Goal: Task Accomplishment & Management: Manage account settings

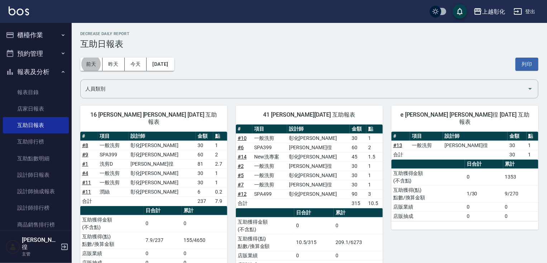
click at [25, 33] on button "櫃檯作業" at bounding box center [36, 35] width 66 height 19
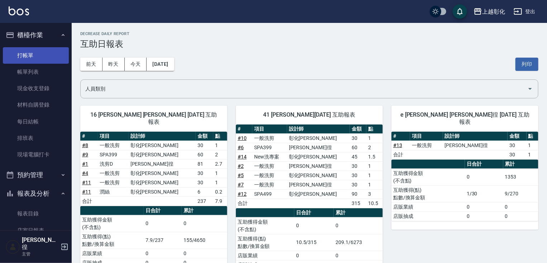
click at [28, 48] on link "打帳單" at bounding box center [36, 55] width 66 height 16
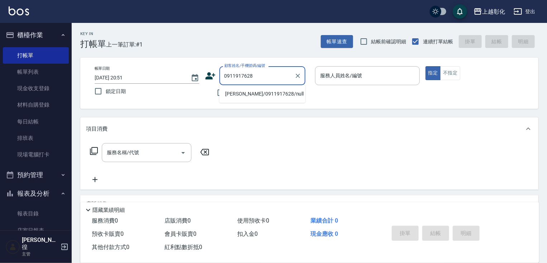
click at [262, 95] on li "[PERSON_NAME]/0911917628/null" at bounding box center [262, 94] width 86 height 12
type input "[PERSON_NAME]/0911917628/null"
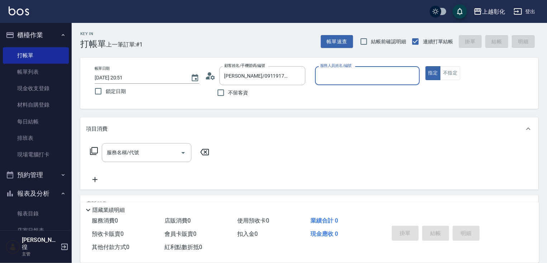
click at [343, 78] on input "服務人員姓名/編號" at bounding box center [367, 76] width 98 height 13
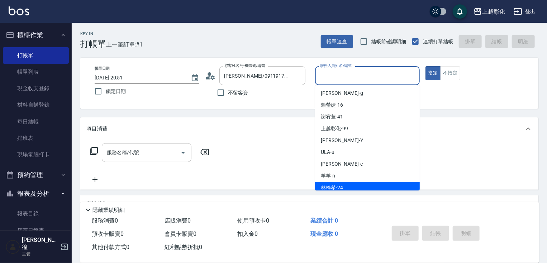
scroll to position [54, 0]
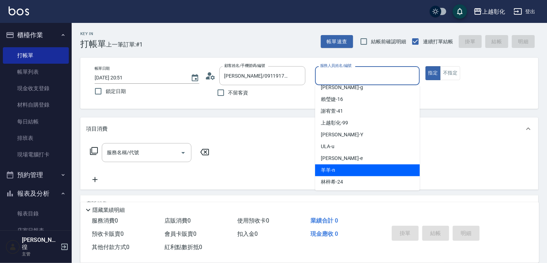
drag, startPoint x: 338, startPoint y: 178, endPoint x: 337, endPoint y: 170, distance: 7.9
click at [337, 170] on ul "第一事業部 (勿刪) (無代號) Dora -d Rosa -r 余季庭 -23 Gary -g 賴瑩婕 -16 謝宥萱 -41 上越彰化 -99 YURI …" at bounding box center [367, 137] width 105 height 105
click at [337, 170] on div "羊羊 -n" at bounding box center [367, 171] width 105 height 12
type input "羊羊-n"
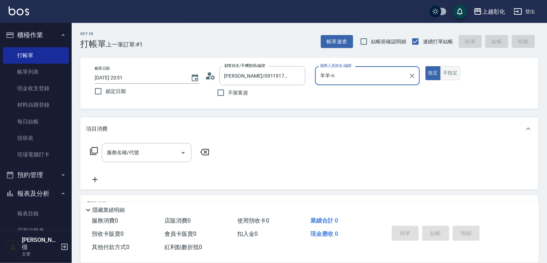
click at [452, 75] on button "不指定" at bounding box center [450, 73] width 20 height 14
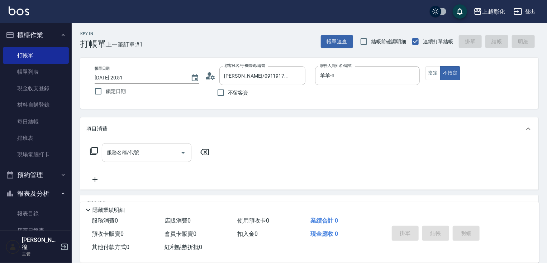
click at [129, 148] on input "服務名稱/代號" at bounding box center [141, 153] width 72 height 13
type input "4"
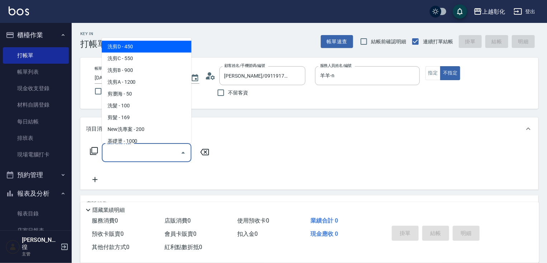
click at [141, 48] on span "洗剪D - 450" at bounding box center [147, 47] width 90 height 12
type input "洗剪D(002)"
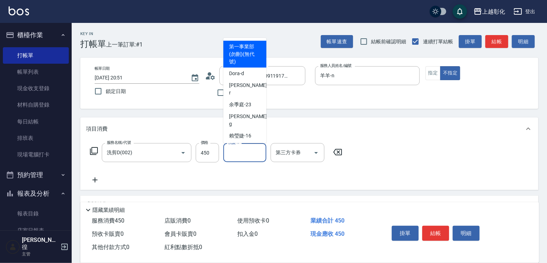
click at [245, 151] on input "洗髮-1" at bounding box center [245, 153] width 37 height 13
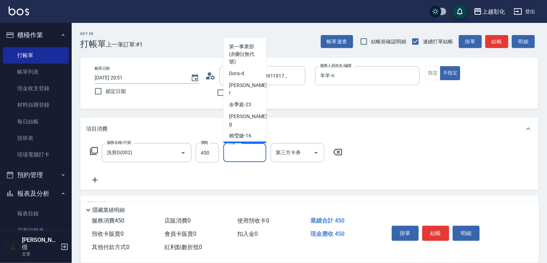
scroll to position [69, 0]
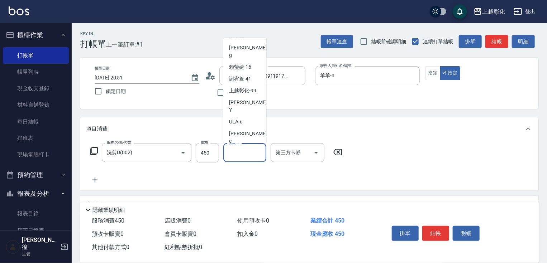
click at [246, 147] on div "羊羊 -n" at bounding box center [244, 153] width 43 height 12
type input "羊羊-n"
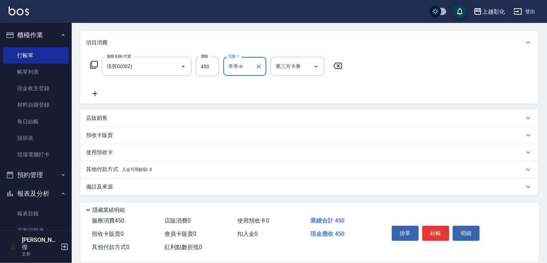
scroll to position [87, 0]
click at [475, 94] on div "服務名稱/代號 洗剪D(002) 服務名稱/代號 價格 450 價格 洗髮-1 羊羊-n 洗髮-1 第三方卡券 第三方卡券" at bounding box center [309, 79] width 458 height 50
click at [338, 184] on div "備註及來源" at bounding box center [305, 187] width 438 height 8
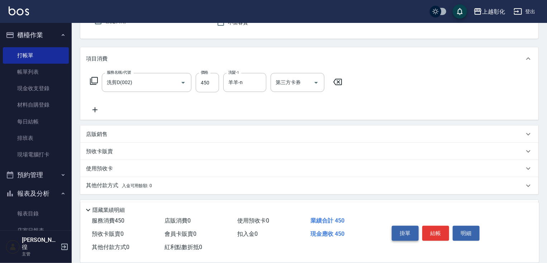
scroll to position [1, 0]
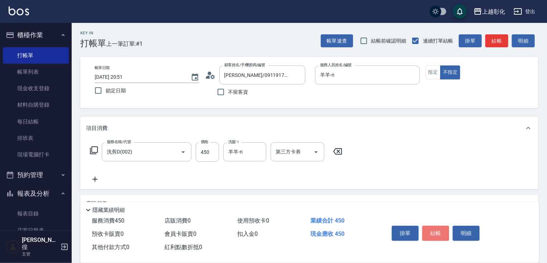
click at [433, 235] on button "結帳" at bounding box center [435, 233] width 27 height 15
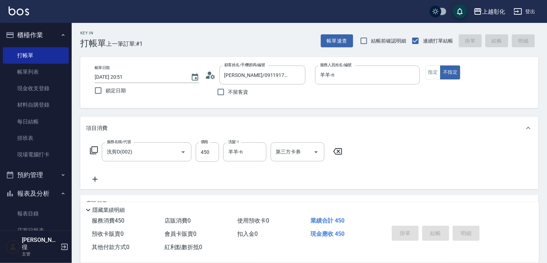
type input "2025/09/12 20:52"
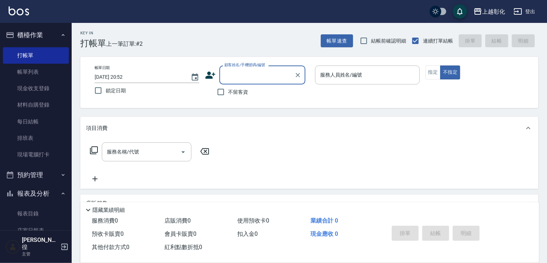
click at [225, 83] on div "顧客姓名/手機號碼/編號 顧客姓名/手機號碼/編號 不留客資" at bounding box center [257, 83] width 105 height 34
click at [227, 77] on input "顧客姓名/手機號碼/編號" at bounding box center [257, 75] width 69 height 13
click at [226, 120] on div "項目消費" at bounding box center [309, 128] width 458 height 23
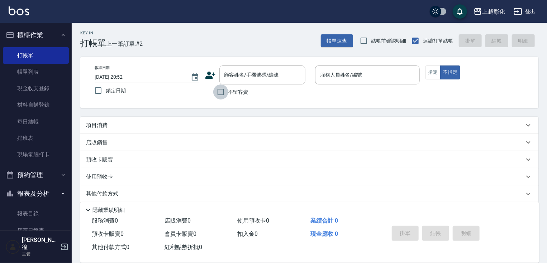
click at [226, 94] on input "不留客資" at bounding box center [220, 92] width 15 height 15
checkbox input "true"
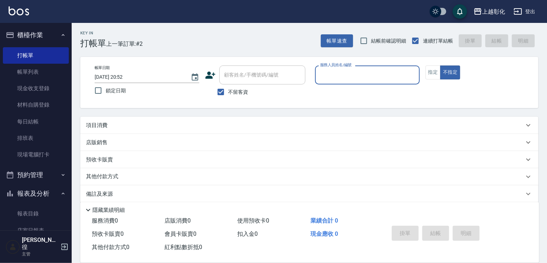
click at [337, 72] on input "服務人員姓名/編號" at bounding box center [367, 75] width 98 height 13
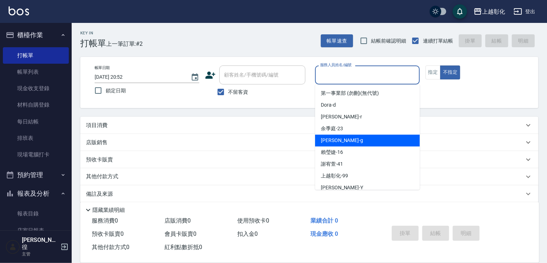
click at [330, 136] on div "Gary -g" at bounding box center [367, 141] width 105 height 12
type input "Gary-g"
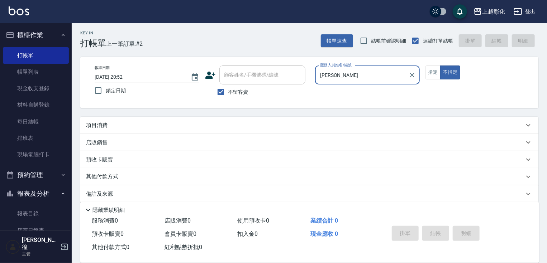
click at [109, 147] on div "店販銷售" at bounding box center [309, 142] width 458 height 17
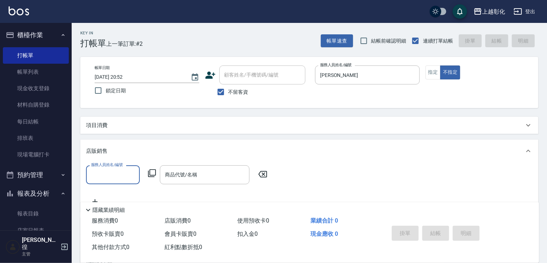
scroll to position [0, 0]
type input "1"
type input "999"
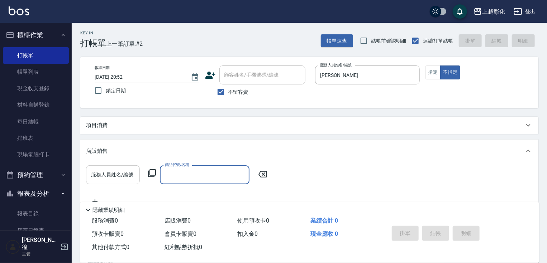
click at [120, 170] on div "服務人員姓名/編號 服務人員姓名/編號" at bounding box center [113, 175] width 54 height 19
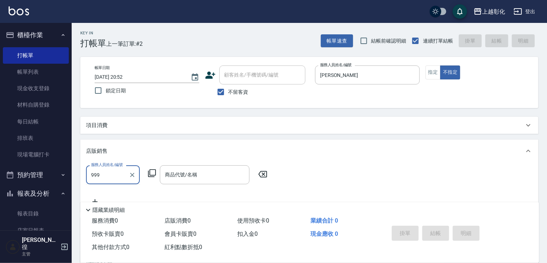
type input "999"
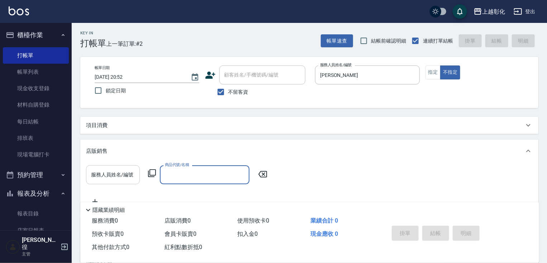
click at [120, 170] on div "服務人員姓名/編號 服務人員姓名/編號" at bounding box center [113, 175] width 54 height 19
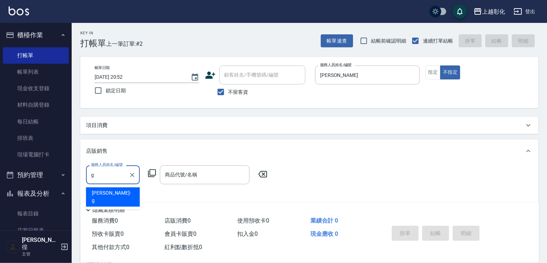
type input "Gary-g"
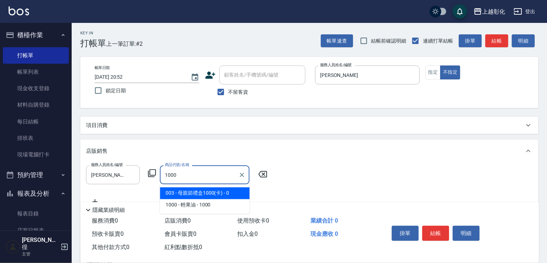
click at [198, 176] on input "1000" at bounding box center [199, 175] width 72 height 13
type input "1"
type input "海鹽999"
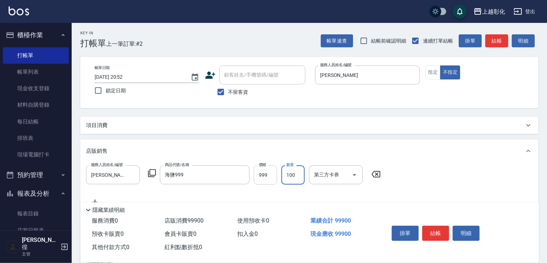
type input "100"
click at [271, 179] on input "999" at bounding box center [265, 175] width 23 height 19
type input "1000"
type input "1"
click at [442, 229] on button "結帳" at bounding box center [435, 233] width 27 height 15
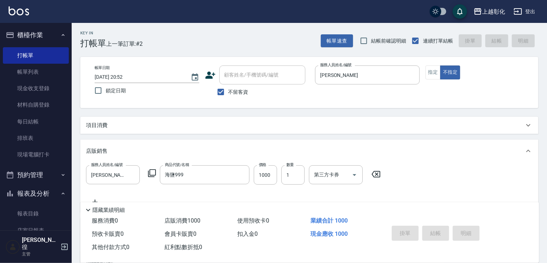
type input "2025/09/12 20:53"
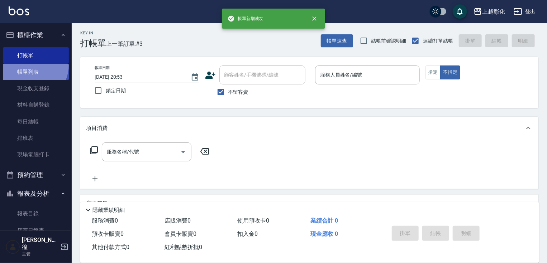
click at [27, 65] on link "帳單列表" at bounding box center [36, 72] width 66 height 16
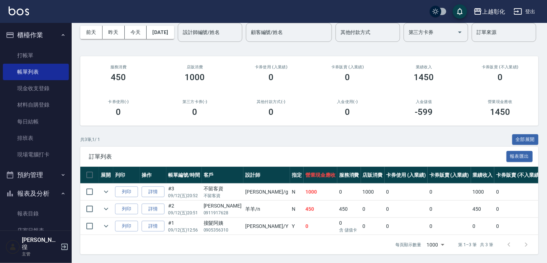
scroll to position [58, 0]
click at [28, 46] on ul "打帳單 帳單列表 現金收支登錄 材料自購登錄 每日結帳 排班表 現場電腦打卡" at bounding box center [36, 105] width 66 height 122
click at [33, 60] on link "打帳單" at bounding box center [36, 55] width 66 height 16
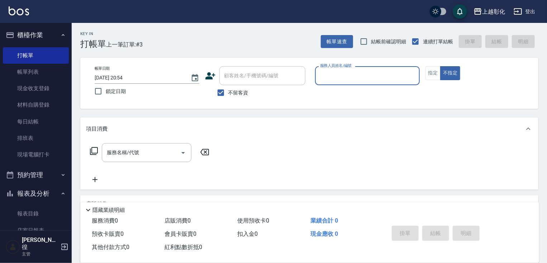
click at [228, 92] on span "不留客資" at bounding box center [238, 93] width 20 height 8
click at [228, 92] on input "不留客資" at bounding box center [220, 92] width 15 height 15
checkbox input "false"
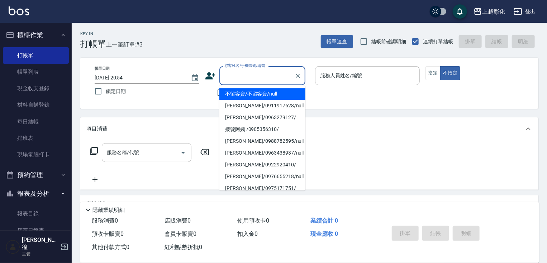
click at [242, 76] on input "顧客姓名/手機號碼/編號" at bounding box center [257, 76] width 69 height 13
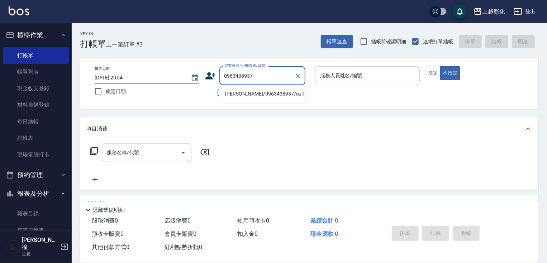
click at [256, 91] on li "蘇芊尹/0963438937/null" at bounding box center [262, 94] width 86 height 12
type input "蘇芊尹/0963438937/null"
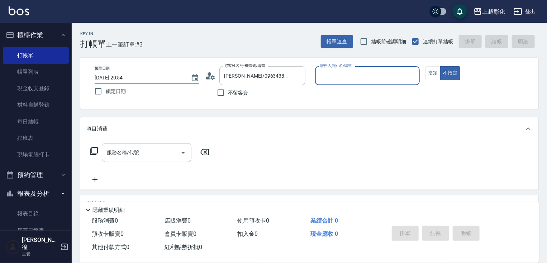
click at [346, 82] on div "服務人員姓名/編號" at bounding box center [367, 75] width 105 height 19
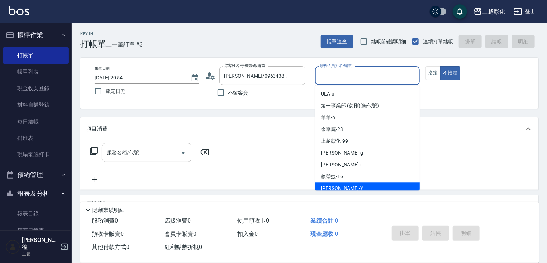
drag, startPoint x: 343, startPoint y: 167, endPoint x: 343, endPoint y: 184, distance: 16.5
click at [343, 184] on ul "ULA -u 第一事業部 (勿刪) (無代號) 羊羊 -n 余季庭 -23 上越彰化 -99 Gary -g Rosa -r 賴瑩婕 -16 YURI -Y …" at bounding box center [367, 137] width 105 height 105
click at [343, 184] on div "YURI -Y" at bounding box center [367, 189] width 105 height 12
type input "YURI-Y"
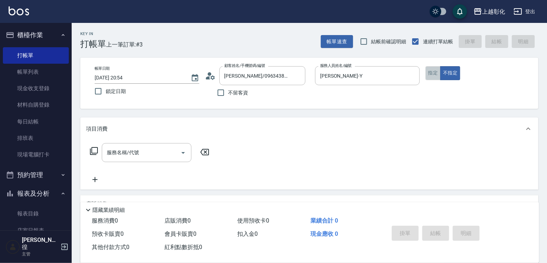
click at [432, 73] on button "指定" at bounding box center [432, 73] width 15 height 14
click at [161, 152] on input "服務名稱/代號" at bounding box center [141, 153] width 72 height 13
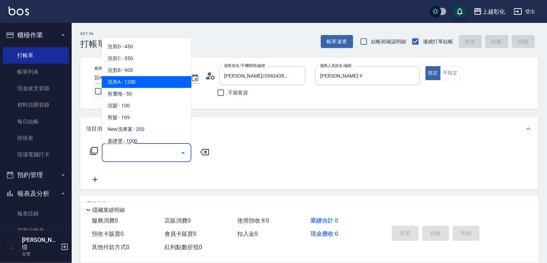
click at [95, 98] on input "鎖定日期" at bounding box center [98, 91] width 15 height 15
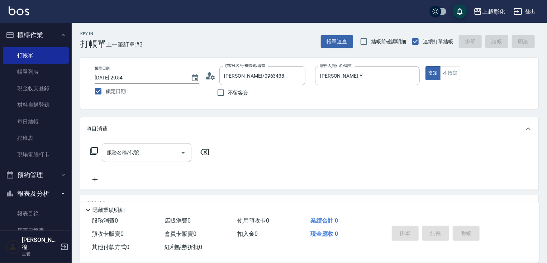
click at [106, 93] on span "鎖定日期" at bounding box center [116, 92] width 20 height 8
click at [106, 93] on input "鎖定日期" at bounding box center [98, 91] width 15 height 15
checkbox input "false"
click at [123, 159] on div "服務名稱/代號" at bounding box center [147, 152] width 90 height 19
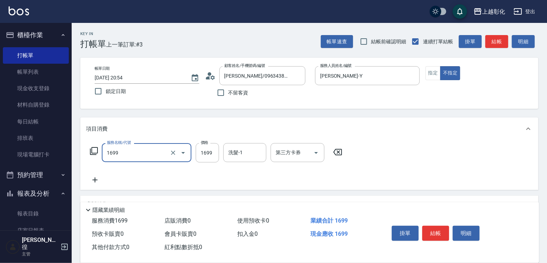
type input "頭皮套餐1699(1699)"
click at [124, 157] on input "頭皮套餐1699(1699)" at bounding box center [136, 153] width 63 height 13
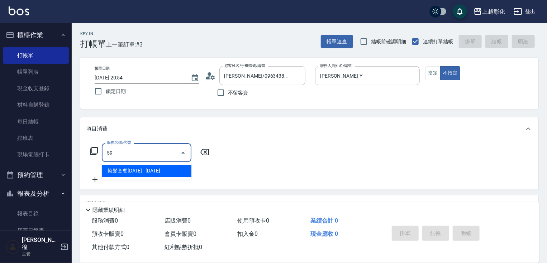
type input "5"
type input "1699"
click at [95, 151] on icon at bounding box center [94, 151] width 9 height 9
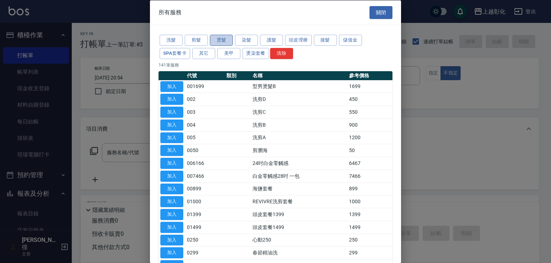
click at [230, 39] on button "燙髮" at bounding box center [221, 40] width 23 height 11
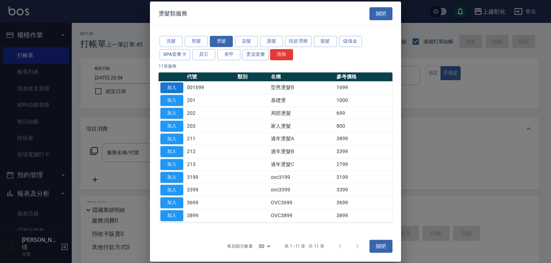
click at [174, 87] on button "加入" at bounding box center [171, 87] width 23 height 11
type input "型男燙髮B(001699)"
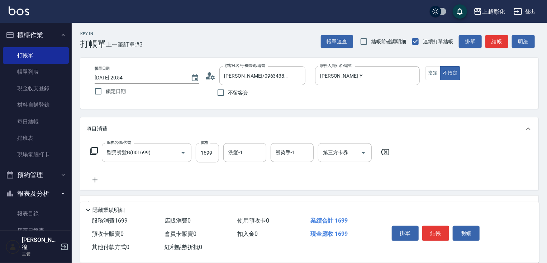
click at [219, 156] on input "1699" at bounding box center [207, 152] width 23 height 19
type input "1599"
type input "47"
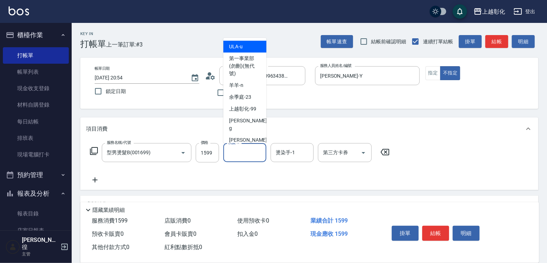
click at [231, 154] on input "洗髮-1" at bounding box center [245, 153] width 37 height 13
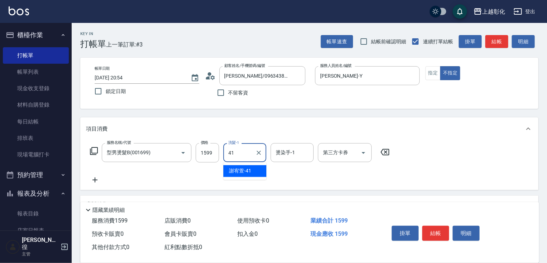
type input "謝宥萱-41"
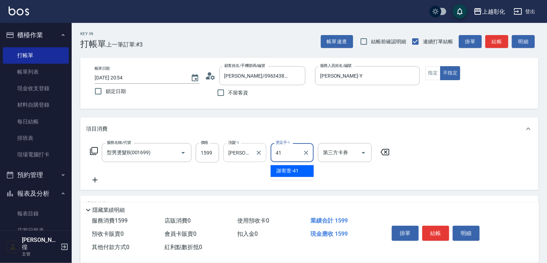
type input "謝宥萱-41"
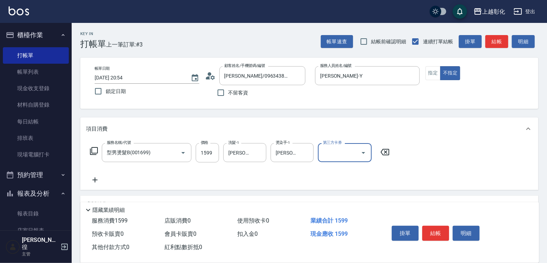
click at [95, 179] on icon at bounding box center [95, 180] width 18 height 9
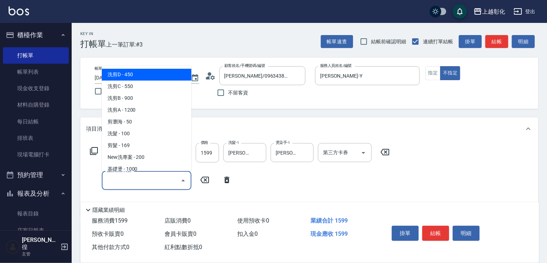
click at [117, 178] on input "服務名稱/代號" at bounding box center [141, 181] width 72 height 13
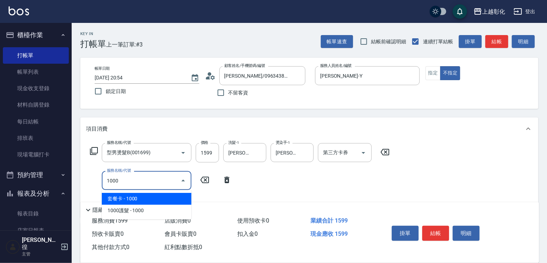
type input "套餐卡(1000)"
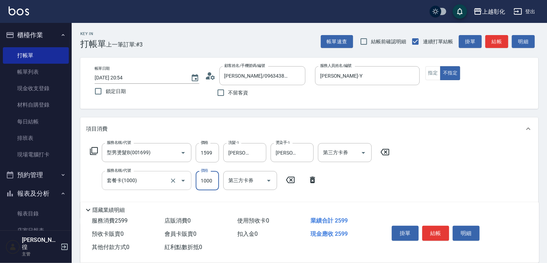
click at [125, 186] on input "套餐卡(1000)" at bounding box center [136, 181] width 63 height 13
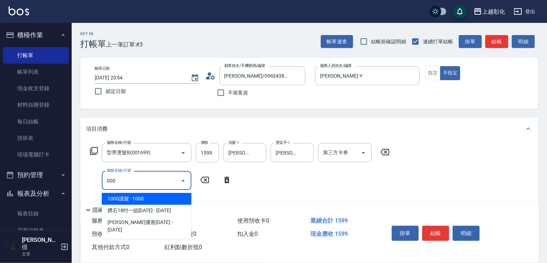
click at [125, 197] on span "1000護髮 - 1000" at bounding box center [147, 199] width 90 height 12
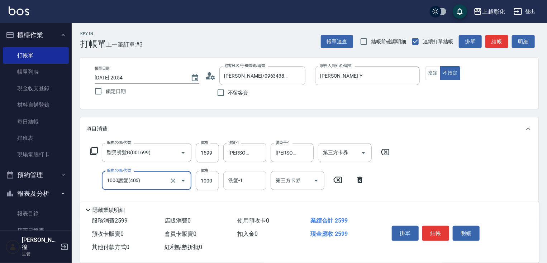
type input "1000護髮(406)"
click at [241, 181] on input "洗髮-1" at bounding box center [245, 181] width 37 height 13
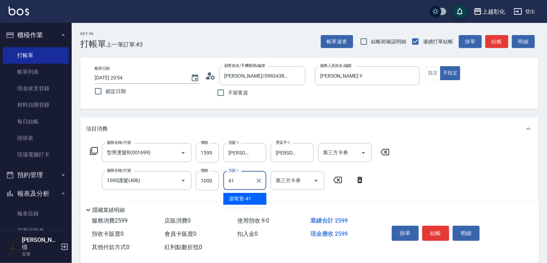
type input "謝宥萱-41"
click at [431, 73] on button "指定" at bounding box center [432, 73] width 15 height 14
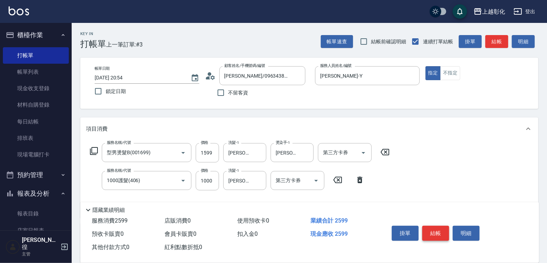
click at [437, 227] on button "結帳" at bounding box center [435, 233] width 27 height 15
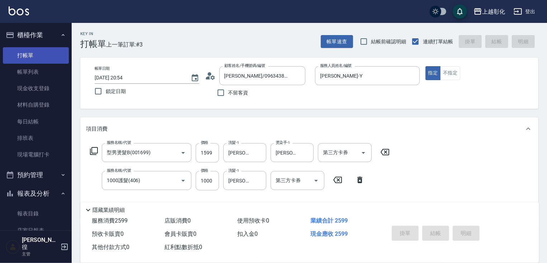
click at [53, 62] on link "打帳單" at bounding box center [36, 55] width 66 height 16
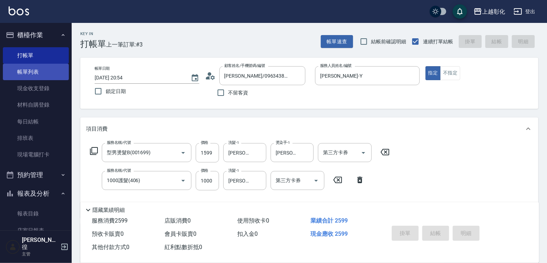
click at [29, 68] on link "帳單列表" at bounding box center [36, 72] width 66 height 16
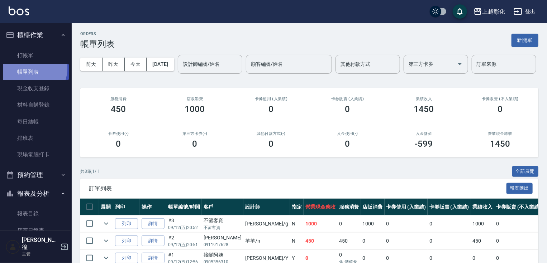
click at [27, 68] on link "帳單列表" at bounding box center [36, 72] width 66 height 16
click at [39, 70] on link "帳單列表" at bounding box center [36, 72] width 66 height 16
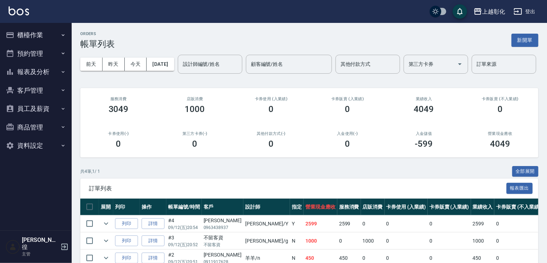
click at [36, 36] on button "櫃檯作業" at bounding box center [36, 35] width 66 height 19
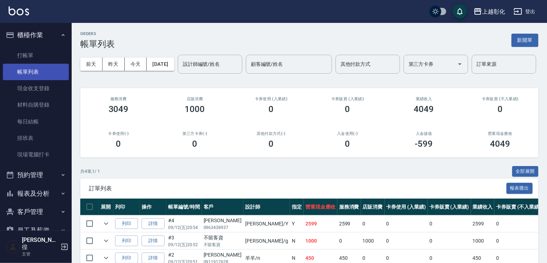
click at [36, 67] on link "帳單列表" at bounding box center [36, 72] width 66 height 16
click at [33, 68] on link "帳單列表" at bounding box center [36, 72] width 66 height 16
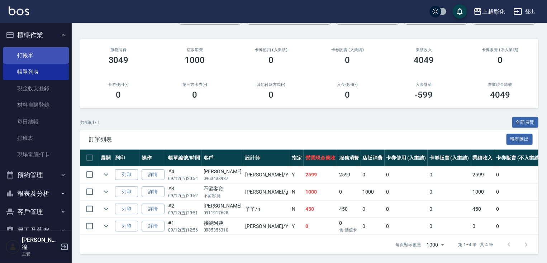
click at [29, 52] on link "打帳單" at bounding box center [36, 55] width 66 height 16
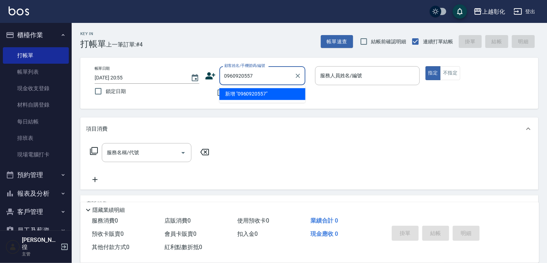
type input "0960920557"
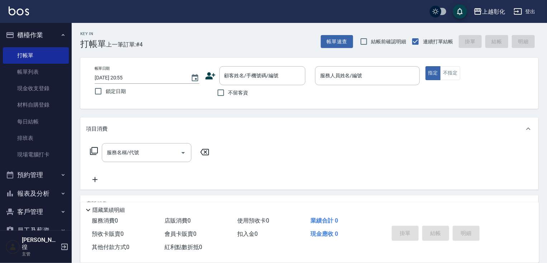
click at [309, 92] on div "帳單日期 2025/09/12 20:55 鎖定日期 顧客姓名/手機號碼/編號 顧客姓名/手機號碼/編號 不留客資 服務人員姓名/編號 服務人員姓名/編號 指…" at bounding box center [309, 83] width 441 height 34
click at [248, 93] on span "不留客資" at bounding box center [238, 93] width 20 height 8
click at [228, 93] on input "不留客資" at bounding box center [220, 92] width 15 height 15
checkbox input "true"
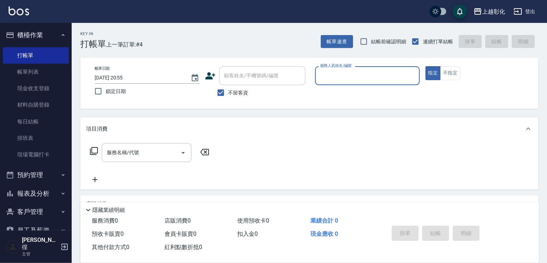
drag, startPoint x: 315, startPoint y: 75, endPoint x: 323, endPoint y: 77, distance: 7.7
click at [319, 76] on div "服務人員姓名/編號" at bounding box center [367, 75] width 105 height 19
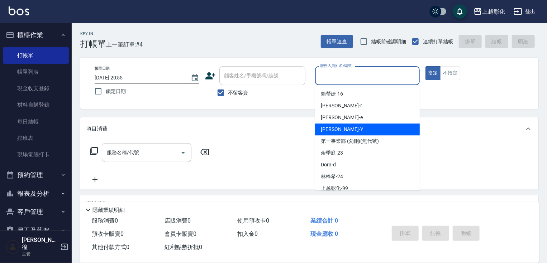
click at [332, 130] on span "YURI -Y" at bounding box center [342, 130] width 42 height 8
type input "YURI-Y"
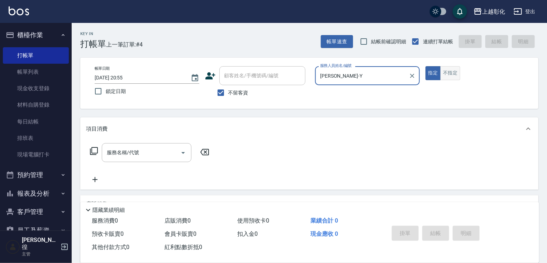
click at [457, 78] on button "不指定" at bounding box center [450, 73] width 20 height 14
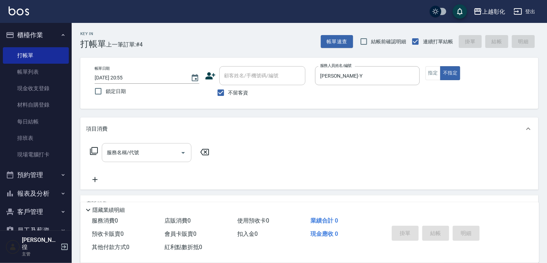
click at [145, 153] on input "服務名稱/代號" at bounding box center [141, 153] width 72 height 13
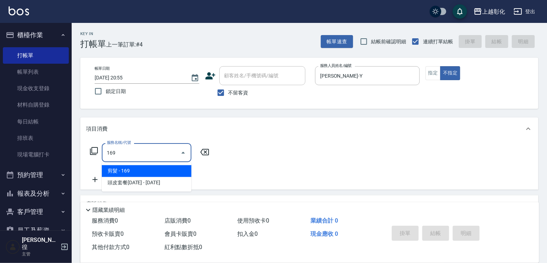
type input "剪髮(169)"
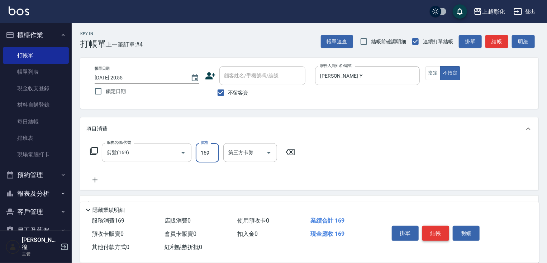
click at [444, 235] on button "結帳" at bounding box center [435, 233] width 27 height 15
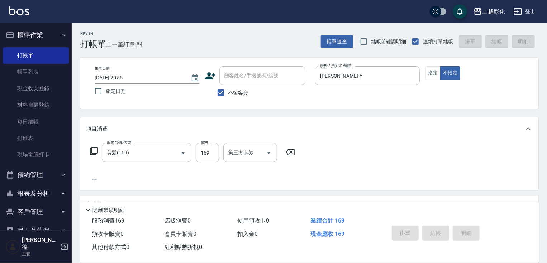
type input "2025/09/12 20:56"
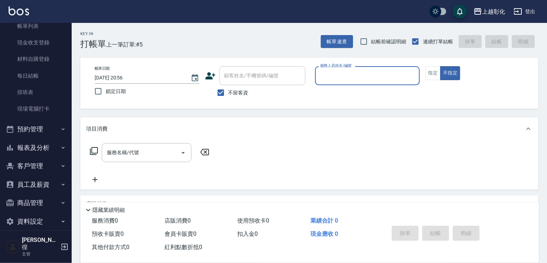
scroll to position [48, 0]
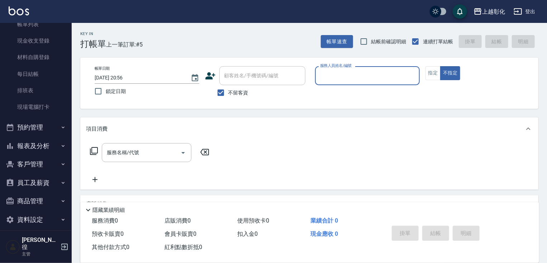
click at [36, 163] on button "客戶管理" at bounding box center [36, 164] width 66 height 19
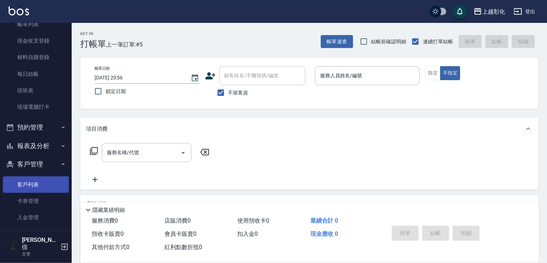
click at [26, 185] on link "客戶列表" at bounding box center [36, 185] width 66 height 16
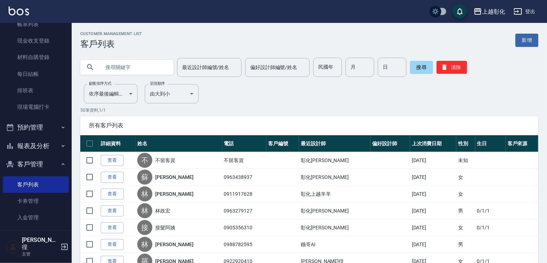
click at [132, 70] on input "text" at bounding box center [133, 67] width 67 height 19
type input "0966221500"
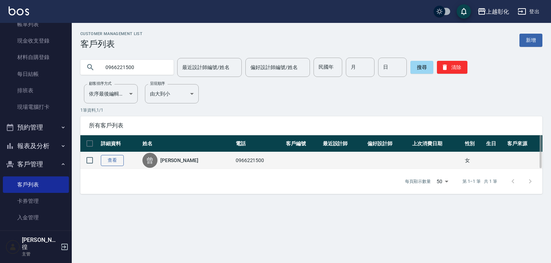
click at [112, 162] on link "查看" at bounding box center [112, 160] width 23 height 11
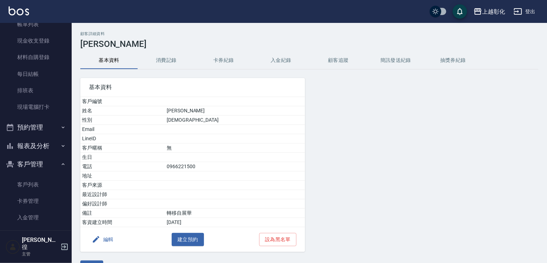
click at [337, 60] on button "顧客追蹤" at bounding box center [338, 60] width 57 height 17
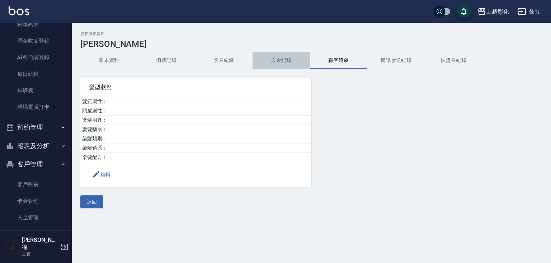
click at [281, 59] on button "入金紀錄" at bounding box center [280, 60] width 57 height 17
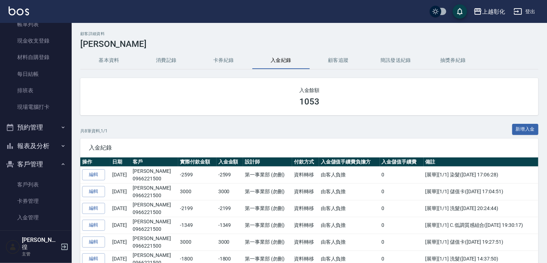
click at [229, 63] on button "卡券紀錄" at bounding box center [223, 60] width 57 height 17
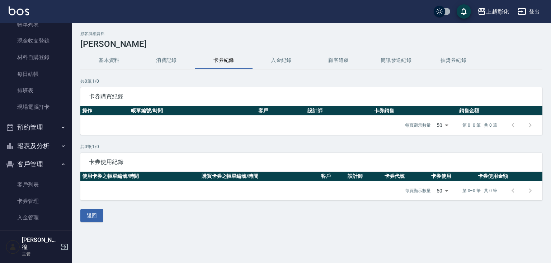
click at [279, 61] on button "入金紀錄" at bounding box center [280, 60] width 57 height 17
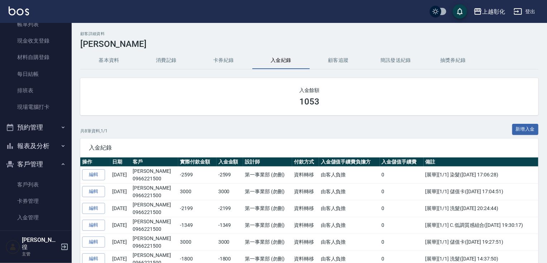
click at [226, 60] on button "卡券紀錄" at bounding box center [223, 60] width 57 height 17
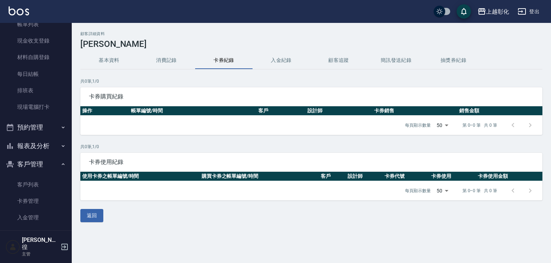
click at [165, 52] on button "消費記錄" at bounding box center [166, 60] width 57 height 17
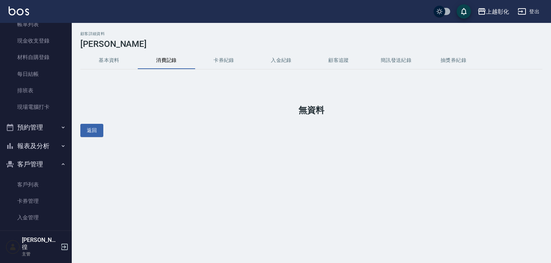
click at [105, 60] on button "基本資料" at bounding box center [108, 60] width 57 height 17
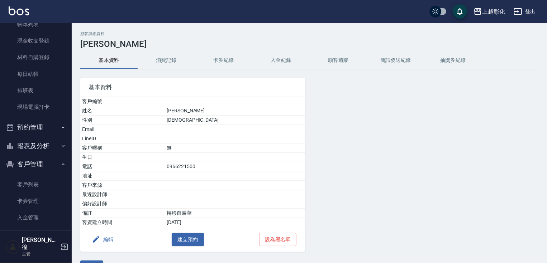
click at [165, 63] on button "消費記錄" at bounding box center [166, 60] width 57 height 17
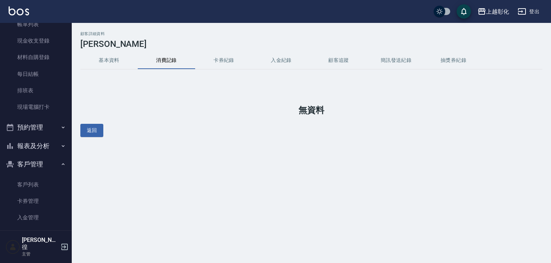
click at [285, 61] on button "入金紀錄" at bounding box center [280, 60] width 57 height 17
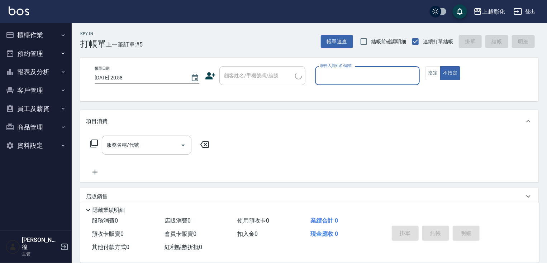
click at [60, 34] on icon "button" at bounding box center [63, 35] width 6 height 6
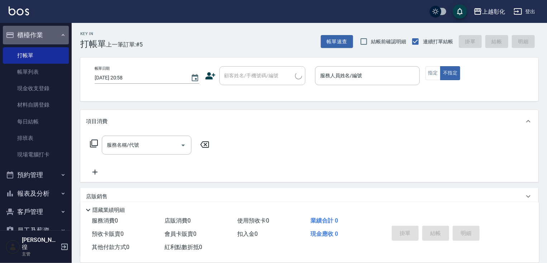
click at [61, 36] on icon "button" at bounding box center [63, 35] width 6 height 6
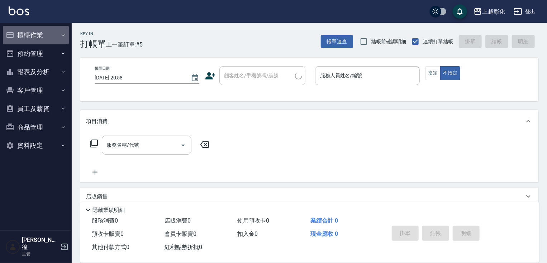
click at [54, 33] on button "櫃檯作業" at bounding box center [36, 35] width 66 height 19
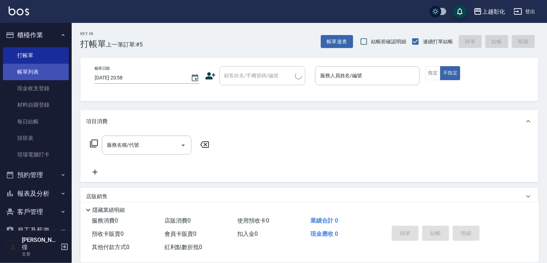
click at [38, 73] on link "帳單列表" at bounding box center [36, 72] width 66 height 16
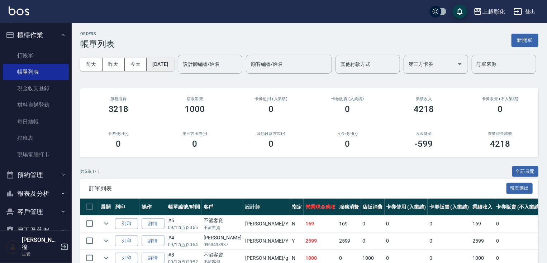
click at [170, 67] on button "[DATE]" at bounding box center [160, 64] width 27 height 13
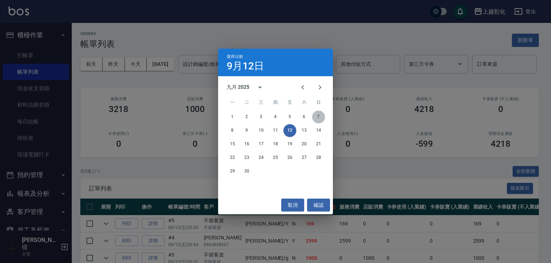
click at [318, 117] on button "7" at bounding box center [318, 117] width 13 height 13
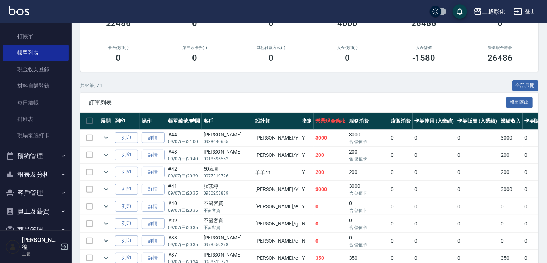
scroll to position [115, 0]
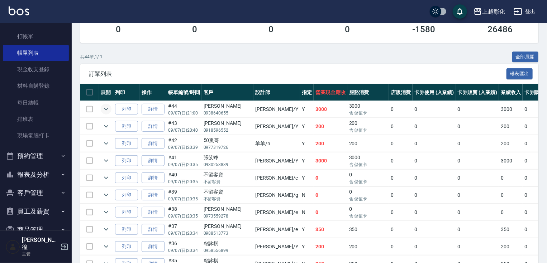
click at [105, 114] on icon "expand row" at bounding box center [106, 109] width 9 height 9
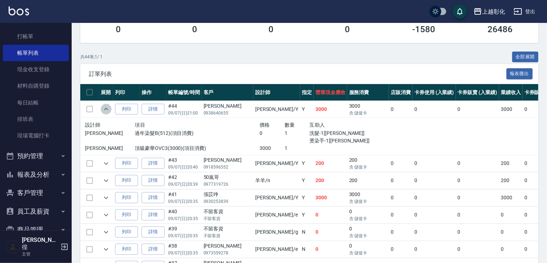
click at [105, 114] on icon "expand row" at bounding box center [106, 109] width 9 height 9
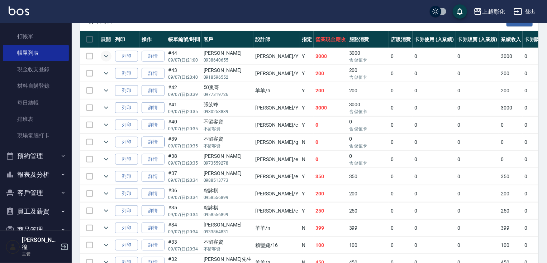
scroll to position [201, 0]
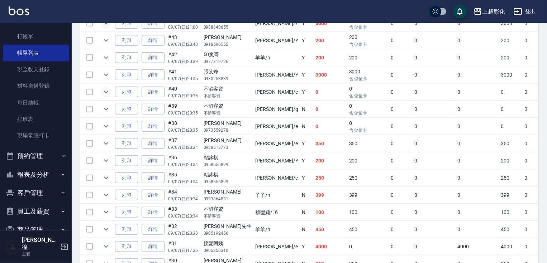
click at [104, 96] on icon "expand row" at bounding box center [106, 92] width 9 height 9
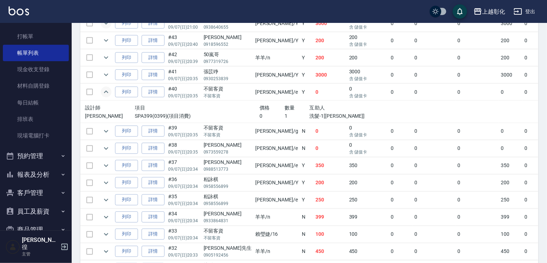
click at [104, 96] on icon "expand row" at bounding box center [106, 92] width 9 height 9
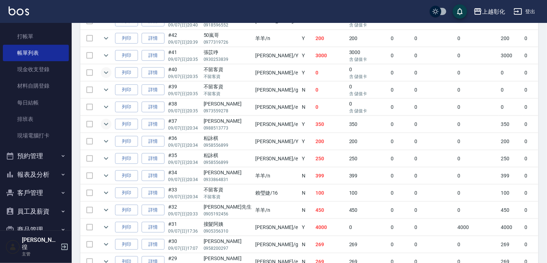
scroll to position [229, 0]
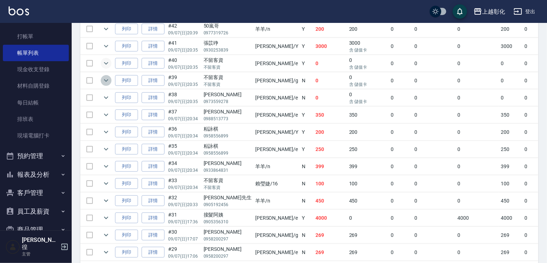
click at [105, 85] on icon "expand row" at bounding box center [106, 80] width 9 height 9
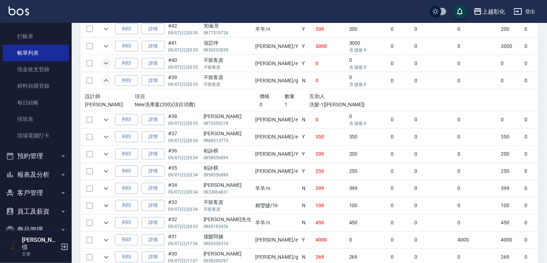
click at [105, 85] on icon "expand row" at bounding box center [106, 80] width 9 height 9
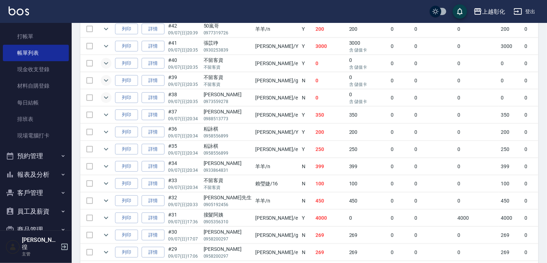
click at [105, 99] on icon "expand row" at bounding box center [106, 98] width 4 height 3
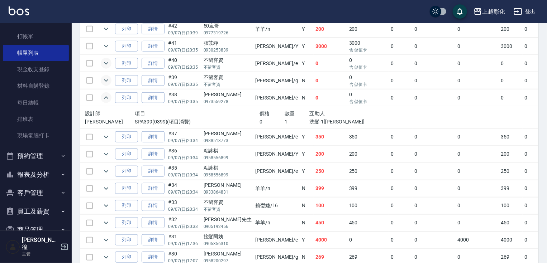
click at [105, 99] on icon "expand row" at bounding box center [106, 97] width 4 height 3
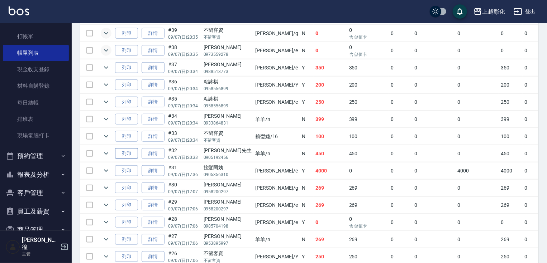
scroll to position [287, 0]
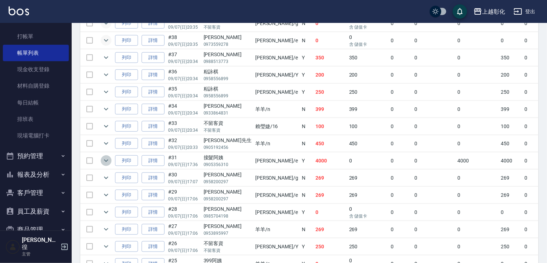
click at [104, 165] on icon "expand row" at bounding box center [106, 161] width 9 height 9
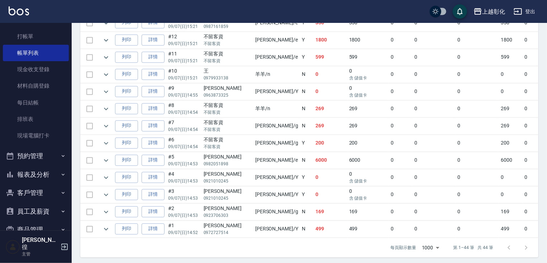
scroll to position [774, 0]
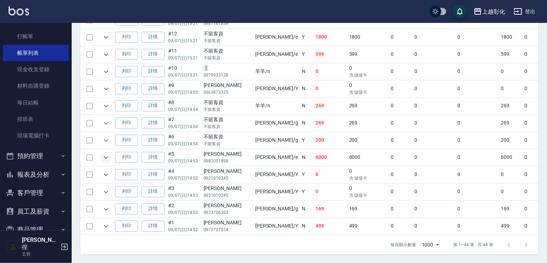
click at [106, 162] on icon "expand row" at bounding box center [106, 157] width 9 height 9
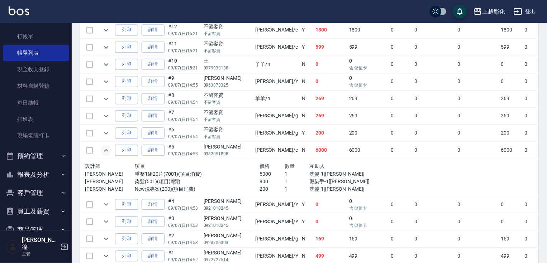
click at [106, 152] on icon "expand row" at bounding box center [106, 150] width 4 height 3
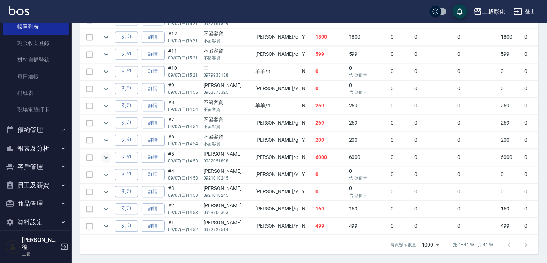
scroll to position [48, 0]
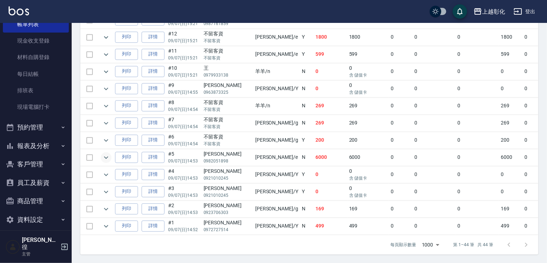
click at [30, 159] on button "客戶管理" at bounding box center [36, 164] width 66 height 19
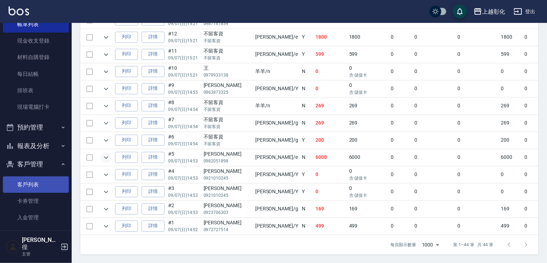
click at [25, 181] on link "客戶列表" at bounding box center [36, 185] width 66 height 16
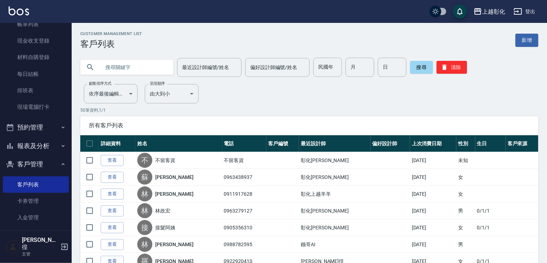
click at [122, 64] on input "text" at bounding box center [133, 67] width 67 height 19
type input "0966832"
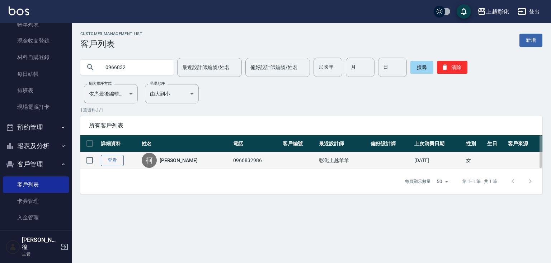
click at [112, 161] on link "查看" at bounding box center [112, 160] width 23 height 11
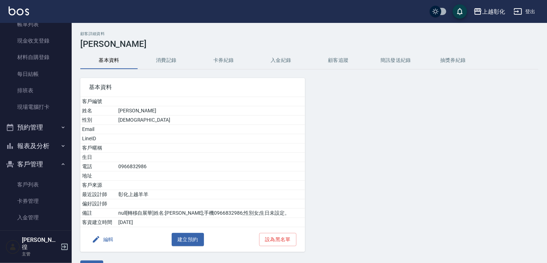
click at [285, 61] on button "入金紀錄" at bounding box center [280, 60] width 57 height 17
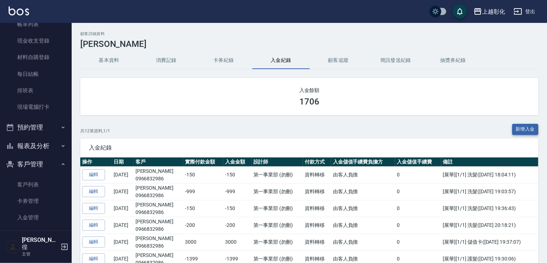
click at [520, 125] on button "新增入金" at bounding box center [525, 129] width 27 height 11
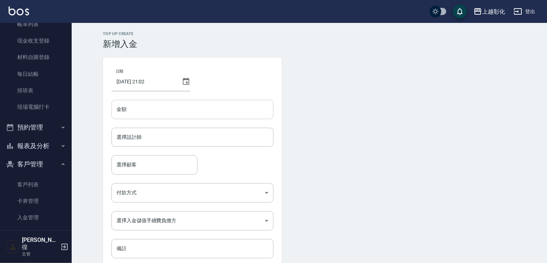
click at [155, 113] on input "金額" at bounding box center [192, 109] width 162 height 19
type input "-150"
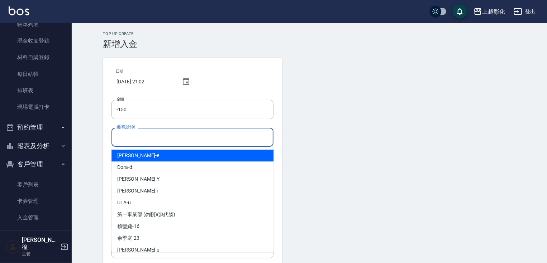
click at [153, 142] on input "選擇設計師" at bounding box center [193, 137] width 156 height 13
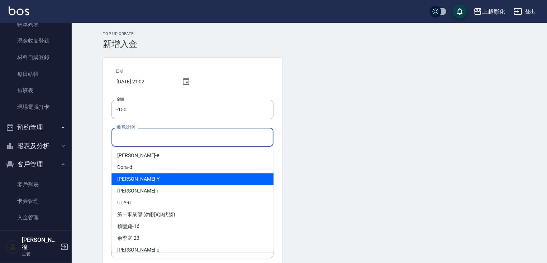
click at [133, 180] on div "YURI -Y" at bounding box center [192, 179] width 162 height 12
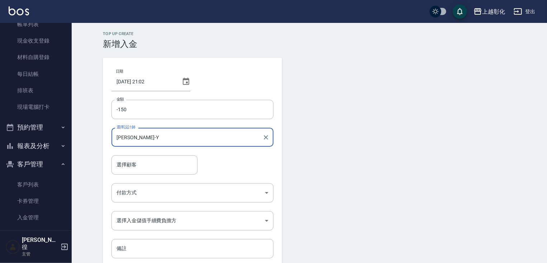
click at [148, 141] on input "YURI-Y" at bounding box center [187, 137] width 145 height 13
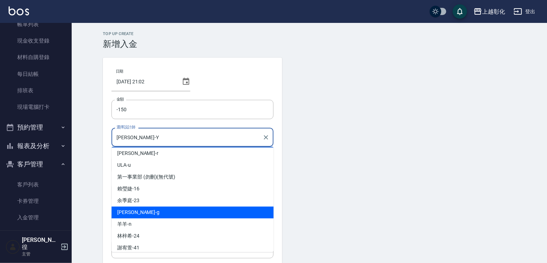
scroll to position [54, 0]
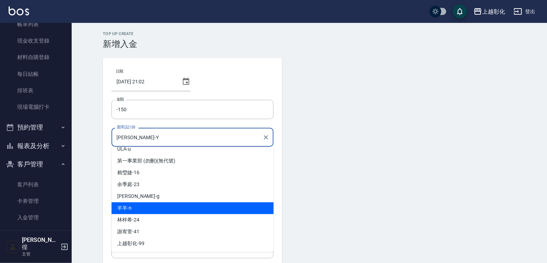
click at [137, 210] on div "羊羊 -n" at bounding box center [192, 209] width 162 height 12
type input "羊羊-n"
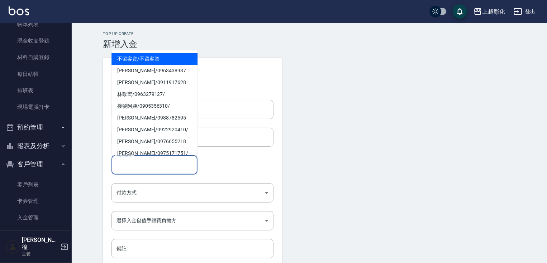
click at [141, 167] on input "選擇顧客" at bounding box center [155, 165] width 80 height 13
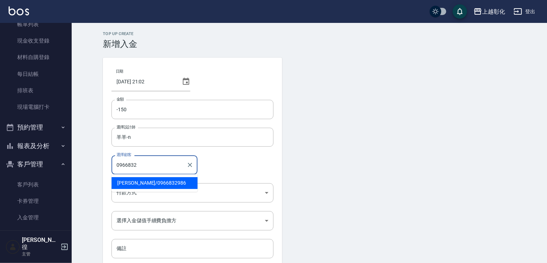
click at [172, 185] on span "柯Irene / 0966832986" at bounding box center [154, 183] width 86 height 12
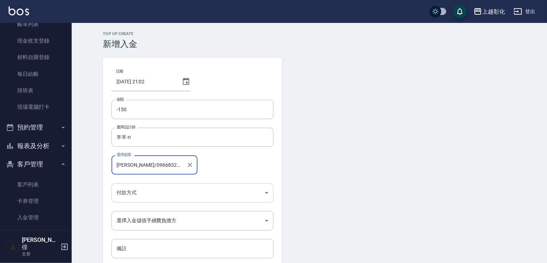
type input "柯Irene/0966832986"
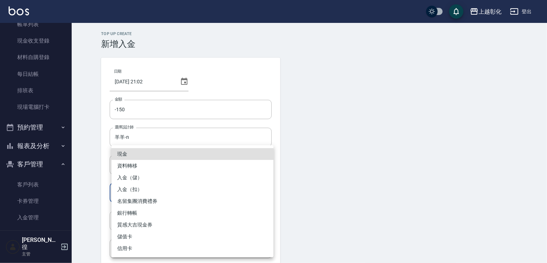
click at [131, 196] on body "上越彰化 登出 櫃檯作業 打帳單 帳單列表 現金收支登錄 材料自購登錄 每日結帳 排班表 現場電腦打卡 預約管理 預約管理 單日預約紀錄 單週預約紀錄 報表及…" at bounding box center [273, 149] width 547 height 298
click at [135, 185] on li "入金（扣）" at bounding box center [192, 190] width 162 height 12
type input "入金（扣）"
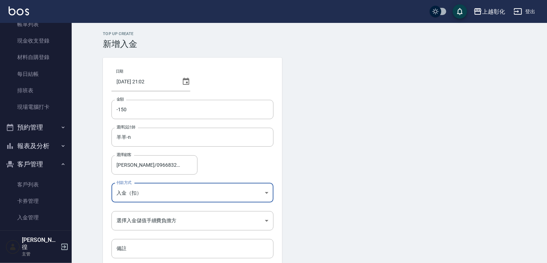
click at [139, 192] on body "上越彰化 登出 櫃檯作業 打帳單 帳單列表 現金收支登錄 材料自購登錄 每日結帳 排班表 現場電腦打卡 預約管理 預約管理 單日預約紀錄 單週預約紀錄 報表及…" at bounding box center [273, 149] width 547 height 298
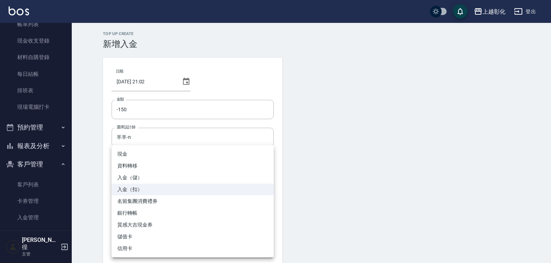
click at [156, 189] on li "入金（扣）" at bounding box center [192, 190] width 162 height 12
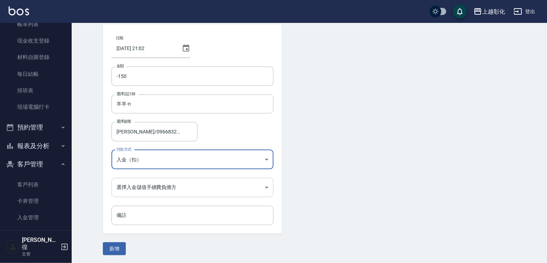
scroll to position [34, 0]
click at [167, 188] on body "上越彰化 登出 櫃檯作業 打帳單 帳單列表 現金收支登錄 材料自購登錄 每日結帳 排班表 現場電腦打卡 預約管理 預約管理 單日預約紀錄 單週預約紀錄 報表及…" at bounding box center [273, 115] width 547 height 298
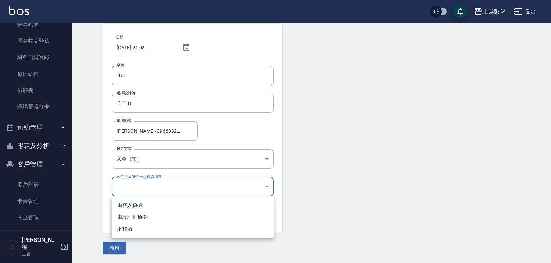
click at [136, 228] on li "不扣項" at bounding box center [192, 229] width 162 height 12
type input "WITHOUTHANDLINGFEE"
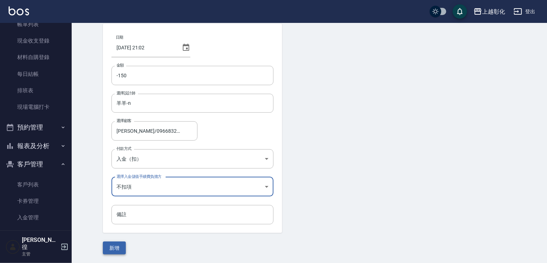
click at [117, 249] on button "新增" at bounding box center [114, 248] width 23 height 13
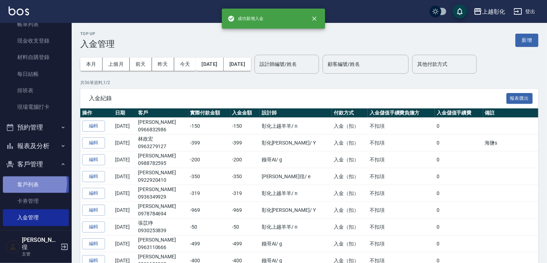
drag, startPoint x: 29, startPoint y: 183, endPoint x: 32, endPoint y: 176, distance: 7.4
click at [29, 184] on link "客戶列表" at bounding box center [36, 185] width 66 height 16
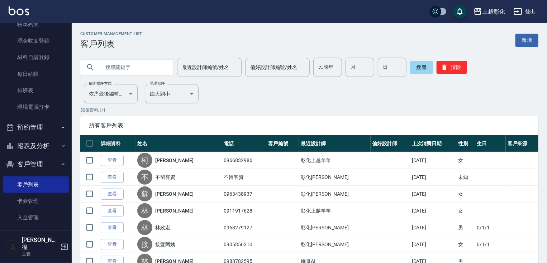
click at [110, 65] on input "text" at bounding box center [133, 67] width 67 height 19
type input "0966221500"
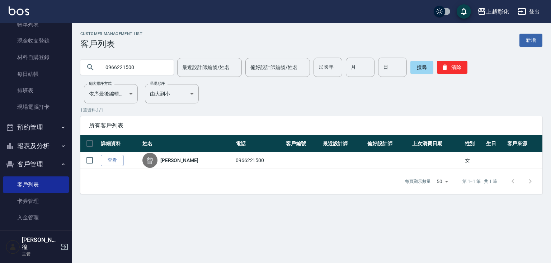
drag, startPoint x: 105, startPoint y: 161, endPoint x: 102, endPoint y: 156, distance: 5.2
click at [105, 160] on link "查看" at bounding box center [112, 160] width 23 height 11
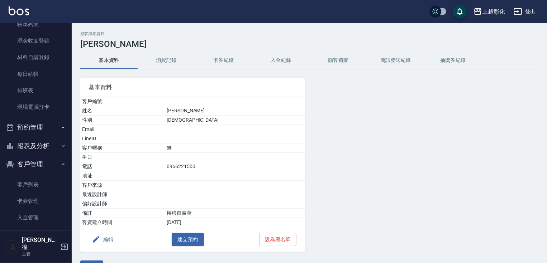
click at [295, 57] on button "入金紀錄" at bounding box center [280, 60] width 57 height 17
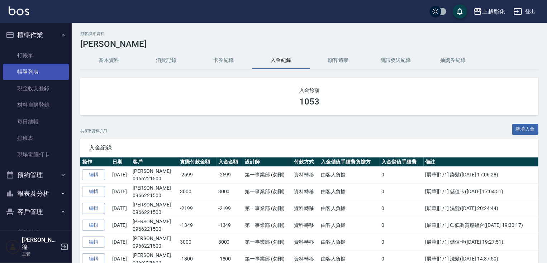
click at [28, 76] on link "帳單列表" at bounding box center [36, 72] width 66 height 16
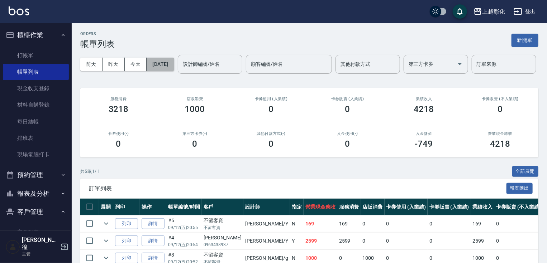
click at [169, 64] on button "2025/09/12" at bounding box center [160, 64] width 27 height 13
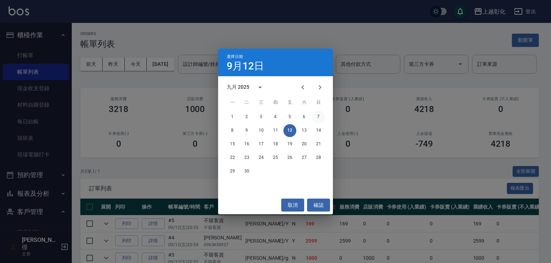
click at [316, 116] on button "7" at bounding box center [318, 117] width 13 height 13
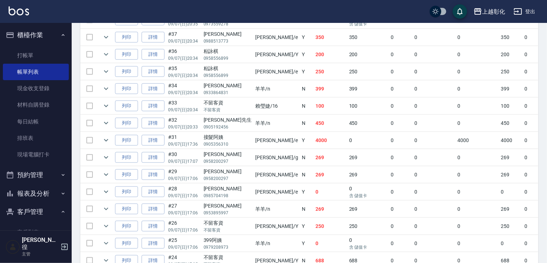
scroll to position [315, 0]
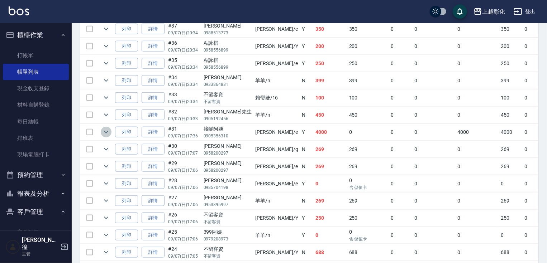
click at [103, 137] on icon "expand row" at bounding box center [106, 132] width 9 height 9
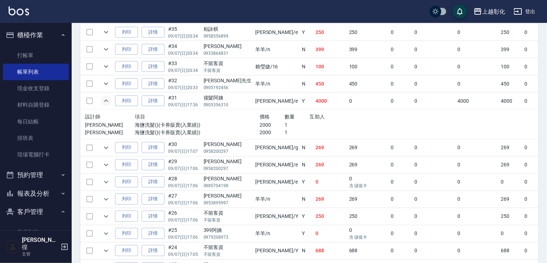
scroll to position [344, 0]
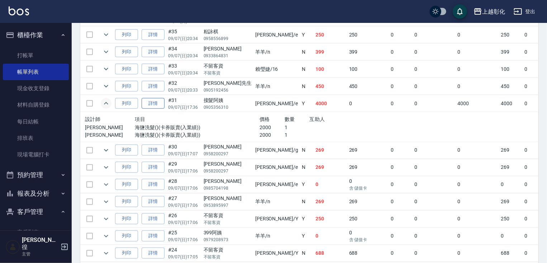
click at [158, 109] on link "詳情" at bounding box center [153, 103] width 23 height 11
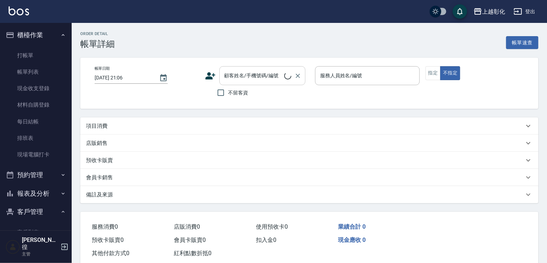
type input "2025/09/07 17:36"
type input "allen-e"
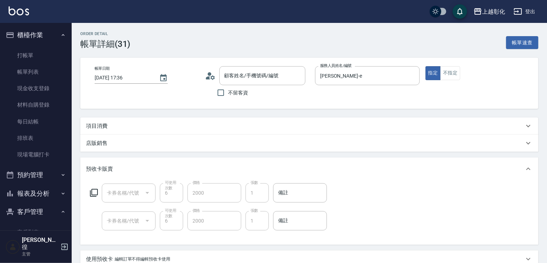
type input "接髮阿姨 /0905356310/"
type input "海鹽洗髮"
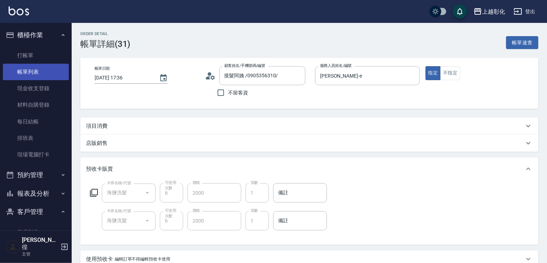
click at [36, 74] on link "帳單列表" at bounding box center [36, 72] width 66 height 16
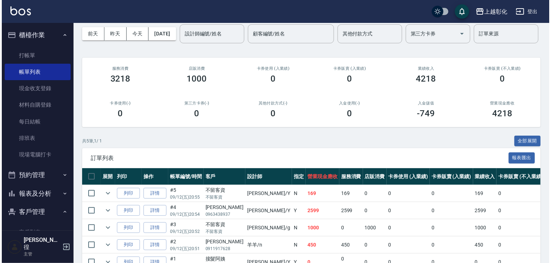
scroll to position [6, 0]
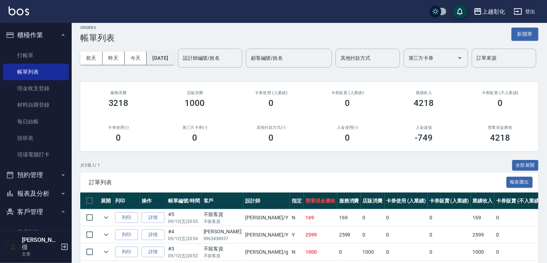
click at [162, 57] on button "2025/09/12" at bounding box center [160, 58] width 27 height 13
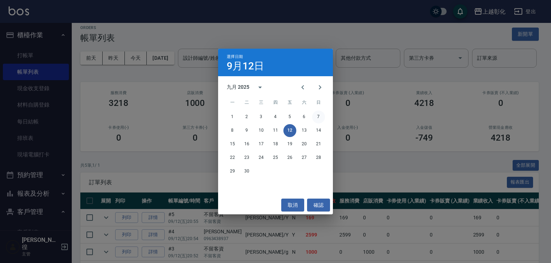
click at [318, 116] on button "7" at bounding box center [318, 117] width 13 height 13
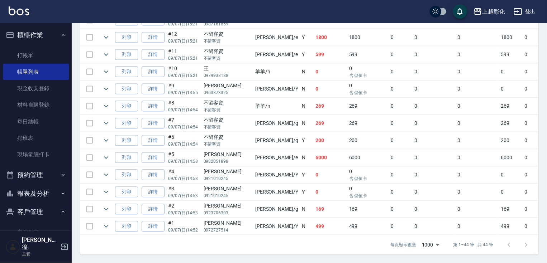
scroll to position [758, 0]
click at [104, 158] on icon "expand row" at bounding box center [106, 157] width 9 height 9
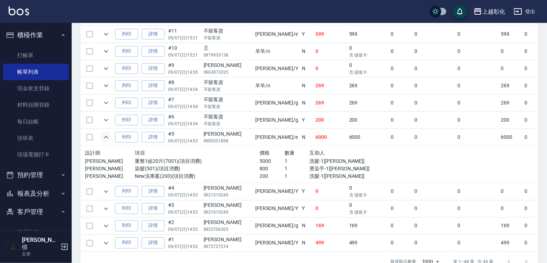
click at [104, 142] on icon "expand row" at bounding box center [106, 137] width 9 height 9
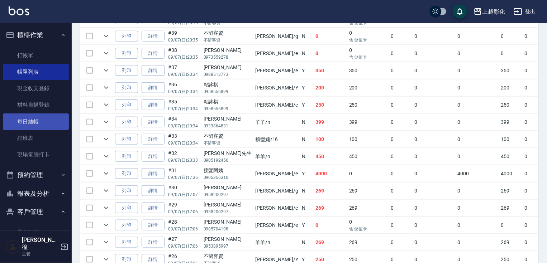
scroll to position [270, 0]
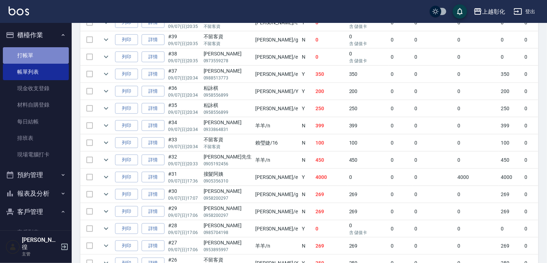
click at [43, 59] on link "打帳單" at bounding box center [36, 55] width 66 height 16
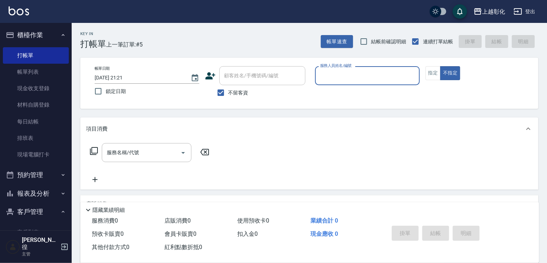
click at [331, 87] on p at bounding box center [367, 89] width 105 height 8
click at [331, 75] on input "服務人員姓名/編號" at bounding box center [367, 76] width 98 height 13
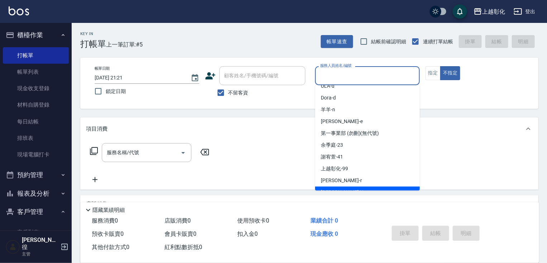
scroll to position [54, 0]
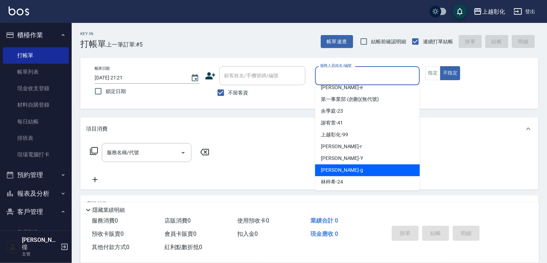
click at [332, 165] on div "Gary -g" at bounding box center [367, 171] width 105 height 12
type input "Gary-g"
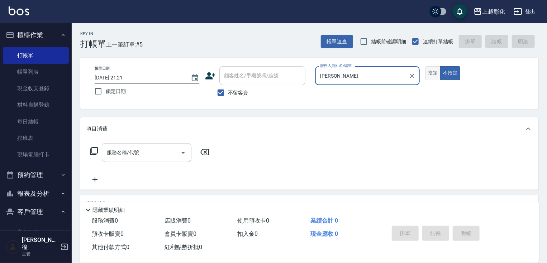
click at [434, 69] on button "指定" at bounding box center [432, 73] width 15 height 14
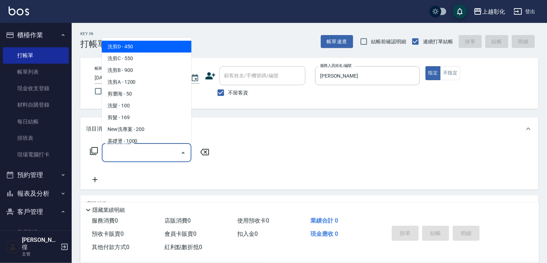
click at [160, 156] on input "服務名稱/代號" at bounding box center [141, 153] width 72 height 13
type input "8"
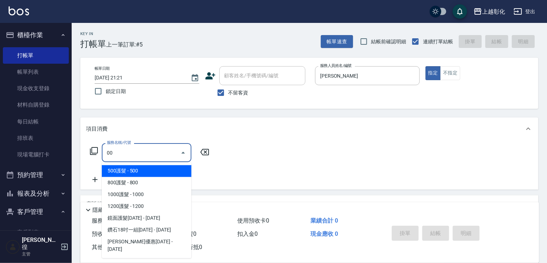
type input "0"
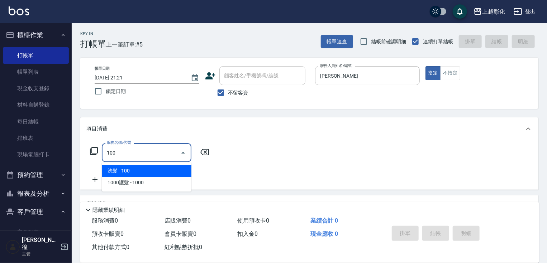
type input "1000"
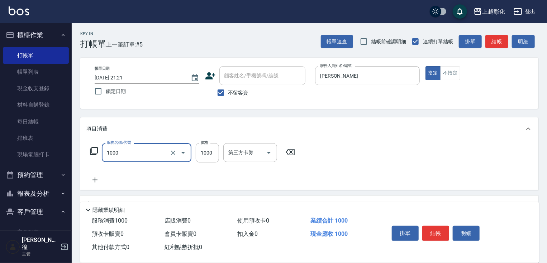
click at [142, 147] on input "1000" at bounding box center [136, 153] width 63 height 13
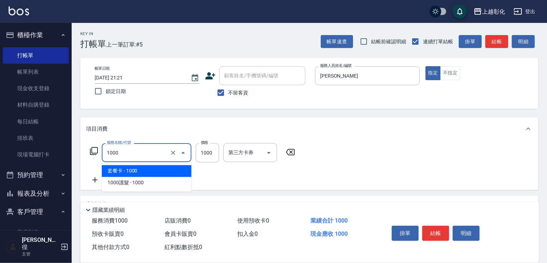
click at [129, 158] on input "1000" at bounding box center [136, 153] width 63 height 13
click at [171, 153] on icon "Clear" at bounding box center [173, 152] width 7 height 7
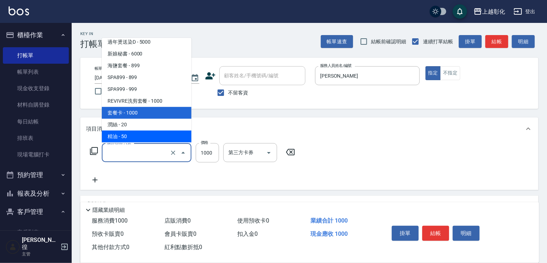
scroll to position [546, 0]
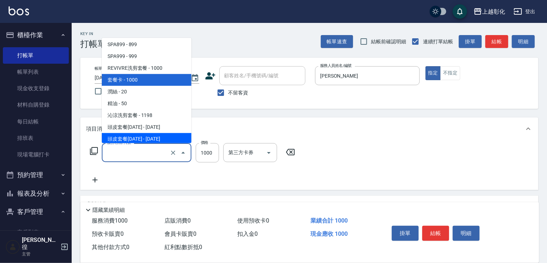
type input "套餐卡(1000)"
click at [94, 151] on icon at bounding box center [94, 151] width 9 height 9
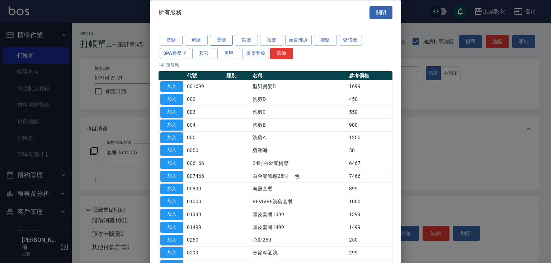
click at [230, 44] on button "燙髮" at bounding box center [221, 40] width 23 height 11
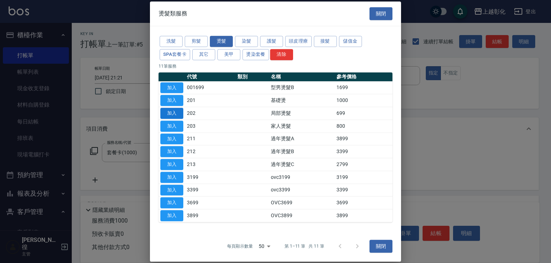
click at [171, 113] on button "加入" at bounding box center [171, 113] width 23 height 11
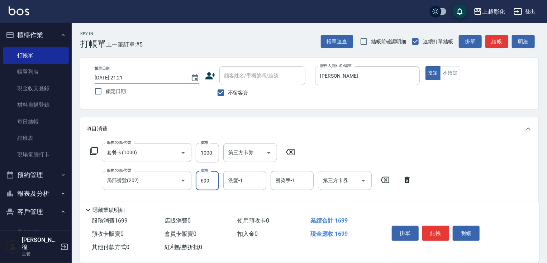
click at [204, 176] on input "699" at bounding box center [207, 180] width 23 height 19
type input "700"
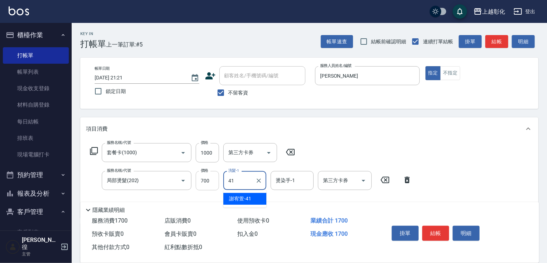
type input "4"
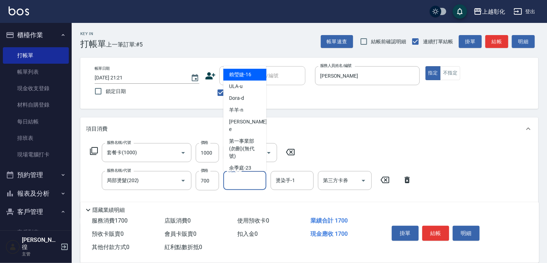
click at [236, 180] on input "洗髮-1" at bounding box center [245, 181] width 37 height 13
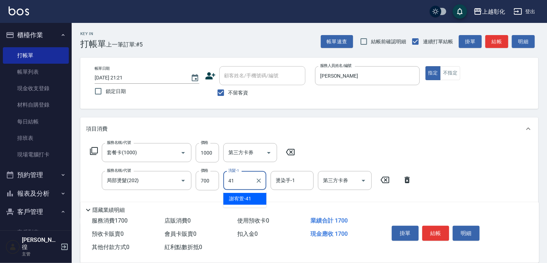
type input "4"
type input "羊羊-n"
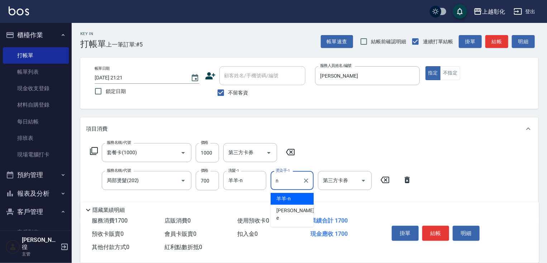
type input "羊羊-n"
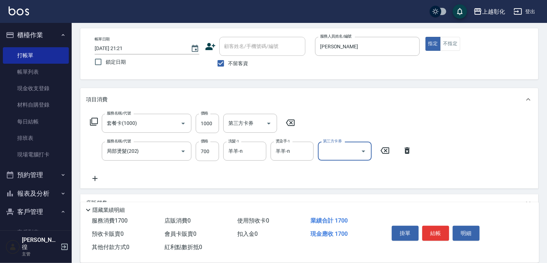
scroll to position [57, 0]
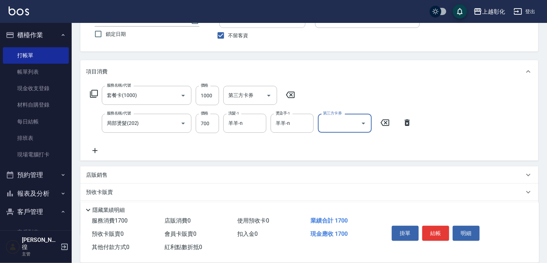
click at [287, 96] on icon at bounding box center [290, 95] width 18 height 9
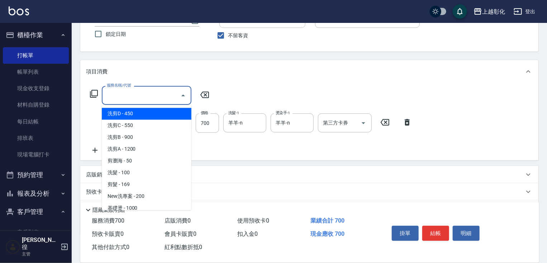
click at [165, 95] on input "服務名稱/代號" at bounding box center [141, 95] width 72 height 13
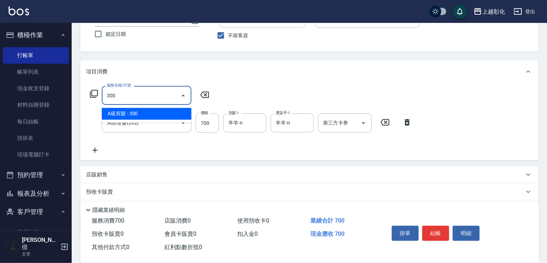
type input "A級剪髮(300)"
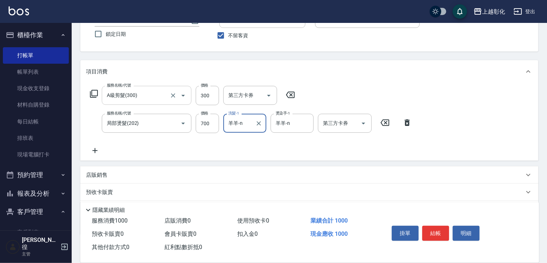
click at [149, 95] on input "A級剪髮(300)" at bounding box center [136, 95] width 63 height 13
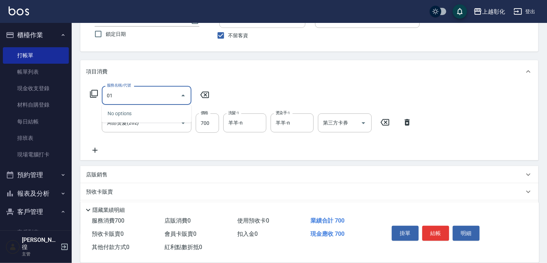
click at [149, 95] on input "01" at bounding box center [141, 95] width 72 height 13
type input "0"
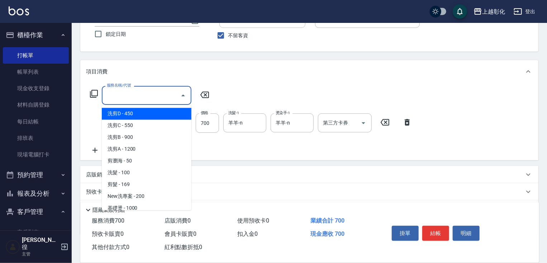
click at [97, 90] on icon at bounding box center [94, 94] width 8 height 8
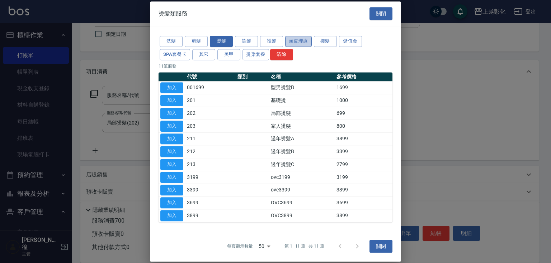
click at [304, 42] on button "頭皮理療" at bounding box center [298, 41] width 27 height 11
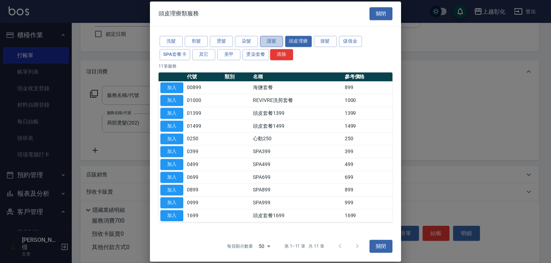
click at [274, 42] on button "護髮" at bounding box center [271, 41] width 23 height 11
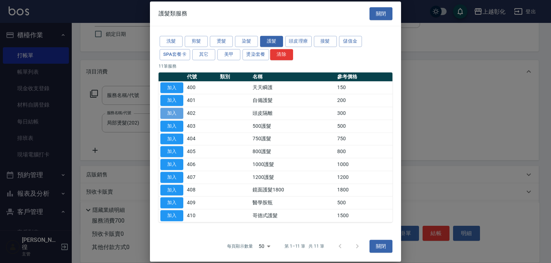
click at [181, 115] on button "加入" at bounding box center [171, 113] width 23 height 11
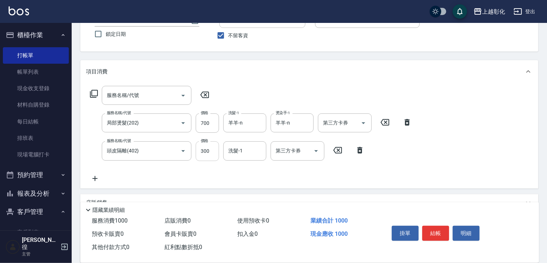
click at [204, 155] on input "300" at bounding box center [207, 151] width 23 height 19
click at [226, 154] on div "洗髮-1" at bounding box center [244, 151] width 43 height 19
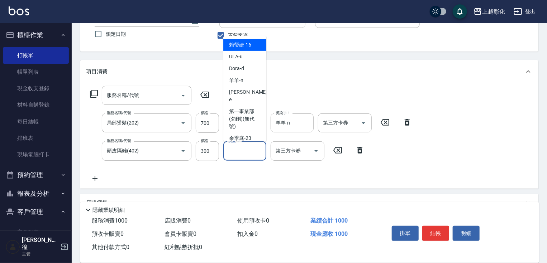
type input "m"
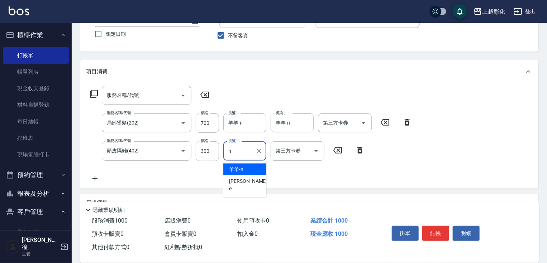
type input "羊羊-n"
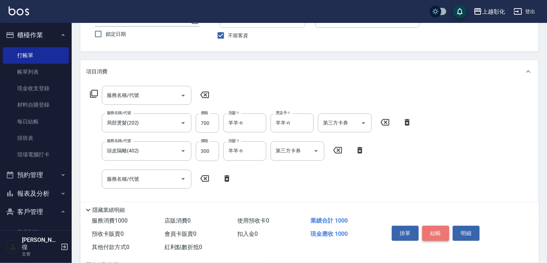
click at [426, 230] on button "結帳" at bounding box center [435, 233] width 27 height 15
type input "2025/09/12 21:22"
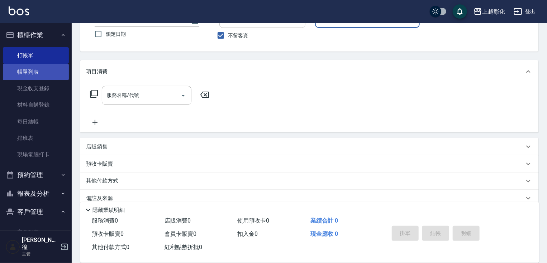
click at [30, 74] on link "帳單列表" at bounding box center [36, 72] width 66 height 16
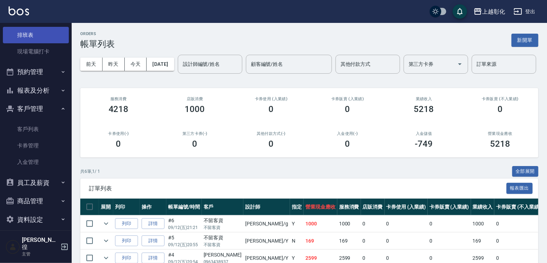
click at [41, 38] on link "排班表" at bounding box center [36, 35] width 66 height 16
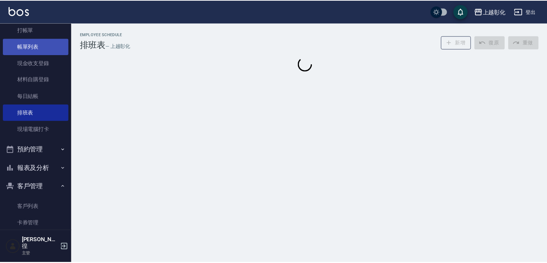
scroll to position [17, 0]
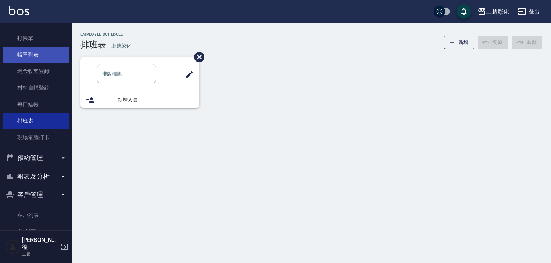
click at [44, 51] on link "帳單列表" at bounding box center [36, 55] width 66 height 16
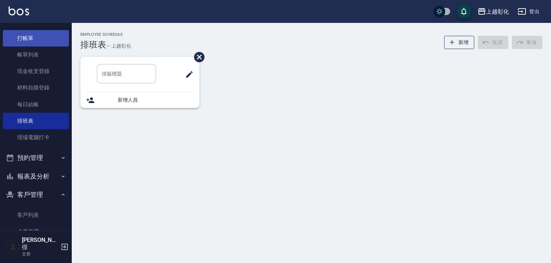
click at [42, 43] on link "打帳單" at bounding box center [36, 38] width 66 height 16
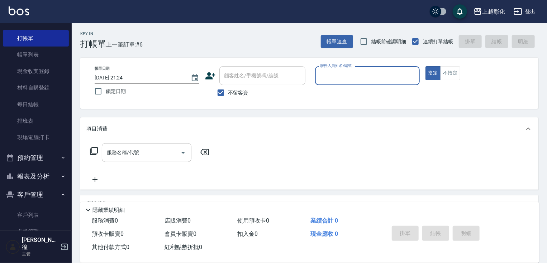
click at [354, 79] on input "服務人員姓名/編號" at bounding box center [367, 76] width 98 height 13
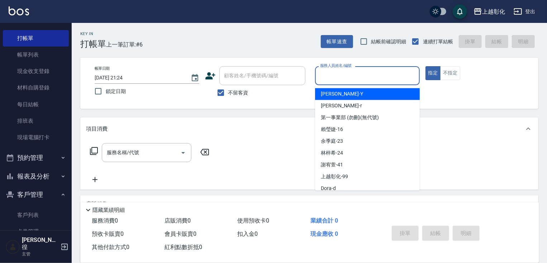
click at [356, 98] on div "YURI -Y" at bounding box center [367, 94] width 105 height 12
type input "YURI-Y"
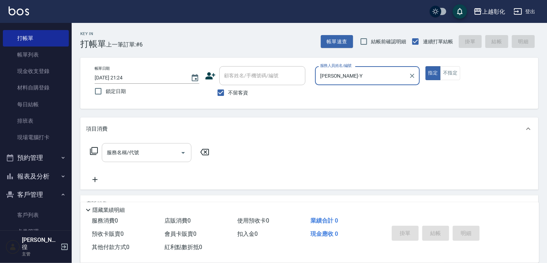
click at [124, 155] on input "服務名稱/代號" at bounding box center [141, 153] width 72 height 13
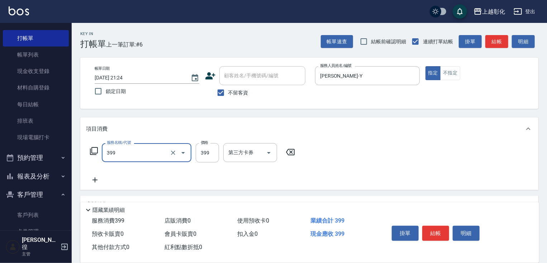
type input "貼片洗髮(399)"
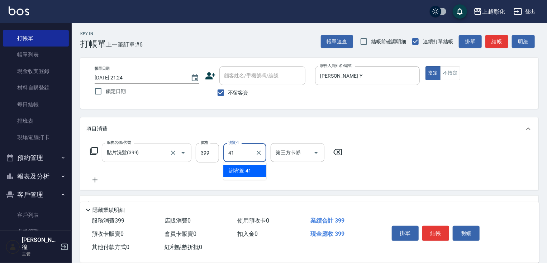
type input "謝宥萱-41"
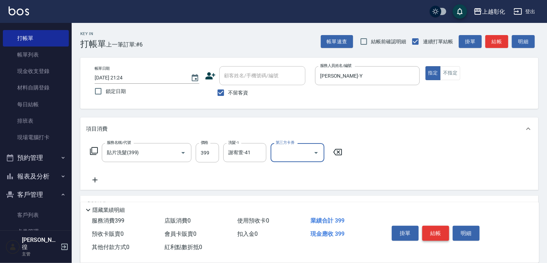
click at [437, 235] on button "結帳" at bounding box center [435, 233] width 27 height 15
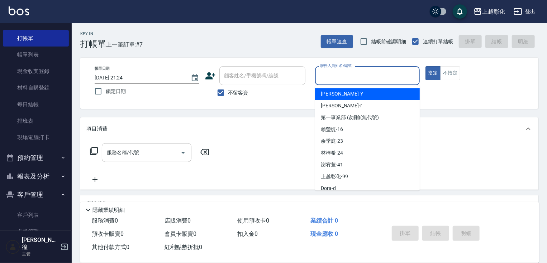
click at [374, 82] on input "服務人員姓名/編號" at bounding box center [367, 76] width 98 height 13
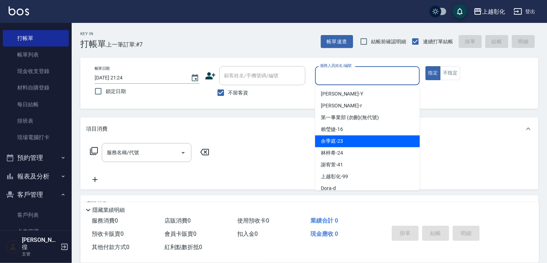
click at [267, 140] on div "項目消費" at bounding box center [309, 129] width 458 height 23
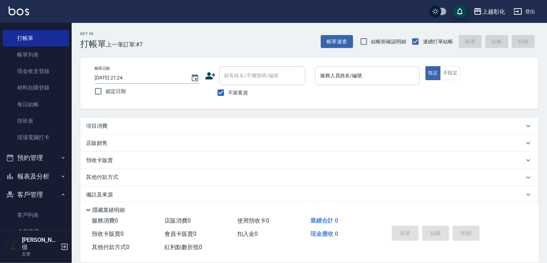
click at [355, 67] on div "服務人員姓名/編號" at bounding box center [367, 75] width 105 height 19
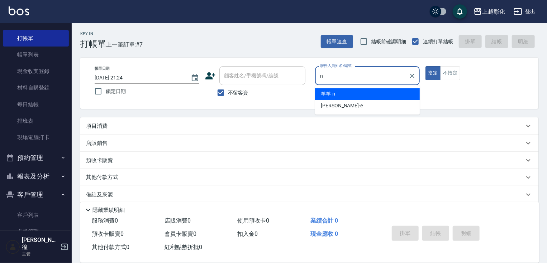
click at [353, 90] on div "羊羊 -n" at bounding box center [367, 94] width 105 height 12
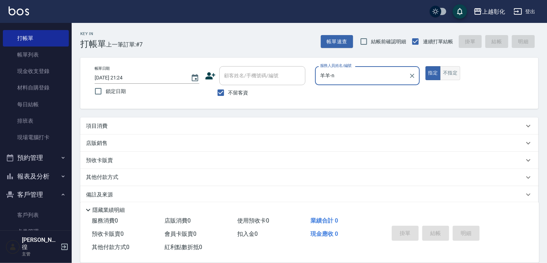
type input "羊羊-n"
click at [441, 68] on button "不指定" at bounding box center [450, 73] width 20 height 14
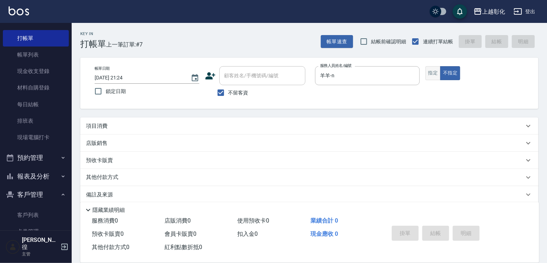
click at [432, 77] on button "指定" at bounding box center [432, 73] width 15 height 14
click at [115, 128] on div "項目消費" at bounding box center [305, 127] width 438 height 8
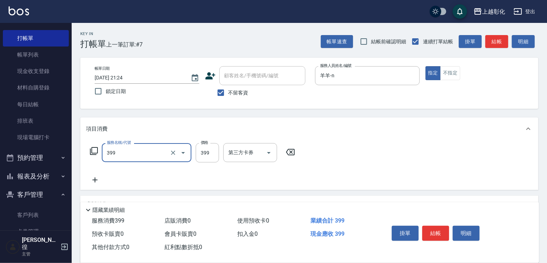
type input "貼片洗髮(399)"
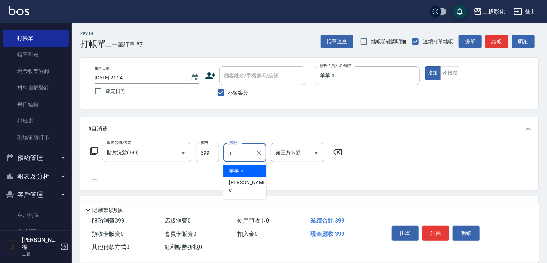
type input "羊羊-n"
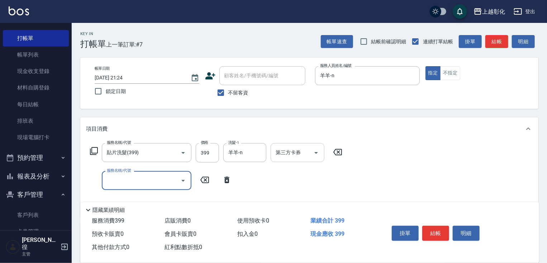
click at [289, 151] on input "第三方卡券" at bounding box center [292, 153] width 37 height 13
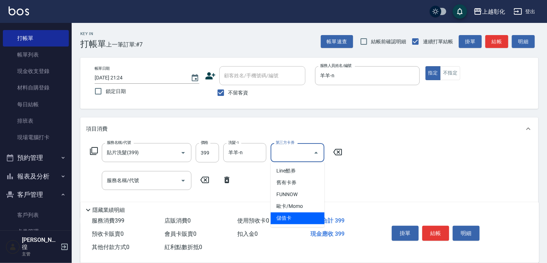
click at [294, 213] on span "儲值卡" at bounding box center [298, 219] width 54 height 12
type input "儲值卡"
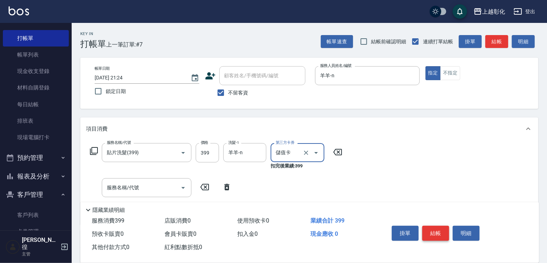
click at [435, 233] on button "結帳" at bounding box center [435, 233] width 27 height 15
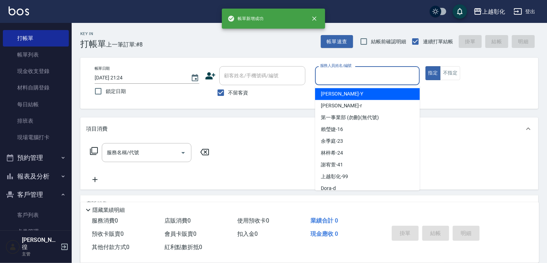
click at [352, 77] on input "服務人員姓名/編號" at bounding box center [367, 76] width 98 height 13
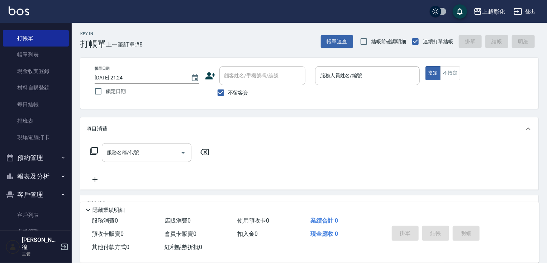
click at [238, 95] on span "不留客資" at bounding box center [238, 93] width 20 height 8
click at [228, 95] on input "不留客資" at bounding box center [220, 92] width 15 height 15
checkbox input "false"
click at [248, 82] on input "顧客姓名/手機號碼/編號" at bounding box center [257, 76] width 69 height 13
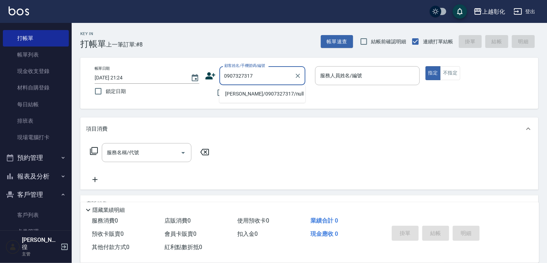
click at [259, 95] on li "陳曉菁/0907327317/null" at bounding box center [262, 94] width 86 height 12
type input "陳曉菁/0907327317/null"
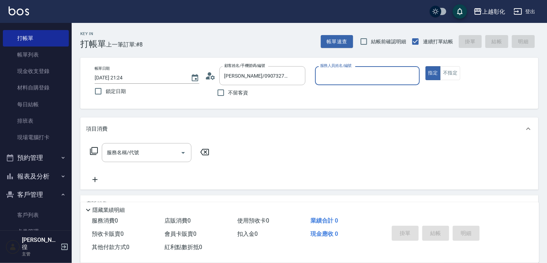
click at [315, 73] on div "服務人員姓名/編號" at bounding box center [367, 75] width 105 height 19
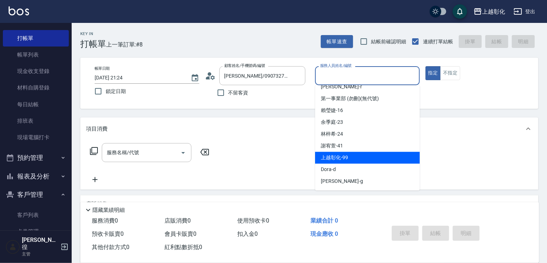
scroll to position [29, 0]
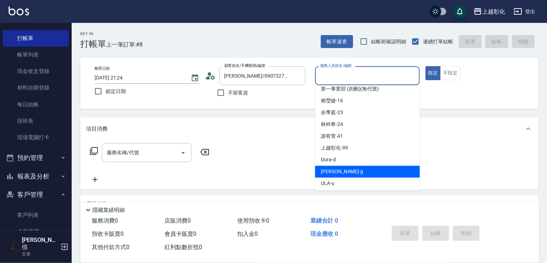
click at [344, 168] on div "Gary -g" at bounding box center [367, 172] width 105 height 12
type input "Gary-g"
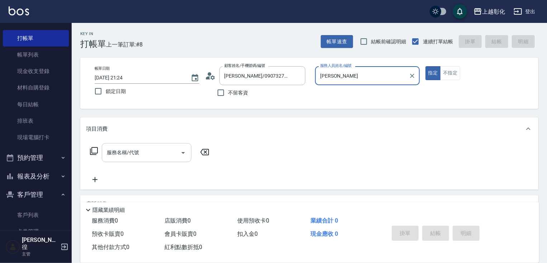
click at [139, 161] on div "服務名稱/代號" at bounding box center [147, 152] width 90 height 19
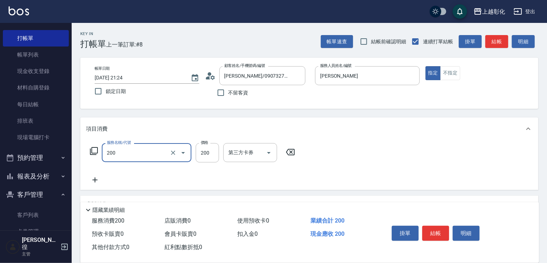
type input "New洗專案(200)"
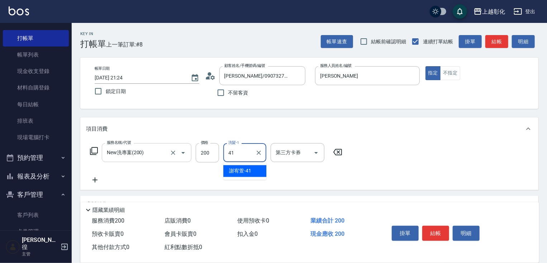
type input "謝宥萱-41"
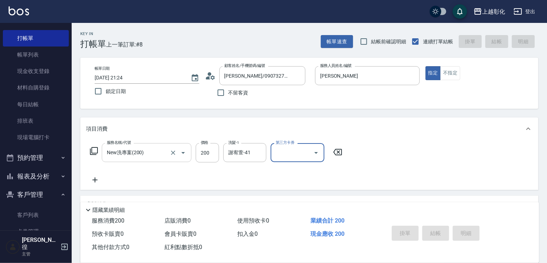
type input "2025/09/12 21:25"
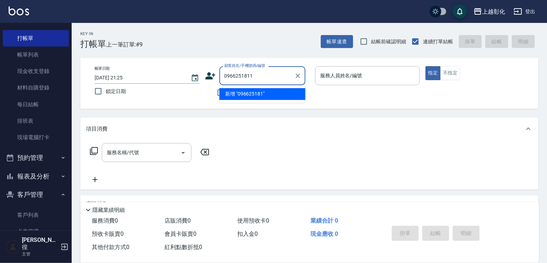
type input "0966251811"
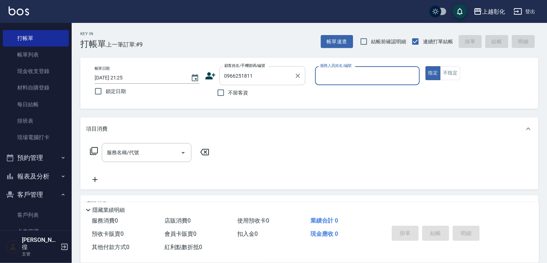
click at [249, 71] on input "0966251811" at bounding box center [257, 76] width 69 height 13
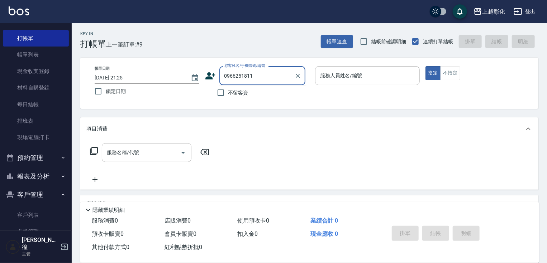
click at [266, 73] on input "0966251811" at bounding box center [257, 76] width 69 height 13
click at [266, 77] on input "0966251811" at bounding box center [257, 76] width 69 height 13
click at [298, 75] on icon "Clear" at bounding box center [298, 76] width 4 height 4
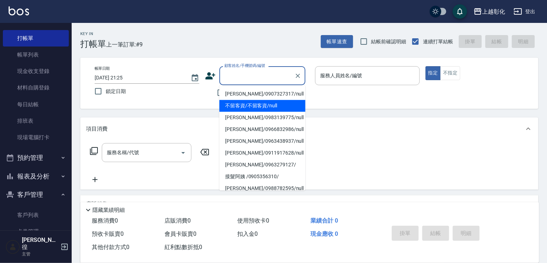
click at [207, 100] on div "不留客資" at bounding box center [255, 92] width 100 height 15
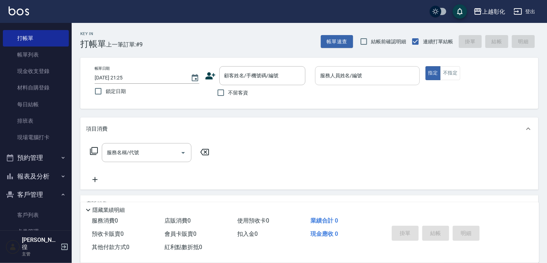
click at [333, 78] on input "服務人員姓名/編號" at bounding box center [367, 76] width 98 height 13
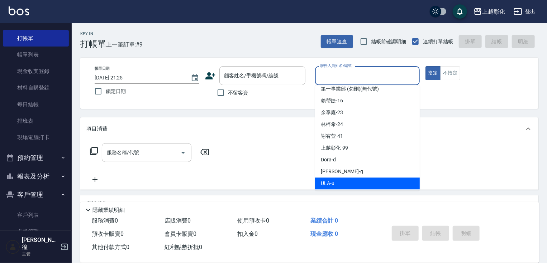
scroll to position [54, 0]
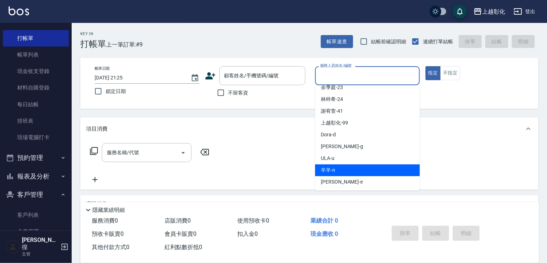
click at [338, 173] on div "羊羊 -n" at bounding box center [367, 171] width 105 height 12
type input "羊羊-n"
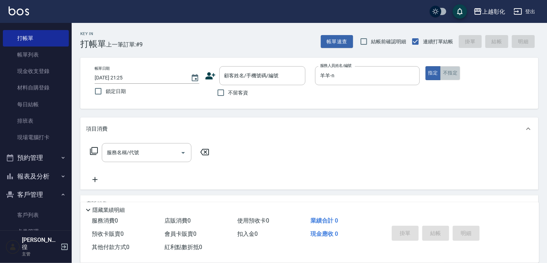
click at [458, 70] on button "不指定" at bounding box center [450, 73] width 20 height 14
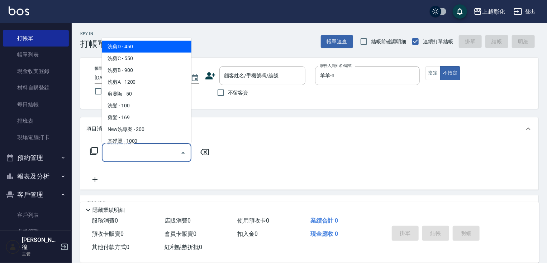
click at [137, 147] on input "服務名稱/代號" at bounding box center [141, 153] width 72 height 13
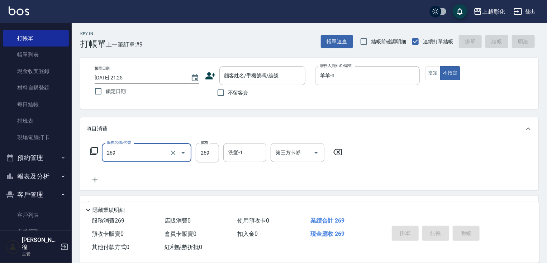
type input "一般洗剪(269)"
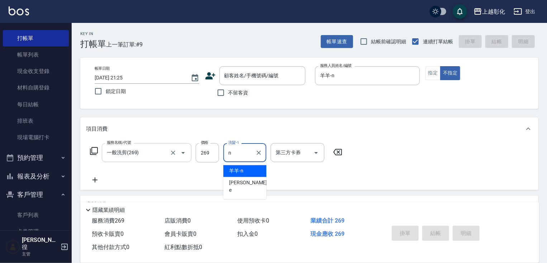
type input "羊羊-n"
click at [234, 94] on span "不留客資" at bounding box center [238, 93] width 20 height 8
click at [228, 94] on input "不留客資" at bounding box center [220, 92] width 15 height 15
checkbox input "true"
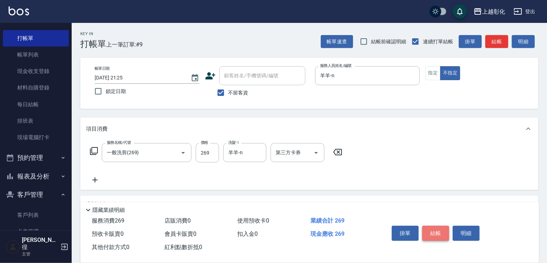
click at [440, 233] on button "結帳" at bounding box center [435, 233] width 27 height 15
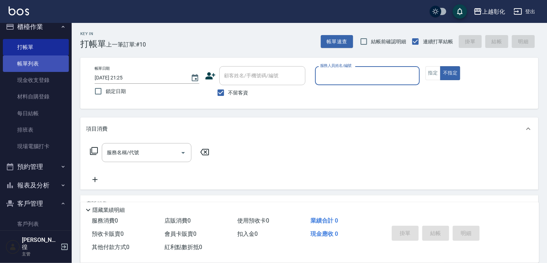
scroll to position [0, 0]
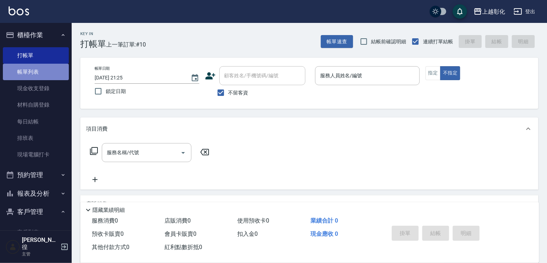
click at [42, 75] on link "帳單列表" at bounding box center [36, 72] width 66 height 16
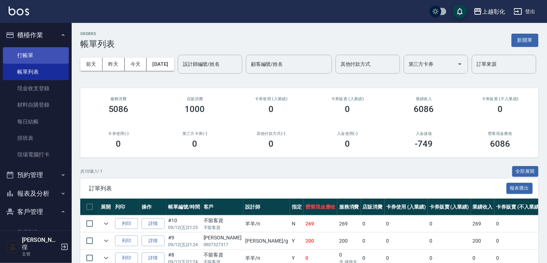
click at [42, 56] on link "打帳單" at bounding box center [36, 55] width 66 height 16
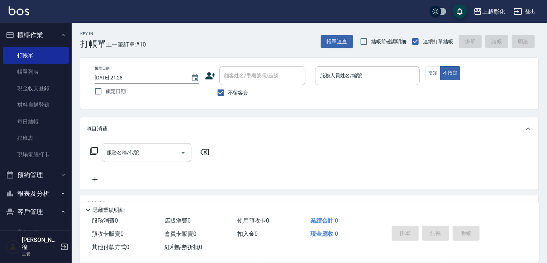
click at [243, 91] on span "不留客資" at bounding box center [238, 93] width 20 height 8
click at [228, 91] on input "不留客資" at bounding box center [220, 92] width 15 height 15
checkbox input "false"
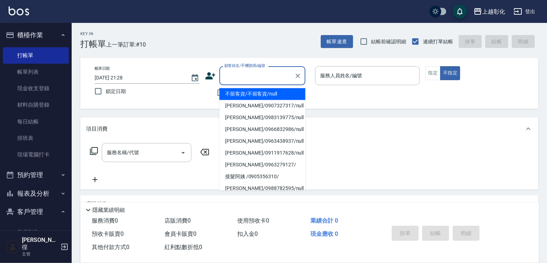
click at [258, 74] on input "顧客姓名/手機號碼/編號" at bounding box center [257, 76] width 69 height 13
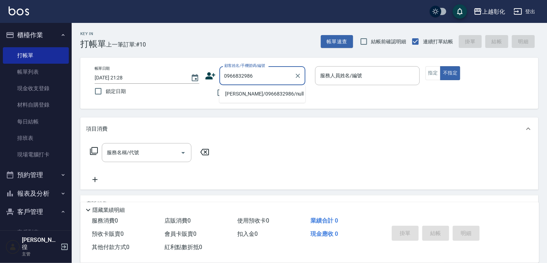
click at [277, 90] on li "柯Irene/0966832986/null" at bounding box center [262, 94] width 86 height 12
type input "柯Irene/0966832986/null"
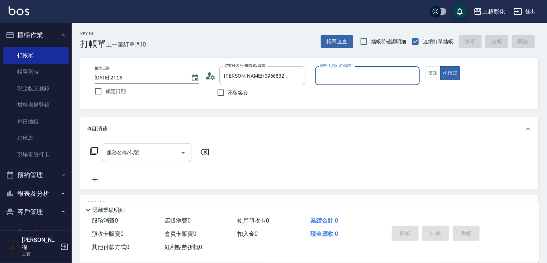
click at [337, 79] on input "服務人員姓名/編號" at bounding box center [367, 76] width 98 height 13
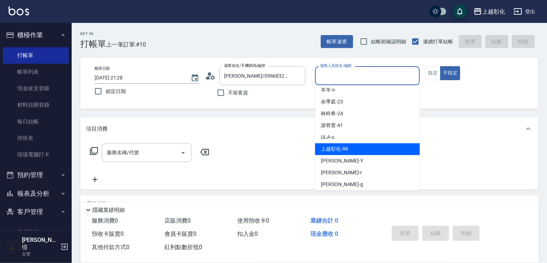
scroll to position [54, 0]
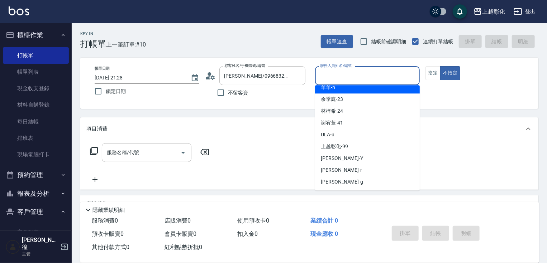
click at [336, 89] on div "羊羊 -n" at bounding box center [367, 88] width 105 height 12
type input "羊羊-n"
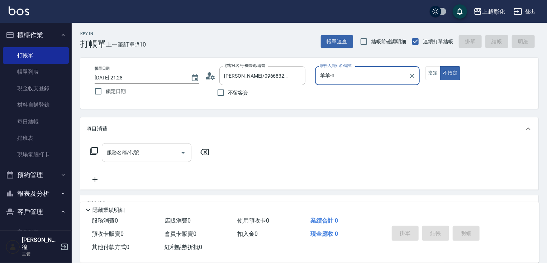
click at [129, 153] on input "服務名稱/代號" at bounding box center [141, 153] width 72 height 13
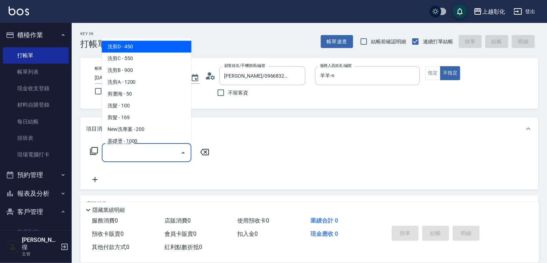
type input "洗剪D(002)"
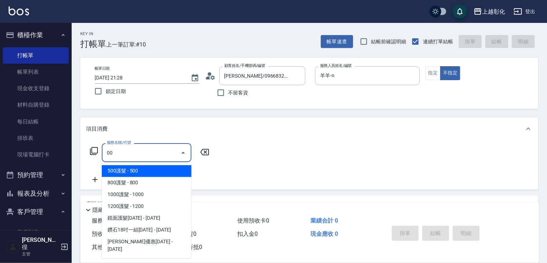
type input "0"
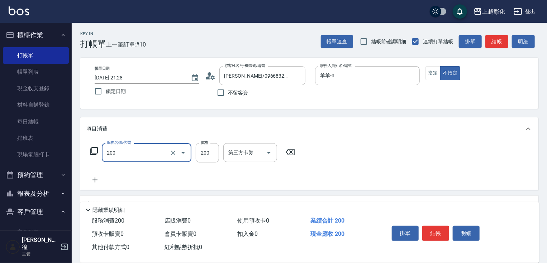
type input "New洗專案(200)"
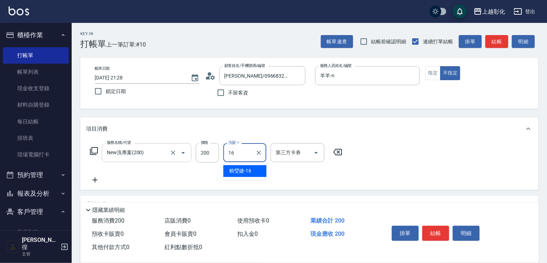
type input "賴瑩婕-16"
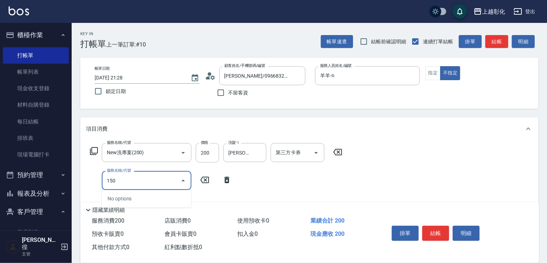
type input "150"
click at [92, 149] on icon at bounding box center [94, 151] width 9 height 9
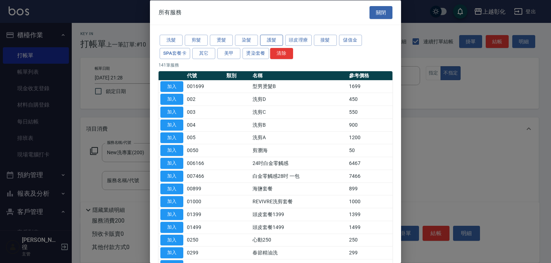
click at [269, 37] on button "護髮" at bounding box center [271, 40] width 23 height 11
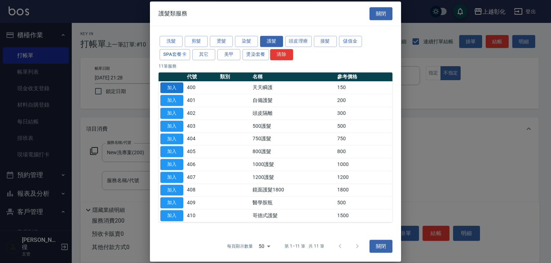
click at [168, 92] on button "加入" at bounding box center [171, 87] width 23 height 11
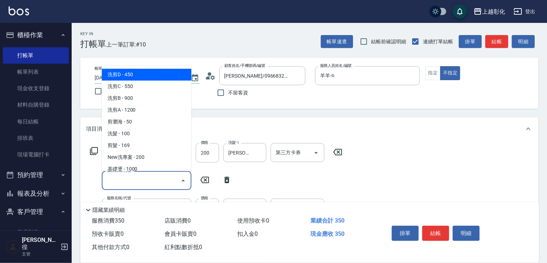
click at [177, 179] on input "服務名稱/代號" at bounding box center [141, 181] width 72 height 13
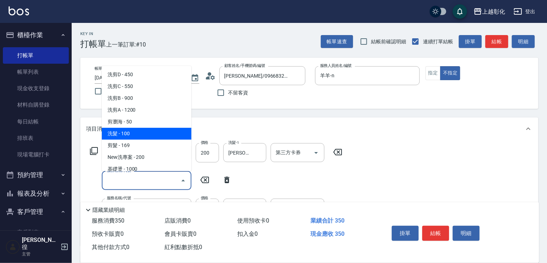
click at [93, 152] on icon at bounding box center [94, 151] width 9 height 9
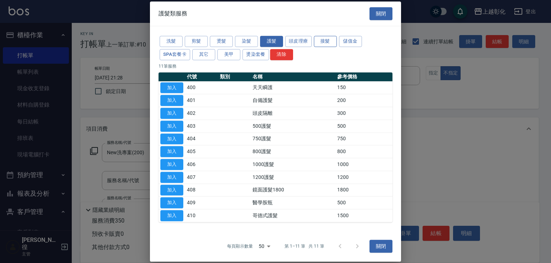
click at [317, 42] on button "接髮" at bounding box center [325, 41] width 23 height 11
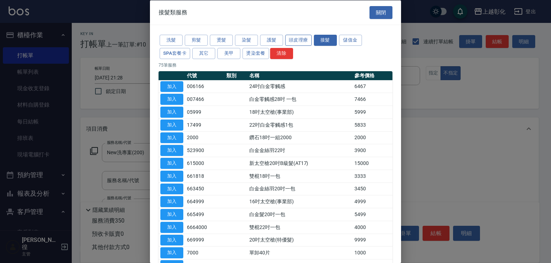
click at [303, 42] on button "頭皮理療" at bounding box center [298, 40] width 27 height 11
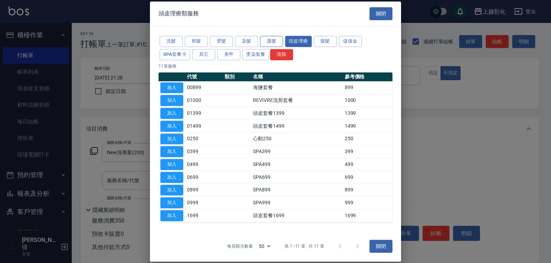
click at [275, 42] on button "護髮" at bounding box center [271, 41] width 23 height 11
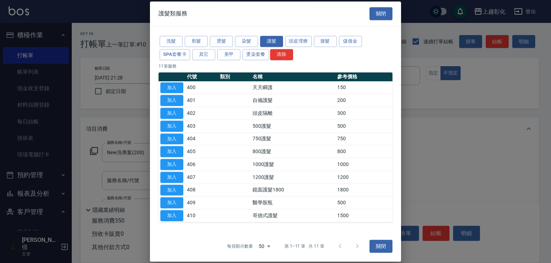
click at [182, 87] on button "加入" at bounding box center [171, 87] width 23 height 11
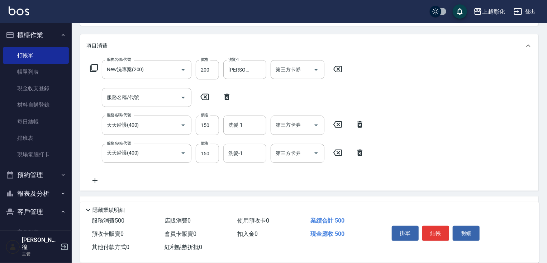
scroll to position [86, 0]
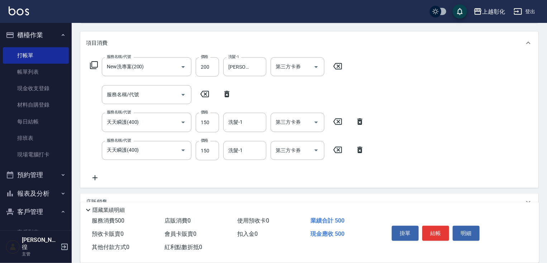
click at [336, 147] on icon at bounding box center [337, 150] width 9 height 6
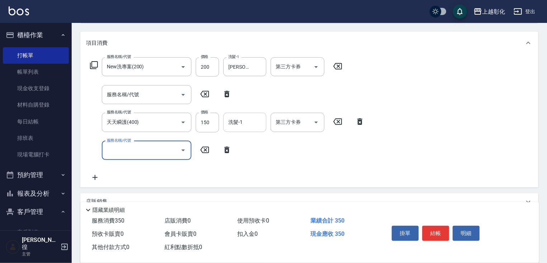
click at [250, 124] on input "洗髮-1" at bounding box center [245, 122] width 37 height 13
type input "頭皮套餐1699(1699)"
click at [334, 149] on icon at bounding box center [337, 150] width 9 height 6
click at [229, 116] on input "洗髮-1" at bounding box center [245, 122] width 37 height 13
click at [239, 122] on input "洗髮-1" at bounding box center [245, 122] width 37 height 13
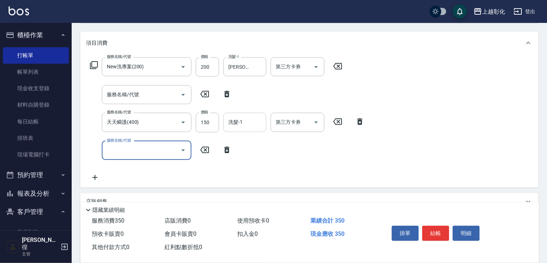
click at [239, 122] on input "洗髮-1" at bounding box center [245, 122] width 37 height 13
click at [241, 122] on input "洗髮-1" at bounding box center [245, 122] width 37 height 13
click at [238, 118] on input "洗髮-1" at bounding box center [245, 122] width 37 height 13
click at [239, 118] on input "洗髮-1" at bounding box center [245, 122] width 37 height 13
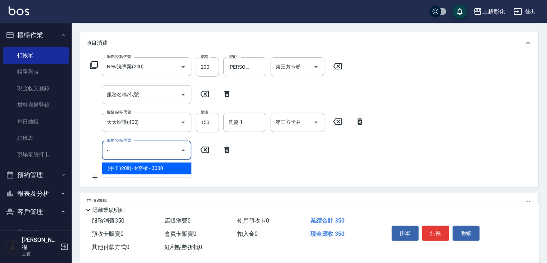
type input "-"
click at [206, 149] on icon at bounding box center [204, 150] width 9 height 6
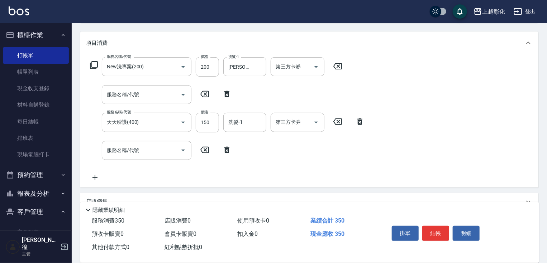
click at [266, 160] on div "服務名稱/代號 New洗專案(200) 服務名稱/代號 價格 200 價格 洗髮-1 賴瑩婕-16 洗髮-1 第三方卡券 第三方卡券 服務名稱/代號 服務名稱…" at bounding box center [227, 119] width 283 height 125
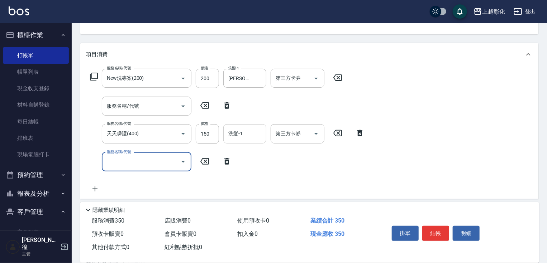
click at [232, 131] on input "洗髮-1" at bounding box center [245, 134] width 37 height 13
click at [246, 135] on input "洗髮-1" at bounding box center [245, 134] width 37 height 13
click at [245, 135] on input "洗髮-1" at bounding box center [245, 134] width 37 height 13
click at [244, 135] on input "洗髮-1" at bounding box center [245, 134] width 37 height 13
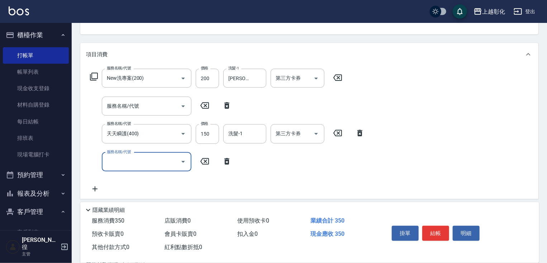
click at [251, 149] on div "服務名稱/代號 New洗專案(200) 服務名稱/代號 價格 200 價格 洗髮-1 賴瑩婕-16 洗髮-1 第三方卡券 第三方卡券 服務名稱/代號 服務名稱…" at bounding box center [227, 131] width 283 height 125
click at [243, 134] on input "洗髮-1" at bounding box center [245, 134] width 37 height 13
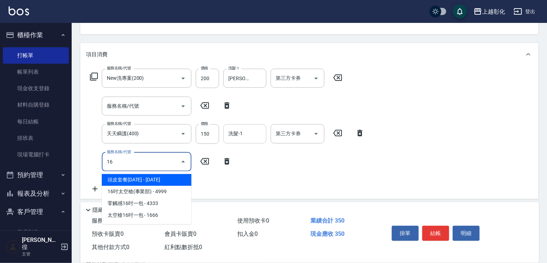
type input "1"
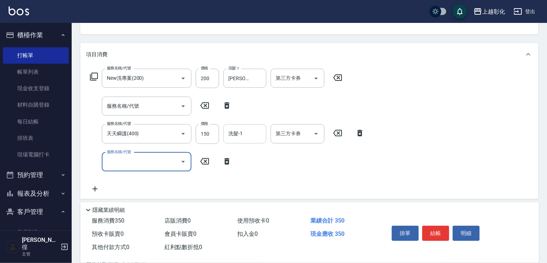
click at [249, 133] on input "洗髮-1" at bounding box center [245, 134] width 37 height 13
click at [249, 132] on input "洗髮-1" at bounding box center [245, 134] width 37 height 13
click at [251, 132] on input "洗髮-1" at bounding box center [245, 134] width 37 height 13
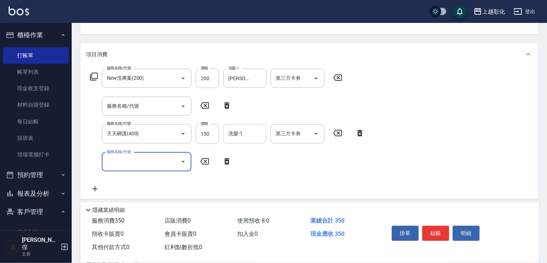
drag, startPoint x: 251, startPoint y: 132, endPoint x: 252, endPoint y: 141, distance: 8.6
click at [252, 132] on input "洗髮-1" at bounding box center [245, 134] width 37 height 13
drag, startPoint x: 231, startPoint y: 139, endPoint x: 243, endPoint y: 133, distance: 13.0
click at [233, 139] on input "洗髮-1" at bounding box center [245, 134] width 37 height 13
click at [245, 132] on input "洗髮-1" at bounding box center [245, 134] width 37 height 13
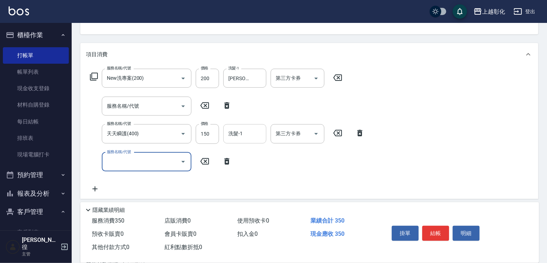
click at [245, 132] on input "洗髮-1" at bounding box center [245, 134] width 37 height 13
drag, startPoint x: 246, startPoint y: 132, endPoint x: 250, endPoint y: 129, distance: 5.5
click at [246, 132] on input "洗髮-1" at bounding box center [245, 134] width 37 height 13
drag, startPoint x: 250, startPoint y: 129, endPoint x: 291, endPoint y: 130, distance: 40.9
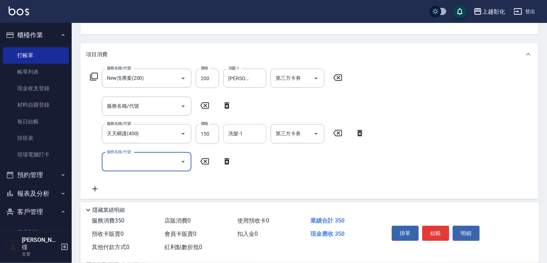
click at [252, 130] on input "洗髮-1" at bounding box center [245, 134] width 37 height 13
click at [336, 135] on icon at bounding box center [338, 133] width 18 height 9
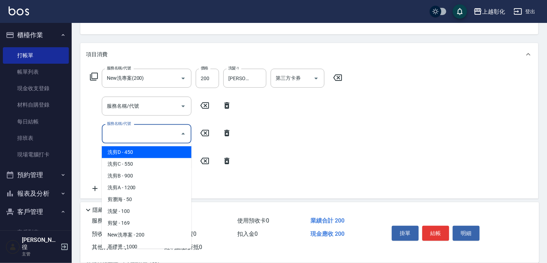
drag, startPoint x: 116, startPoint y: 138, endPoint x: 120, endPoint y: 133, distance: 6.6
click at [116, 138] on input "服務名稱/代號" at bounding box center [141, 134] width 72 height 13
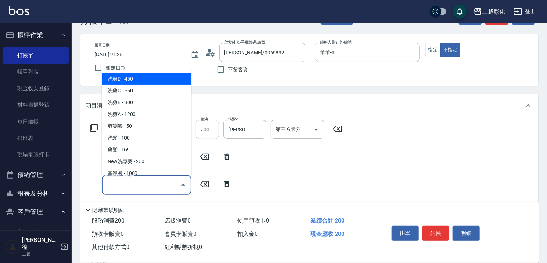
scroll to position [17, 0]
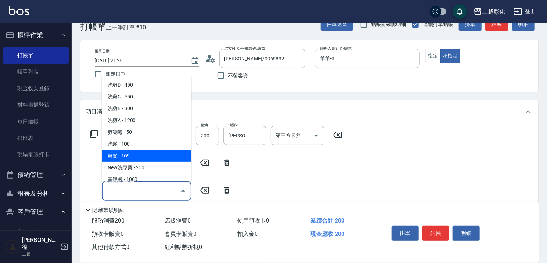
click at [390, 161] on div "服務名稱/代號 New洗專案(200) 服務名稱/代號 價格 200 價格 洗髮-1 賴瑩婕-16 洗髮-1 第三方卡券 第三方卡券 服務名稱/代號 服務名稱…" at bounding box center [309, 189] width 458 height 133
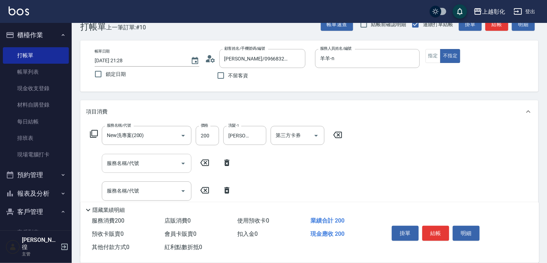
drag, startPoint x: 152, startPoint y: 158, endPoint x: 146, endPoint y: 154, distance: 7.0
click at [152, 158] on input "服務名稱/代號" at bounding box center [141, 163] width 72 height 13
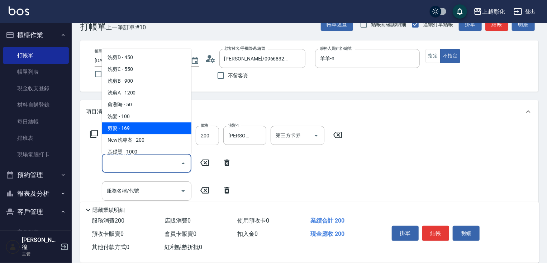
click at [95, 133] on icon at bounding box center [94, 134] width 9 height 9
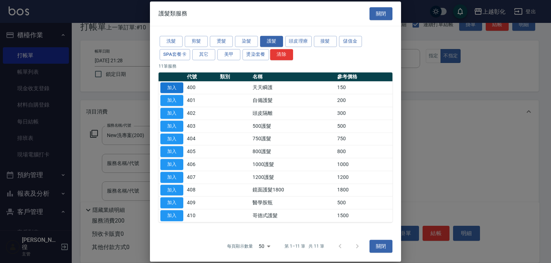
click at [176, 90] on button "加入" at bounding box center [171, 87] width 23 height 11
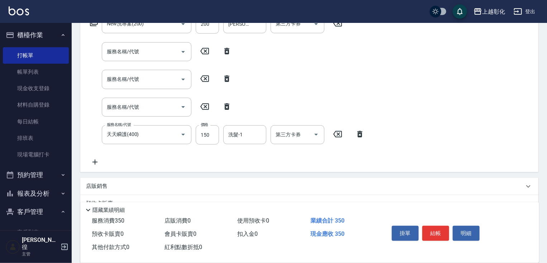
scroll to position [132, 0]
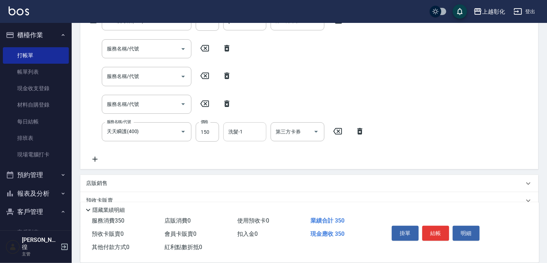
click at [229, 132] on input "洗髮-1" at bounding box center [245, 132] width 37 height 13
type input "16"
click at [335, 105] on div "服務名稱/代號 New洗專案(200) 服務名稱/代號 價格 200 價格 洗髮-1 賴瑩婕-16 洗髮-1 第三方卡券 第三方卡券 服務名稱/代號 服務名稱…" at bounding box center [227, 87] width 283 height 152
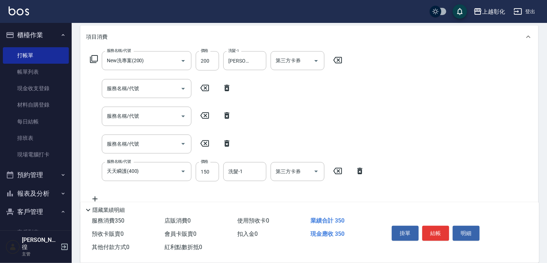
scroll to position [17, 0]
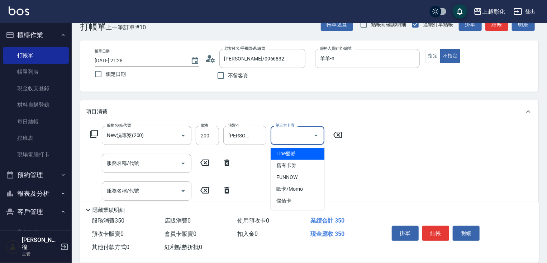
click at [295, 137] on input "第三方卡券" at bounding box center [292, 135] width 37 height 13
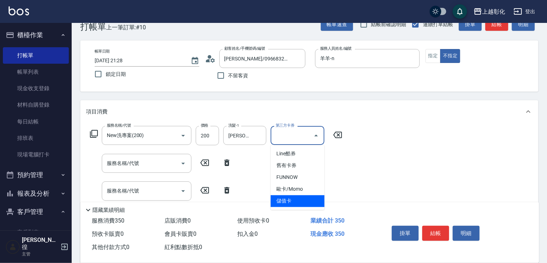
click at [290, 202] on span "儲值卡" at bounding box center [298, 202] width 54 height 12
type input "儲值卡"
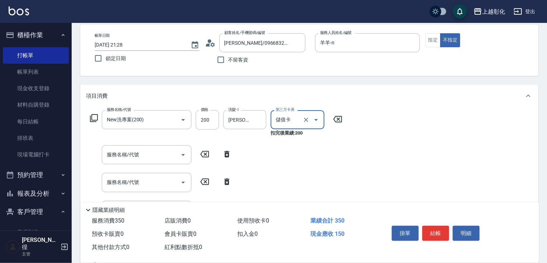
scroll to position [205, 0]
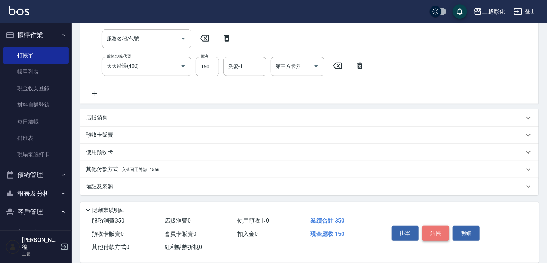
click at [435, 231] on button "結帳" at bounding box center [435, 233] width 27 height 15
type input "2025/09/12 21:30"
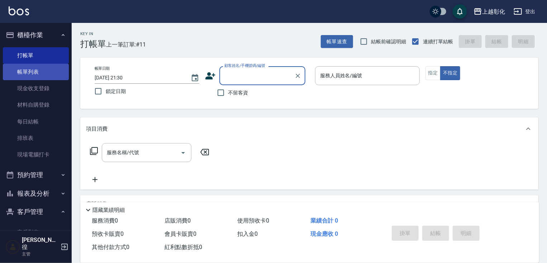
click at [23, 71] on link "帳單列表" at bounding box center [36, 72] width 66 height 16
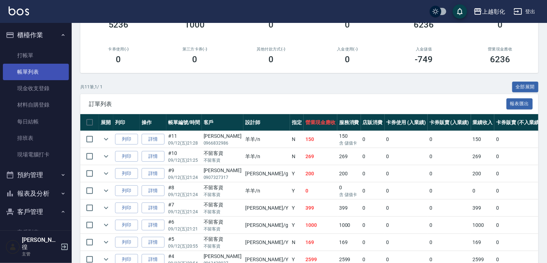
scroll to position [80, 0]
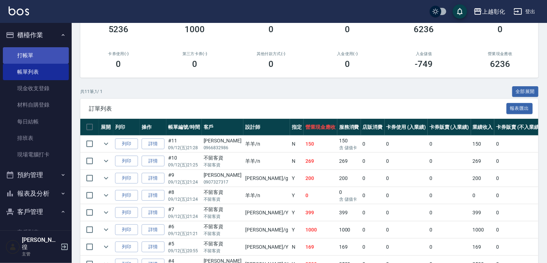
click at [22, 58] on link "打帳單" at bounding box center [36, 55] width 66 height 16
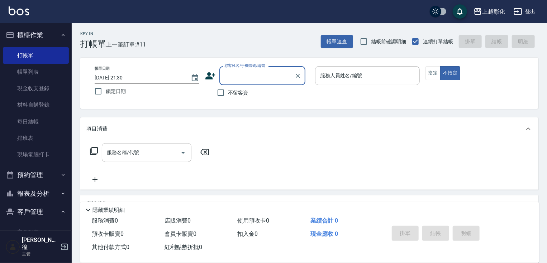
click at [244, 78] on input "顧客姓名/手機號碼/編號" at bounding box center [257, 76] width 69 height 13
click at [247, 92] on li "黃佳莉/0983139775/null" at bounding box center [262, 94] width 86 height 12
type input "黃佳莉/0983139775/null"
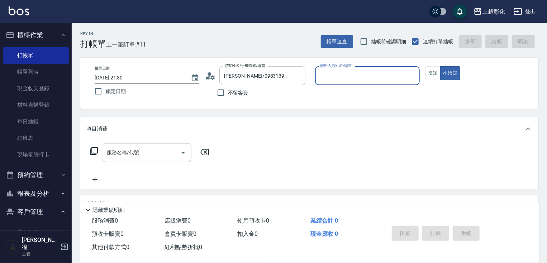
click at [368, 75] on input "服務人員姓名/編號" at bounding box center [367, 76] width 98 height 13
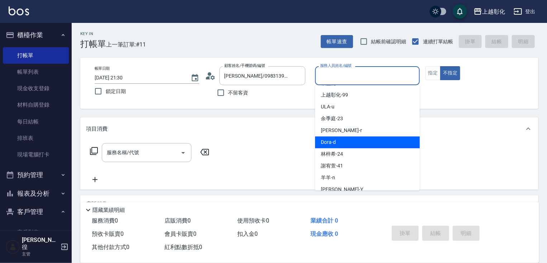
scroll to position [54, 0]
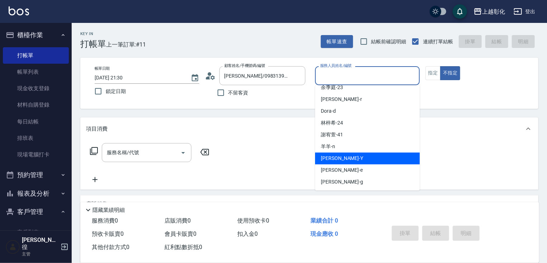
click at [345, 161] on div "YURI -Y" at bounding box center [367, 159] width 105 height 12
type input "YURI-Y"
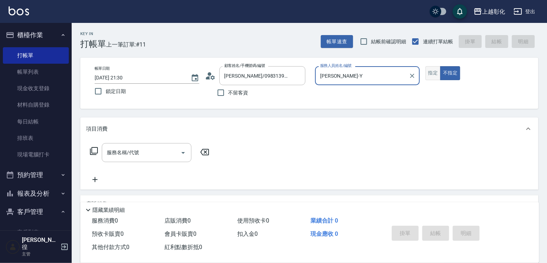
click at [436, 78] on button "指定" at bounding box center [432, 73] width 15 height 14
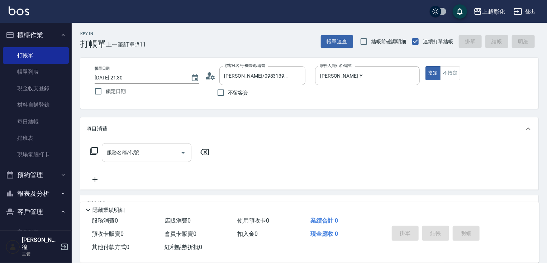
click at [125, 151] on div "服務名稱/代號 服務名稱/代號" at bounding box center [147, 152] width 90 height 19
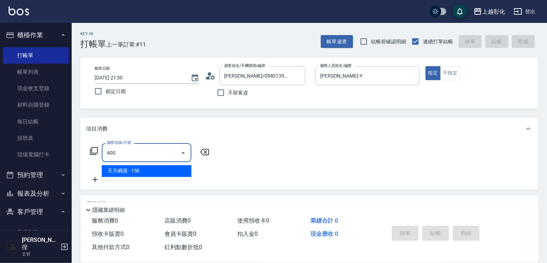
click at [120, 155] on input "400" at bounding box center [141, 153] width 72 height 13
type input "4"
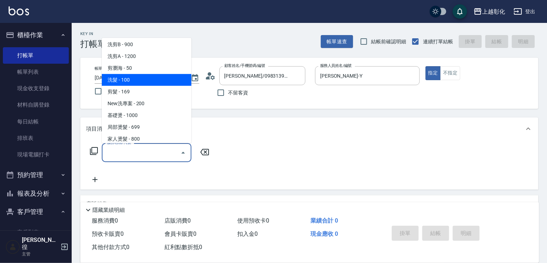
scroll to position [57, 0]
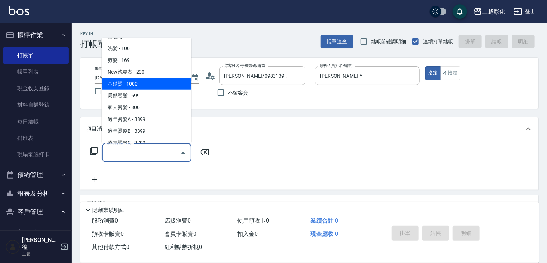
click at [122, 85] on span "基礎燙 - 1000" at bounding box center [147, 84] width 90 height 12
type input "基礎燙(201)"
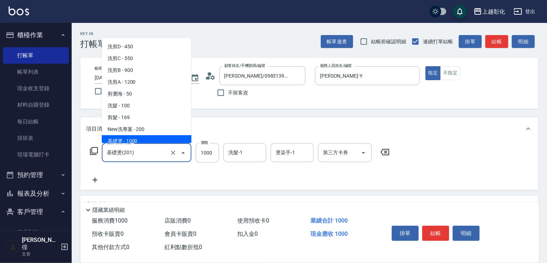
click at [121, 156] on input "基礎燙(201)" at bounding box center [136, 153] width 63 height 13
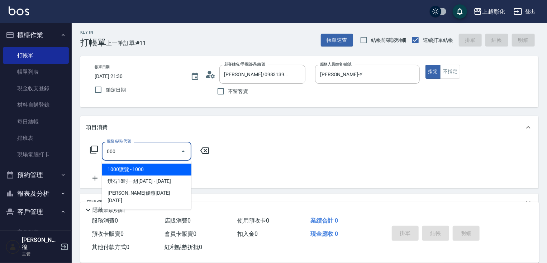
scroll to position [0, 0]
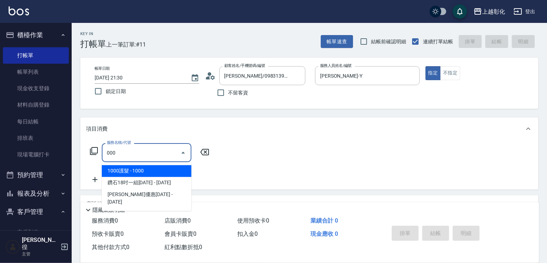
click at [127, 172] on span "1000護髮 - 1000" at bounding box center [147, 172] width 90 height 12
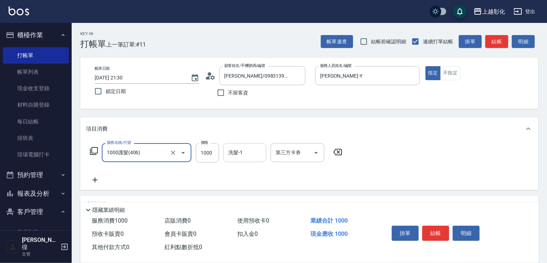
type input "1000護髮(406)"
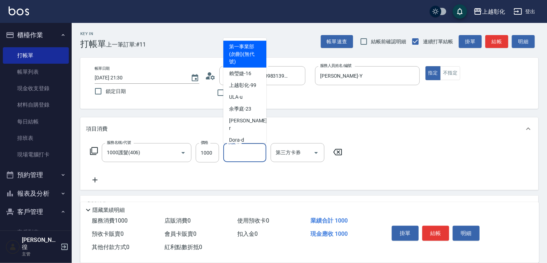
click at [234, 157] on input "洗髮-1" at bounding box center [245, 153] width 37 height 13
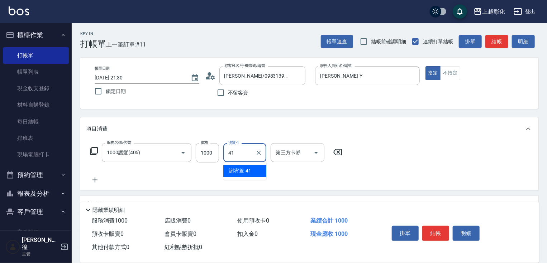
type input "謝宥萱-41"
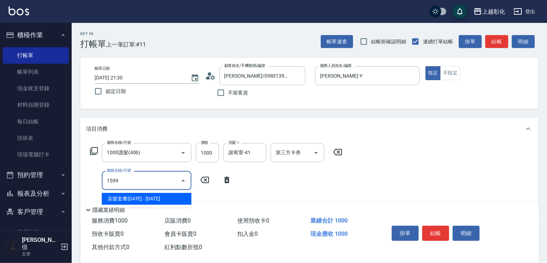
click at [125, 186] on input "1599" at bounding box center [141, 181] width 72 height 13
type input "1599"
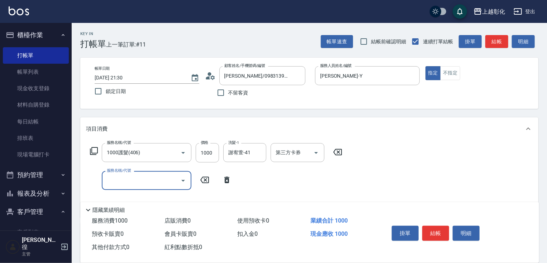
click at [92, 151] on icon at bounding box center [94, 151] width 9 height 9
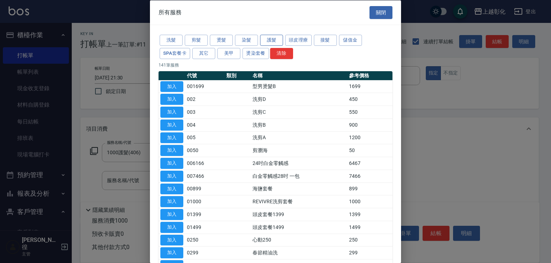
click at [275, 38] on button "護髮" at bounding box center [271, 40] width 23 height 11
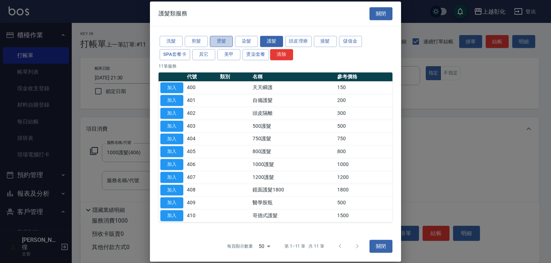
click at [214, 39] on button "燙髮" at bounding box center [221, 41] width 23 height 11
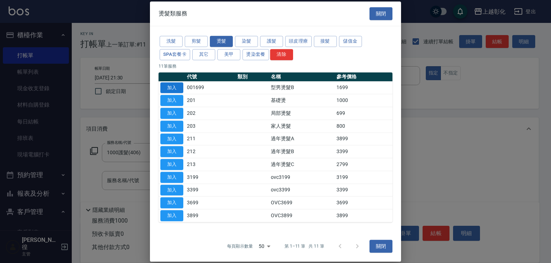
click at [170, 88] on button "加入" at bounding box center [171, 87] width 23 height 11
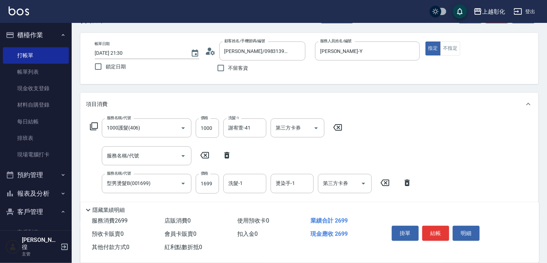
scroll to position [57, 0]
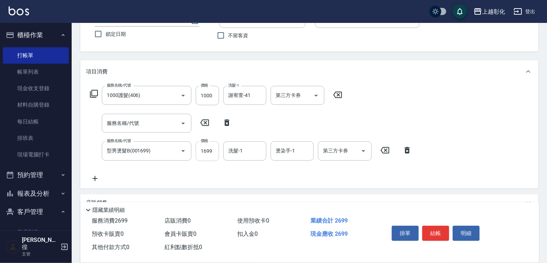
click at [207, 151] on input "1699" at bounding box center [207, 151] width 23 height 19
type input "1599"
type input "謝宥萱-41"
click at [433, 233] on button "結帳" at bounding box center [435, 233] width 27 height 15
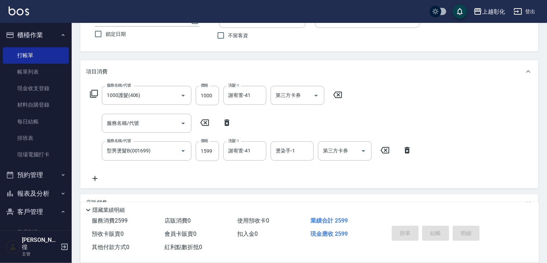
type input "2025/09/12 21:31"
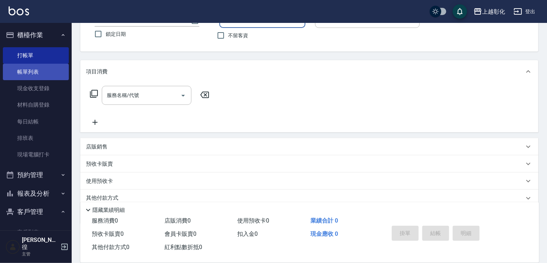
click at [34, 67] on link "帳單列表" at bounding box center [36, 72] width 66 height 16
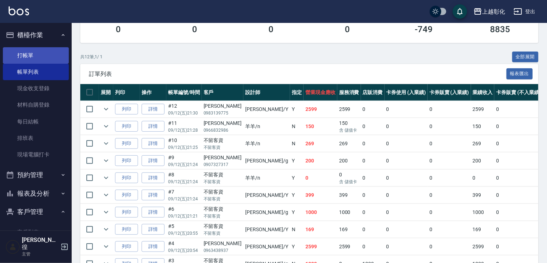
click at [46, 49] on link "打帳單" at bounding box center [36, 55] width 66 height 16
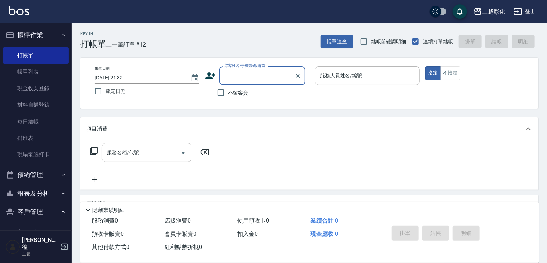
click at [263, 78] on input "顧客姓名/手機號碼/編號" at bounding box center [257, 76] width 69 height 13
click at [266, 93] on li "林佳瑋/0988782595/null" at bounding box center [262, 94] width 86 height 12
type input "林佳瑋/0988782595/null"
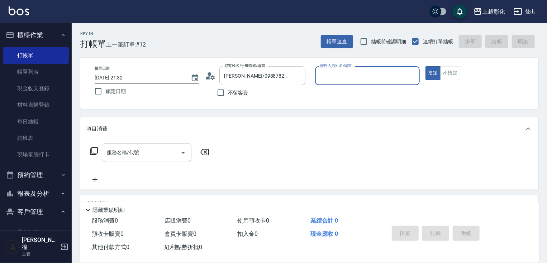
click at [348, 80] on input "服務人員姓名/編號" at bounding box center [367, 76] width 98 height 13
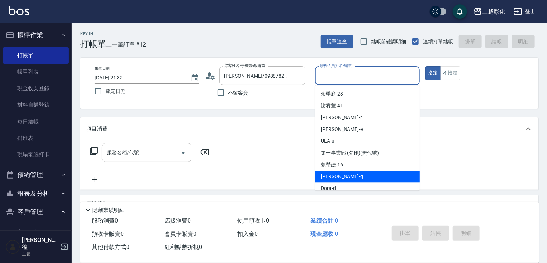
click at [340, 174] on div "Gary -g" at bounding box center [367, 177] width 105 height 12
type input "Gary-g"
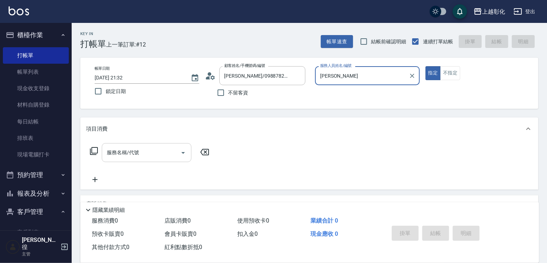
click at [117, 144] on div "服務名稱/代號" at bounding box center [147, 152] width 90 height 19
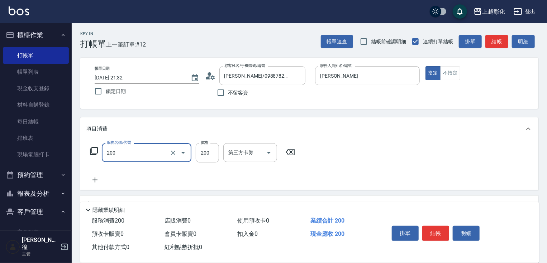
type input "New洗專案(200)"
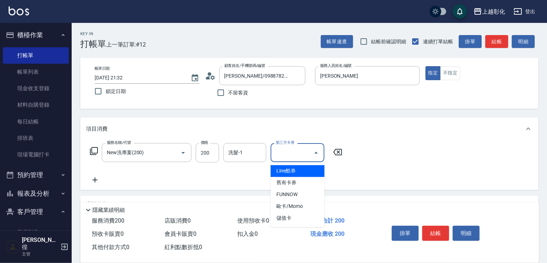
click at [300, 156] on input "第三方卡券" at bounding box center [292, 153] width 37 height 13
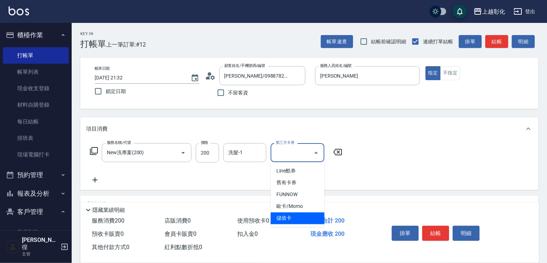
click at [300, 215] on span "儲值卡" at bounding box center [298, 219] width 54 height 12
type input "儲值卡"
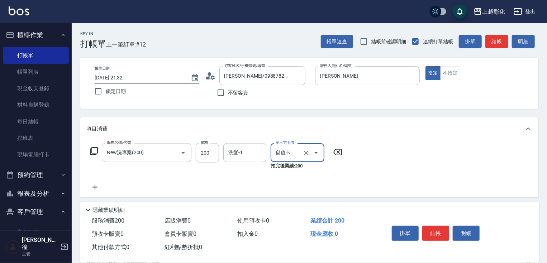
click at [428, 229] on button "結帳" at bounding box center [435, 233] width 27 height 15
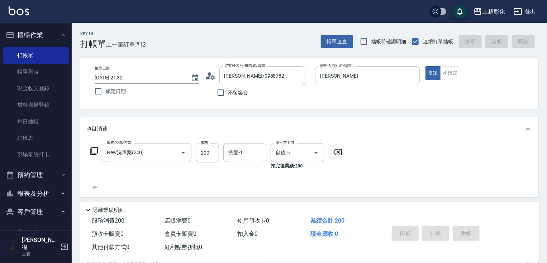
type input "2025/09/12 21:43"
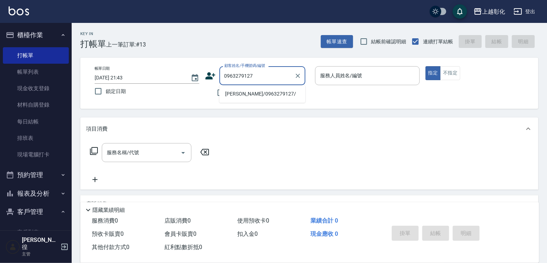
click at [267, 92] on li "林政宏/0963279127/" at bounding box center [262, 94] width 86 height 12
type input "林政宏/0963279127/"
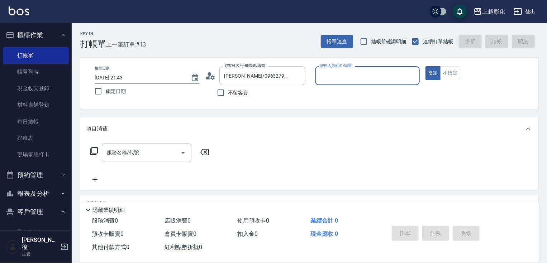
click at [350, 72] on input "服務人員姓名/編號" at bounding box center [367, 76] width 98 height 13
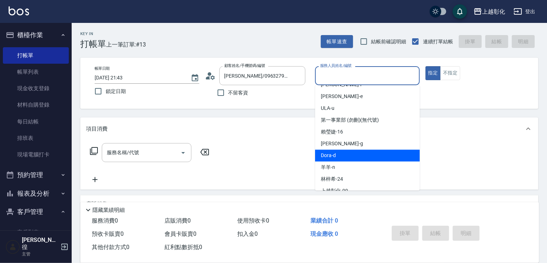
scroll to position [54, 0]
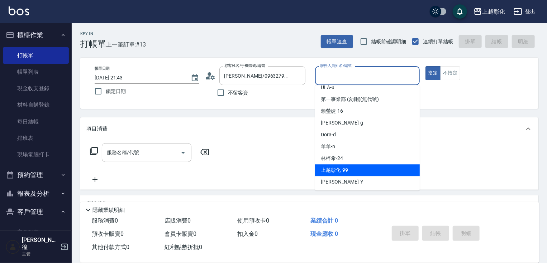
click at [347, 178] on div "YURI -Y" at bounding box center [367, 182] width 105 height 12
type input "YURI-Y"
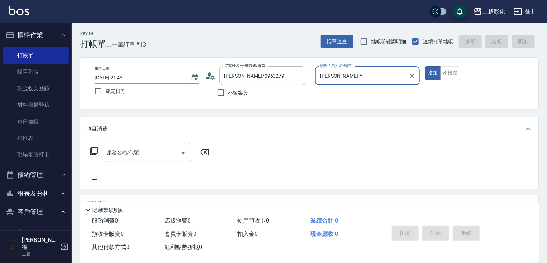
click at [120, 155] on input "服務名稱/代號" at bounding box center [141, 153] width 72 height 13
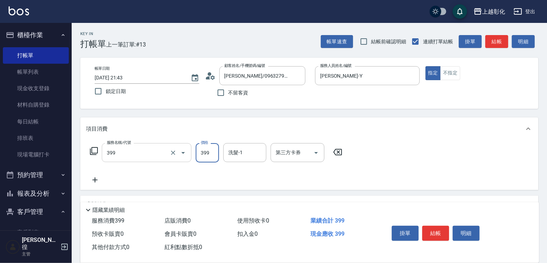
type input "貼片洗髮(399)"
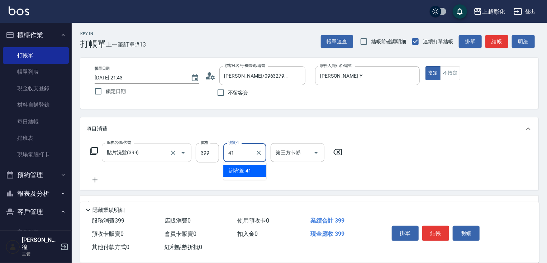
type input "謝宥萱-41"
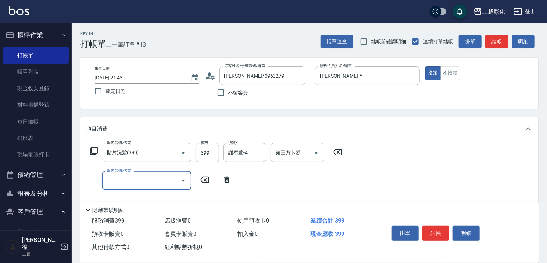
click at [299, 155] on input "第三方卡券" at bounding box center [292, 153] width 37 height 13
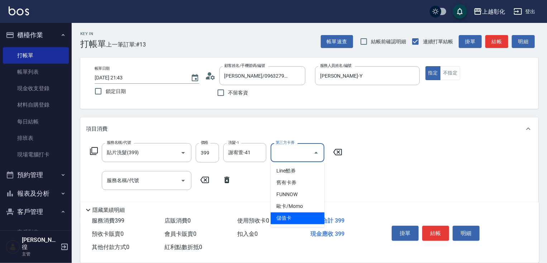
click at [304, 220] on span "儲值卡" at bounding box center [298, 219] width 54 height 12
type input "儲值卡"
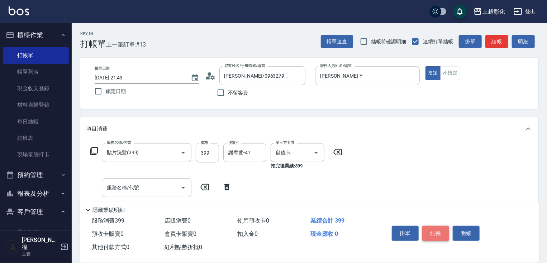
click at [443, 237] on button "結帳" at bounding box center [435, 233] width 27 height 15
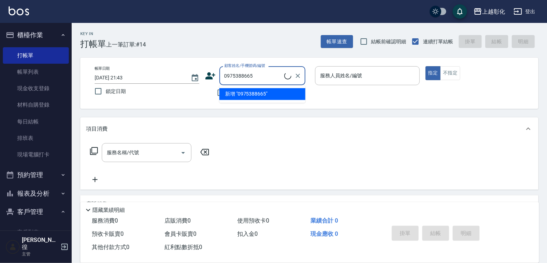
click at [272, 95] on li "新增 "0975388665"" at bounding box center [262, 94] width 86 height 12
type input "0975388665"
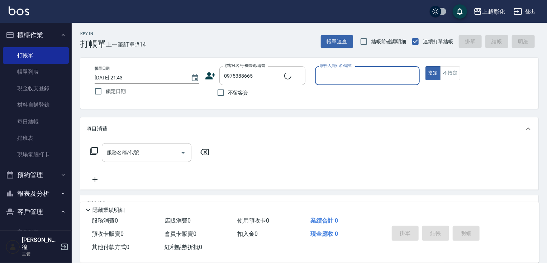
click at [382, 75] on input "服務人員姓名/編號" at bounding box center [367, 76] width 98 height 13
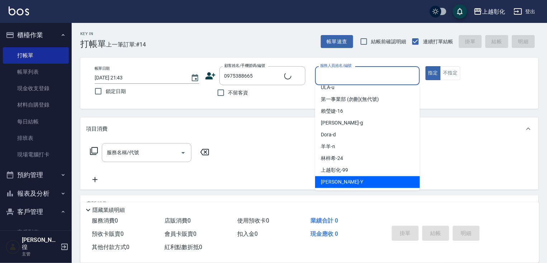
click at [343, 182] on div "YURI -Y" at bounding box center [367, 182] width 105 height 12
type input "YURI-Y"
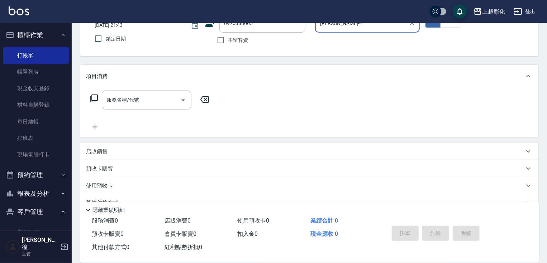
scroll to position [57, 0]
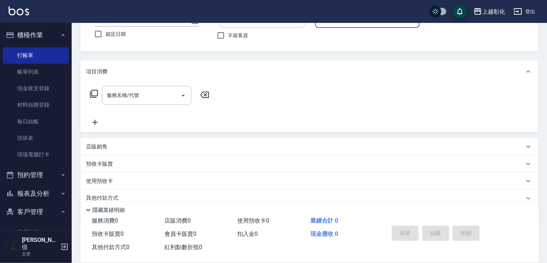
click at [110, 150] on div "店販銷售" at bounding box center [305, 147] width 438 height 8
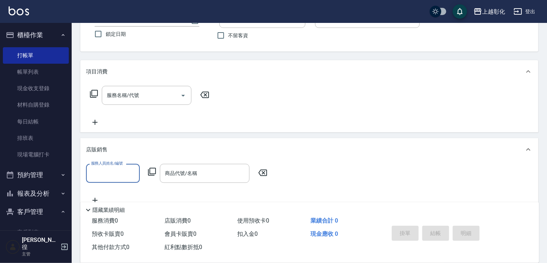
scroll to position [0, 0]
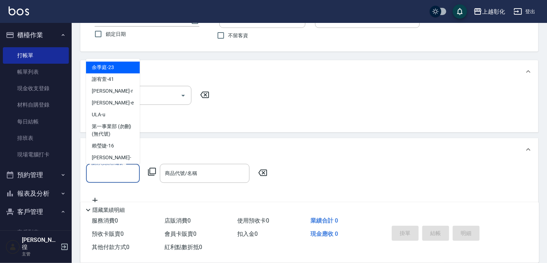
click at [133, 172] on input "服務人員姓名/編號" at bounding box center [112, 173] width 47 height 13
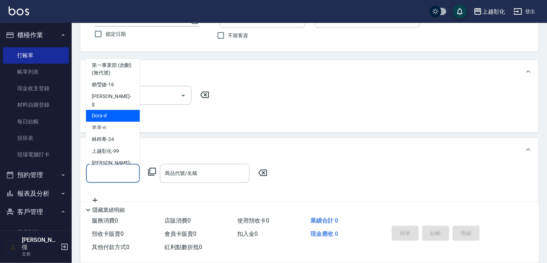
scroll to position [62, 0]
click at [107, 157] on div "YURI -Y" at bounding box center [113, 166] width 54 height 19
type input "YURI-Y"
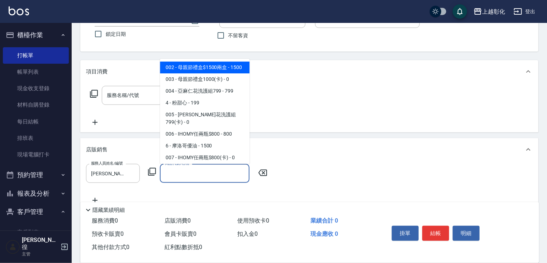
click at [181, 173] on input "商品代號/名稱" at bounding box center [204, 173] width 83 height 13
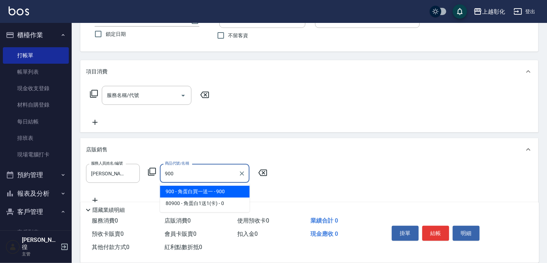
type input "角蛋白買一送一"
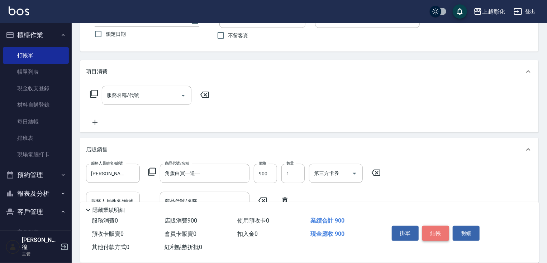
click at [426, 230] on button "結帳" at bounding box center [435, 233] width 27 height 15
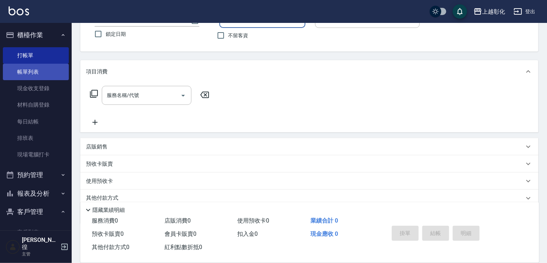
click at [47, 73] on link "帳單列表" at bounding box center [36, 72] width 66 height 16
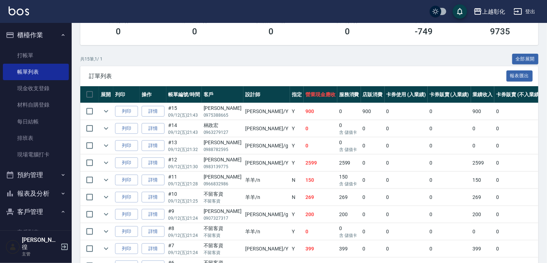
scroll to position [115, 0]
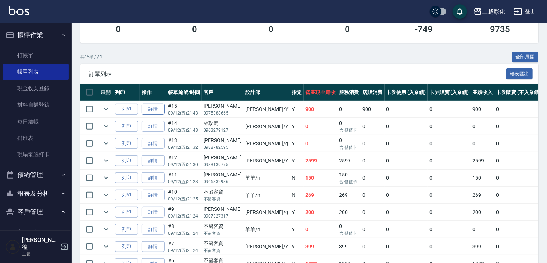
click at [156, 115] on link "詳情" at bounding box center [153, 109] width 23 height 11
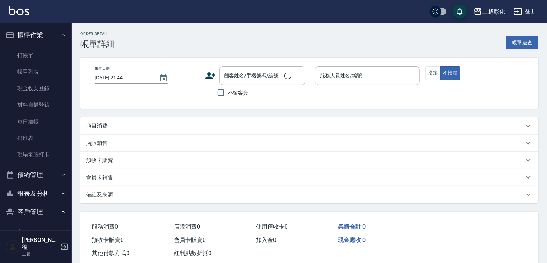
type input "2025/09/12 21:43"
type input "YURI-Y"
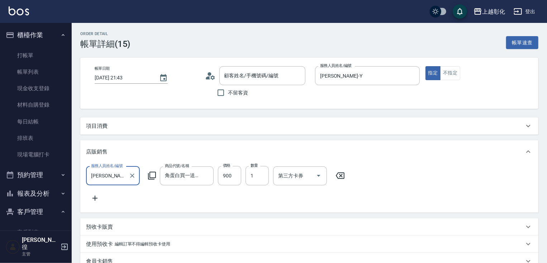
type input "洪誼軒/0975388665/null"
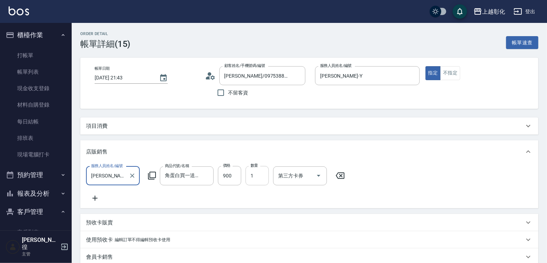
click at [252, 176] on input "1" at bounding box center [257, 175] width 23 height 19
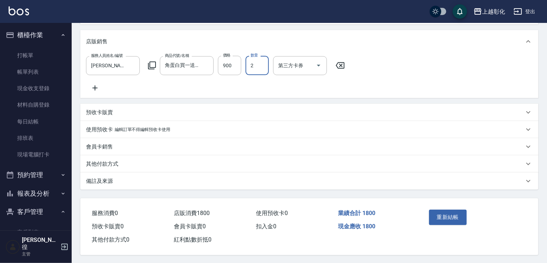
scroll to position [115, 0]
type input "2"
click at [449, 218] on button "重新結帳" at bounding box center [448, 216] width 38 height 15
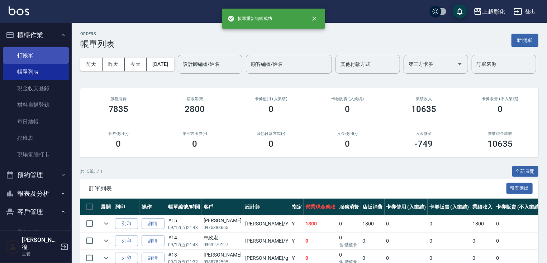
click at [31, 60] on link "打帳單" at bounding box center [36, 55] width 66 height 16
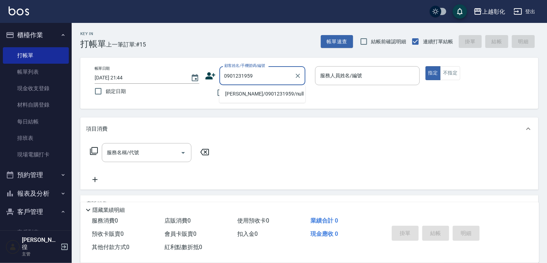
click at [265, 93] on li "楊詠婕/0901231959/null" at bounding box center [262, 94] width 86 height 12
type input "楊詠婕/0901231959/null"
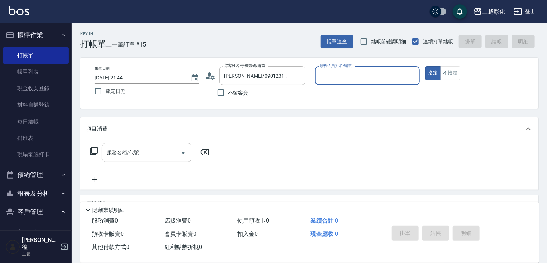
click at [332, 81] on input "服務人員姓名/編號" at bounding box center [367, 76] width 98 height 13
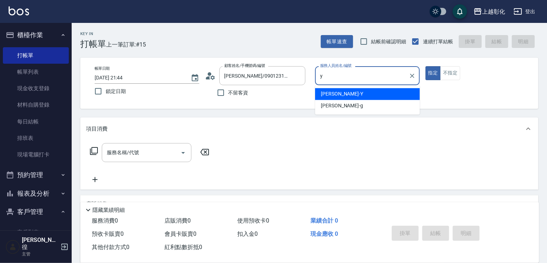
type input "YURI-Y"
type button "true"
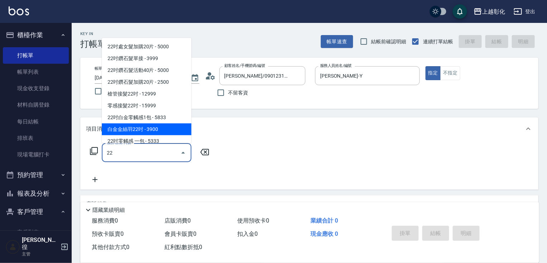
scroll to position [54, 0]
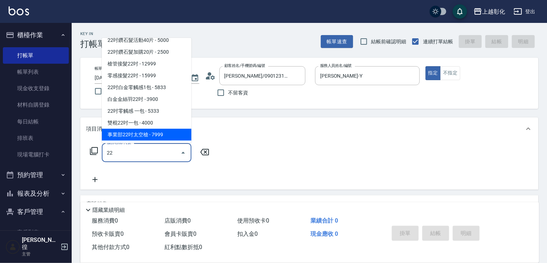
type input "22"
click at [94, 152] on icon at bounding box center [94, 151] width 9 height 9
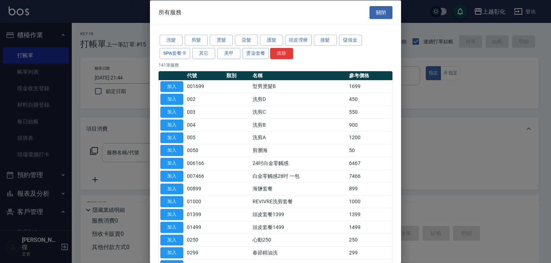
click at [220, 46] on div "洗髮 剪髮 燙髮 染髮 護髮 頭皮理療 接髮 儲值金 SPA套餐卡 其它 美甲 燙染套餐 清除" at bounding box center [275, 47] width 234 height 27
click at [218, 42] on button "燙髮" at bounding box center [221, 40] width 23 height 11
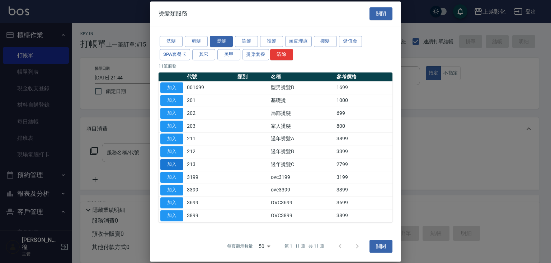
click at [176, 163] on button "加入" at bounding box center [171, 164] width 23 height 11
type input "過年燙髮C(213)"
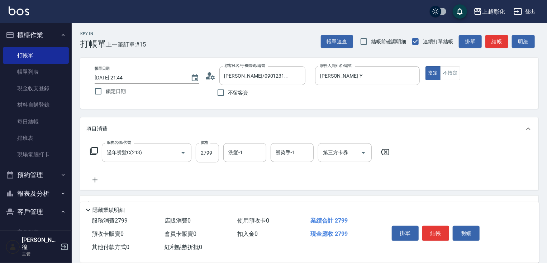
click at [215, 158] on input "2799" at bounding box center [207, 152] width 23 height 19
type input "2299"
type input "謝宥萱-41"
drag, startPoint x: 435, startPoint y: 233, endPoint x: 432, endPoint y: 236, distance: 4.6
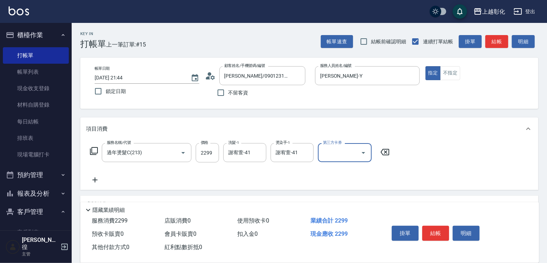
click at [434, 234] on button "結帳" at bounding box center [435, 233] width 27 height 15
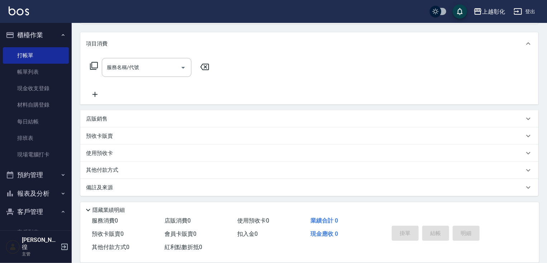
scroll to position [86, 0]
click at [32, 66] on link "帳單列表" at bounding box center [36, 72] width 66 height 16
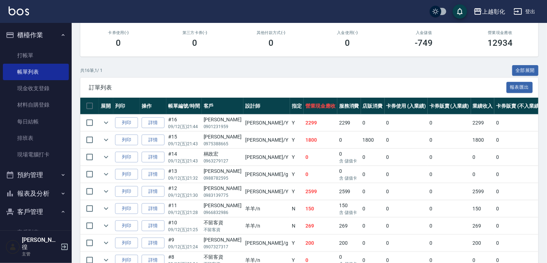
scroll to position [115, 0]
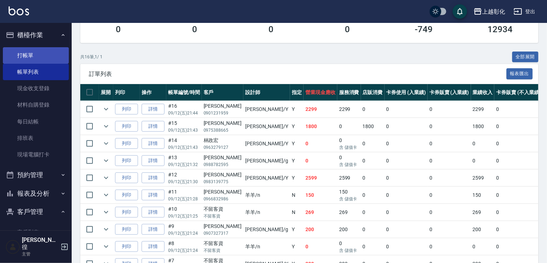
click at [40, 59] on link "打帳單" at bounding box center [36, 55] width 66 height 16
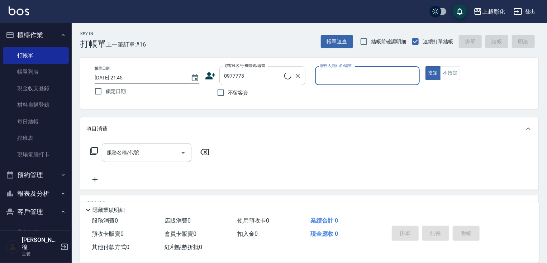
click at [249, 80] on input "0977773" at bounding box center [254, 76] width 62 height 13
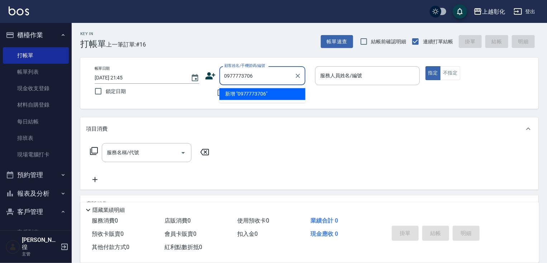
type input "0977773706"
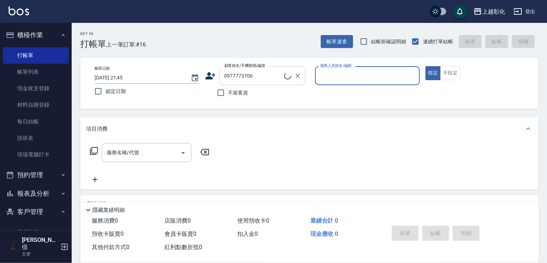
click at [265, 70] on input "0977773706" at bounding box center [254, 76] width 62 height 13
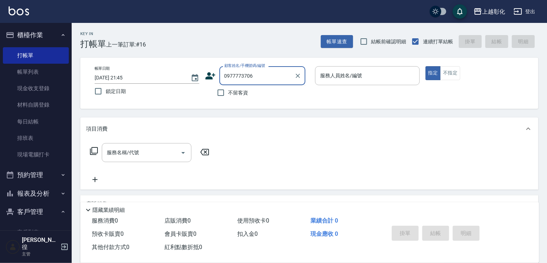
click at [264, 79] on input "0977773706" at bounding box center [257, 76] width 69 height 13
click at [369, 78] on input "服務人員姓名/編號" at bounding box center [367, 76] width 98 height 13
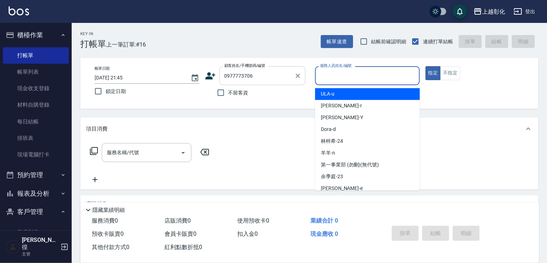
click at [286, 72] on input "0977773706" at bounding box center [257, 76] width 69 height 13
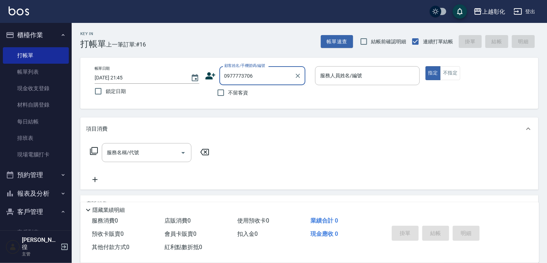
click at [285, 73] on input "0977773706" at bounding box center [257, 76] width 69 height 13
click at [240, 96] on span "不留客資" at bounding box center [238, 93] width 20 height 8
click at [228, 96] on input "不留客資" at bounding box center [220, 92] width 15 height 15
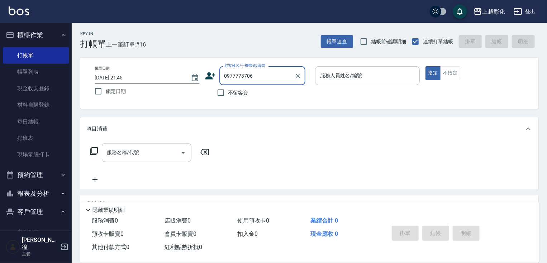
checkbox input "true"
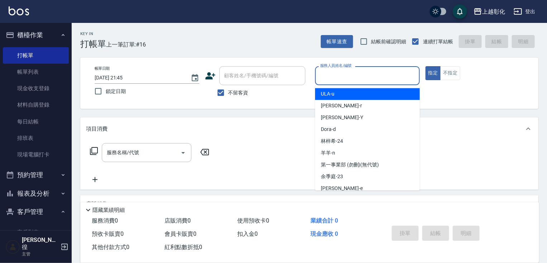
click at [365, 76] on input "服務人員姓名/編號" at bounding box center [367, 76] width 98 height 13
type input "吳怡萱/0906303792/"
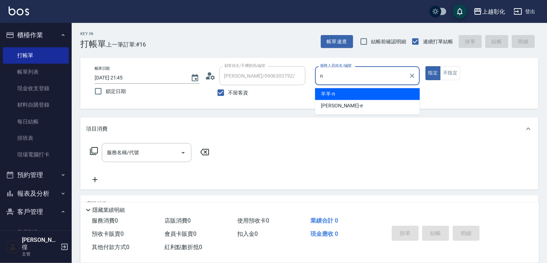
type input "羊羊-n"
type button "true"
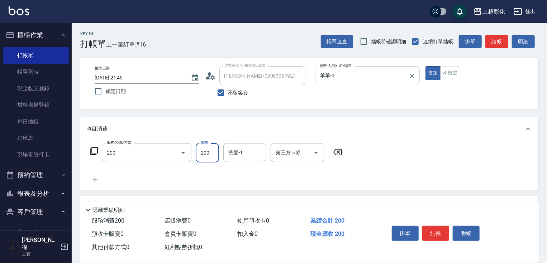
type input "New洗專案(200)"
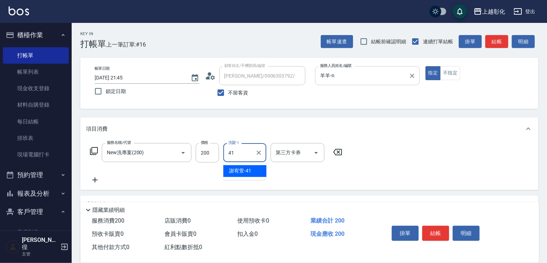
type input "謝宥萱-41"
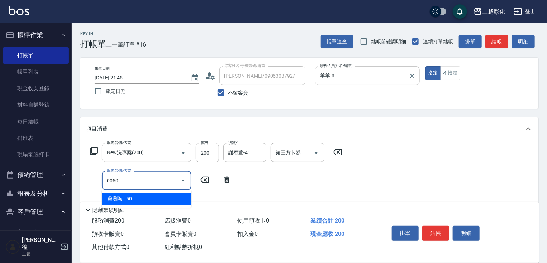
type input "剪瀏海(0050)"
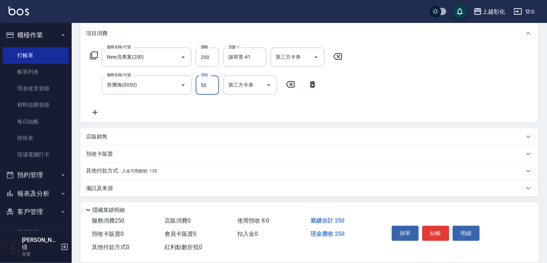
scroll to position [98, 0]
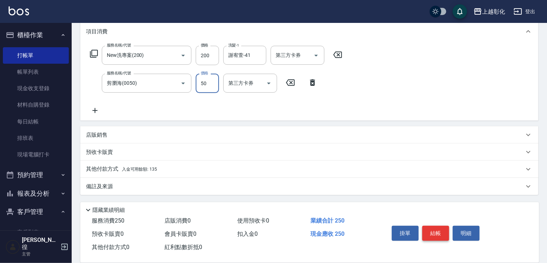
click at [439, 233] on button "結帳" at bounding box center [435, 233] width 27 height 15
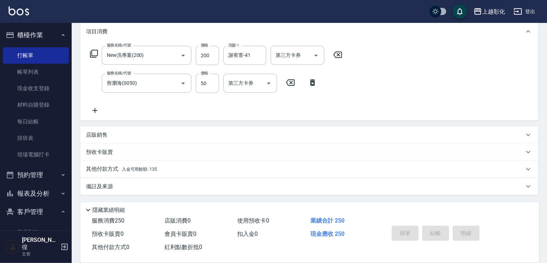
type input "2025/09/12 21:47"
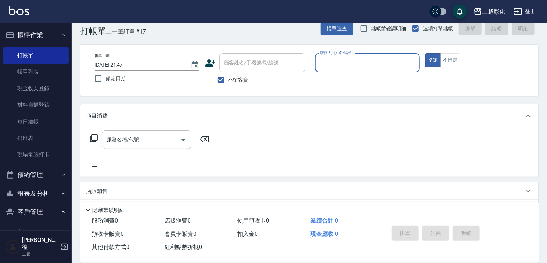
scroll to position [11, 0]
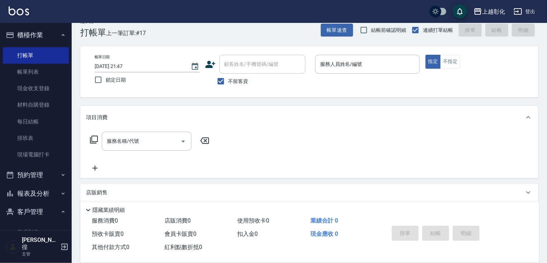
click at [229, 82] on span "不留客資" at bounding box center [238, 82] width 20 height 8
click at [228, 82] on input "不留客資" at bounding box center [220, 81] width 15 height 15
checkbox input "false"
click at [254, 67] on input "顧客姓名/手機號碼/編號" at bounding box center [257, 64] width 69 height 13
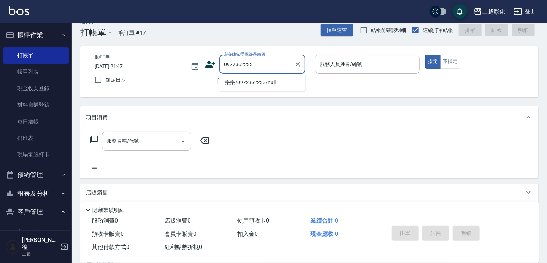
click at [261, 82] on li "樂樂/0972362233/null" at bounding box center [262, 83] width 86 height 12
type input "樂樂/0972362233/null"
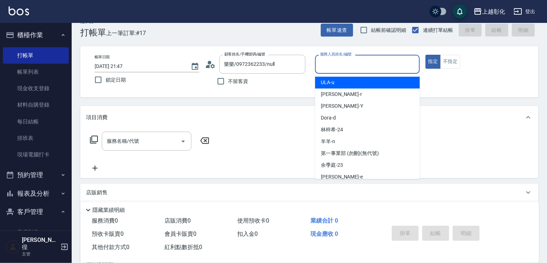
click at [329, 65] on input "服務人員姓名/編號" at bounding box center [367, 64] width 98 height 13
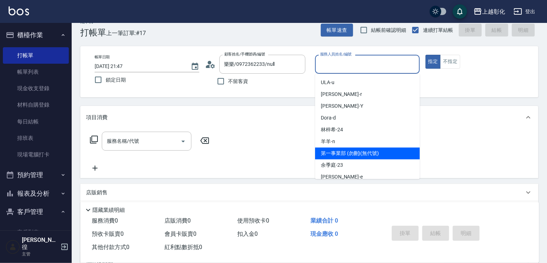
scroll to position [0, 0]
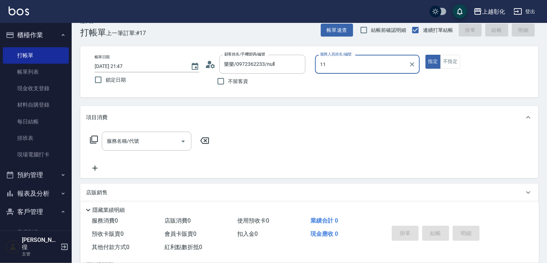
type input "1"
click at [365, 83] on div "賴瑩婕 -16" at bounding box center [367, 83] width 105 height 12
type input "賴瑩婕-16"
click at [154, 138] on input "服務名稱/代號" at bounding box center [141, 141] width 72 height 13
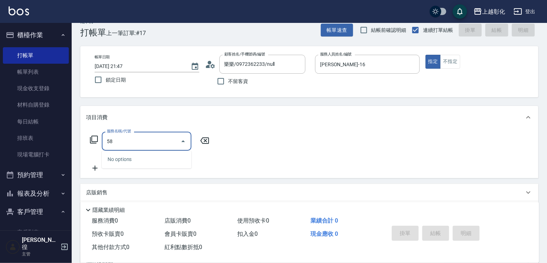
type input "5"
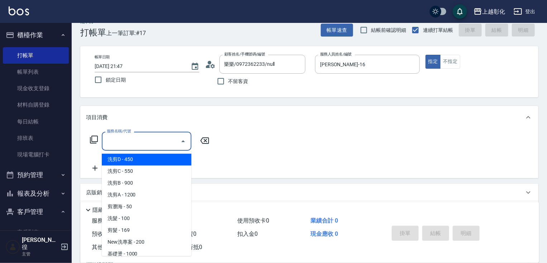
click at [94, 144] on div "服務名稱/代號 服務名稱/代號" at bounding box center [150, 141] width 128 height 19
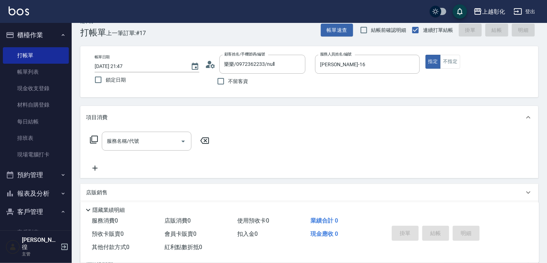
click at [98, 137] on icon at bounding box center [94, 140] width 8 height 8
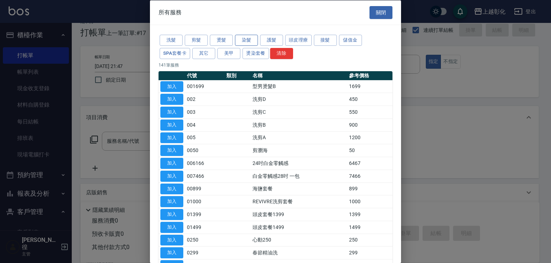
click at [238, 42] on button "染髮" at bounding box center [246, 40] width 23 height 11
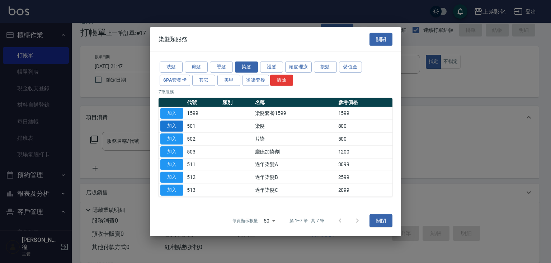
click at [175, 121] on button "加入" at bounding box center [171, 126] width 23 height 11
type input "染髮(501)"
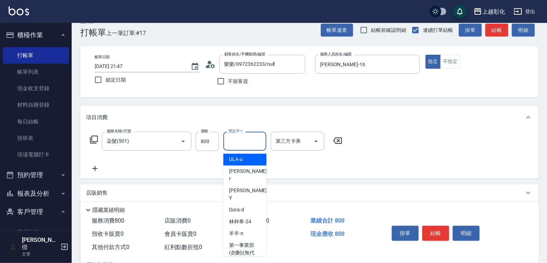
click at [240, 138] on input "燙染手-1" at bounding box center [245, 141] width 37 height 13
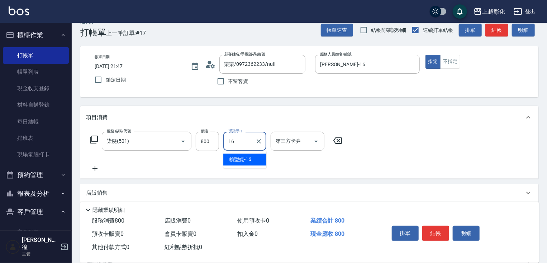
type input "賴瑩婕-16"
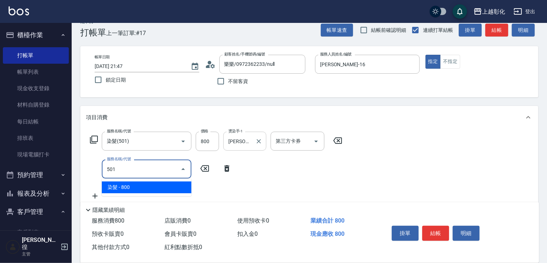
type input "染髮(501)"
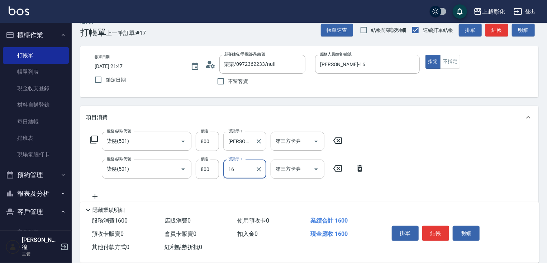
type input "賴瑩婕-16"
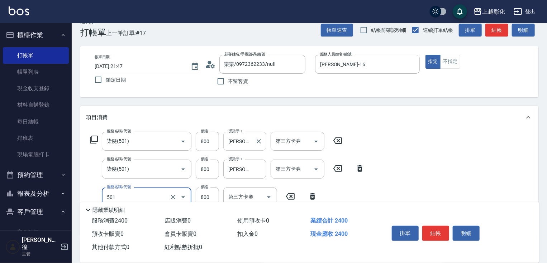
type input "染髮(501)"
type input "賴瑩婕-16"
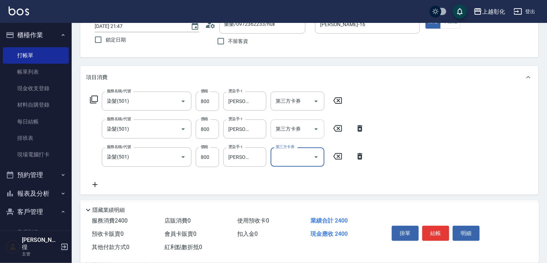
scroll to position [98, 0]
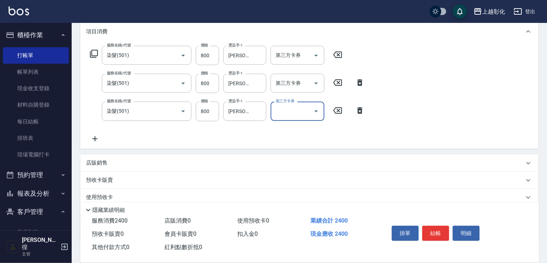
click at [100, 137] on icon at bounding box center [95, 139] width 18 height 9
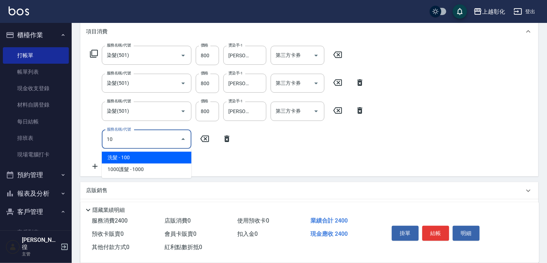
type input "1"
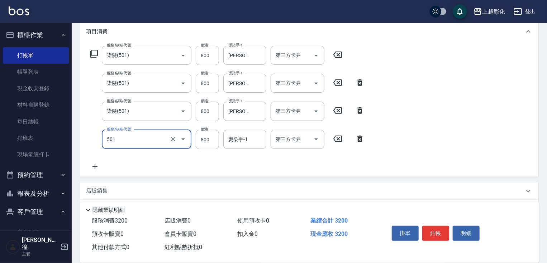
type input "染髮(501)"
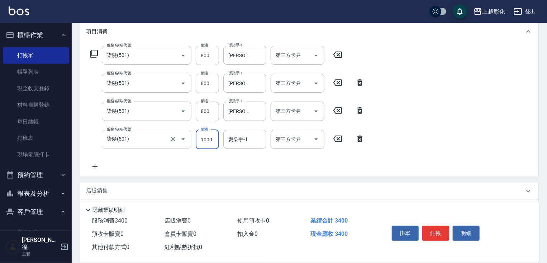
type input "1000"
type input "賴瑩婕-16"
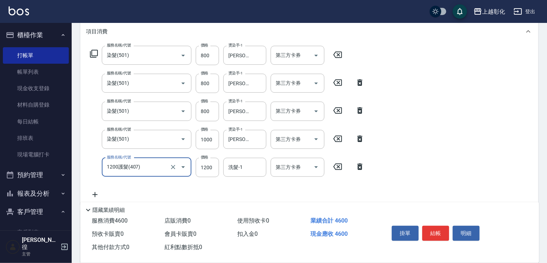
type input "1200護髮(407)"
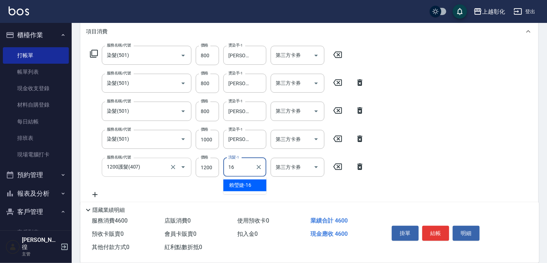
type input "賴瑩婕-16"
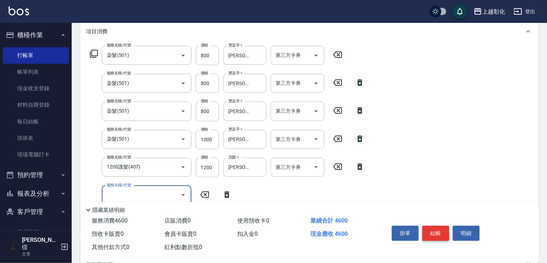
click at [442, 234] on button "結帳" at bounding box center [435, 233] width 27 height 15
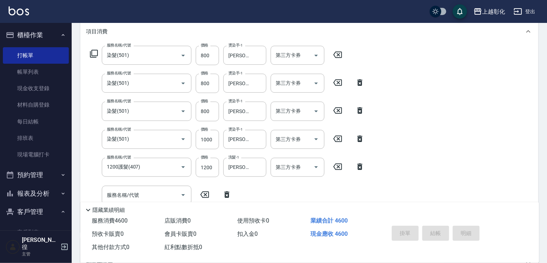
type input "2025/09/12 21:48"
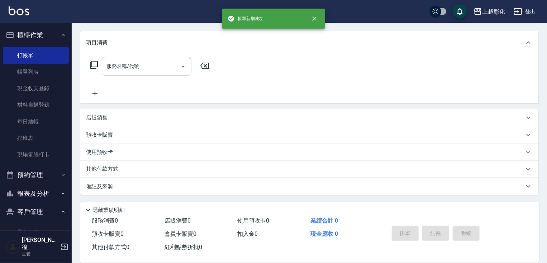
scroll to position [0, 0]
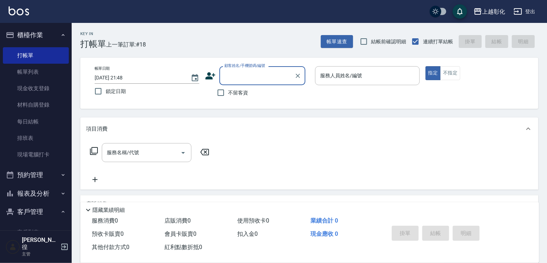
click at [274, 80] on input "顧客姓名/手機號碼/編號" at bounding box center [257, 76] width 69 height 13
type input "黃心薇/0917987545/null"
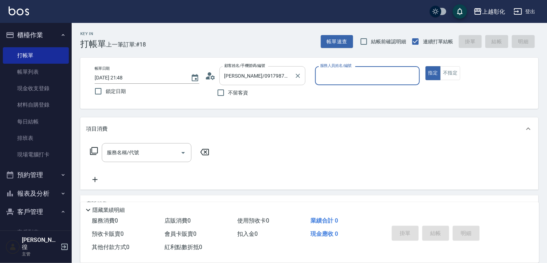
click at [425, 66] on button "指定" at bounding box center [432, 73] width 15 height 14
click at [331, 78] on input "服務人員姓名/編號" at bounding box center [367, 76] width 98 height 13
type input "399"
click at [425, 66] on button "指定" at bounding box center [432, 73] width 15 height 14
click at [332, 79] on input "服務人員姓名/編號" at bounding box center [367, 76] width 98 height 13
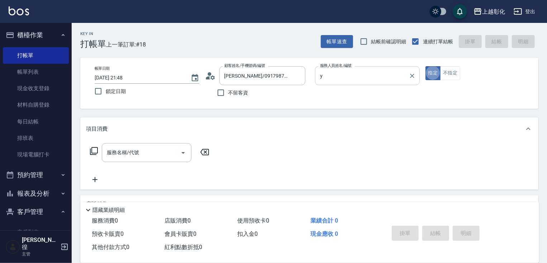
type input "YURI-Y"
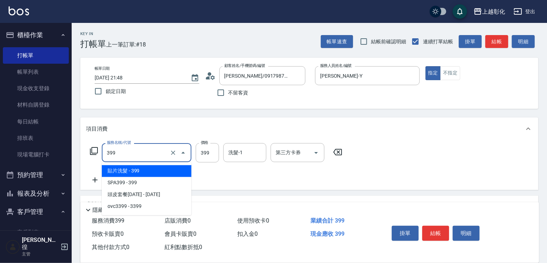
click at [162, 151] on input "399" at bounding box center [136, 153] width 63 height 13
click at [151, 170] on span "貼片洗髮 - 399" at bounding box center [147, 172] width 90 height 12
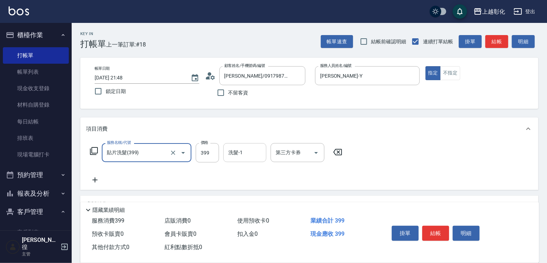
type input "貼片洗髮(399)"
click at [235, 158] on input "洗髮-1" at bounding box center [245, 153] width 37 height 13
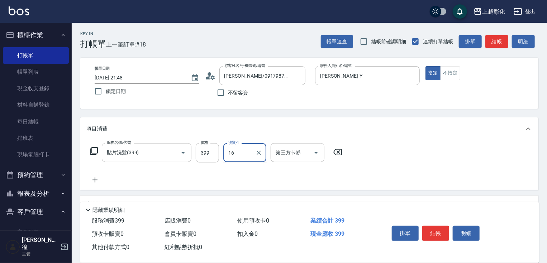
type input "賴瑩婕-16"
click at [437, 229] on button "結帳" at bounding box center [435, 233] width 27 height 15
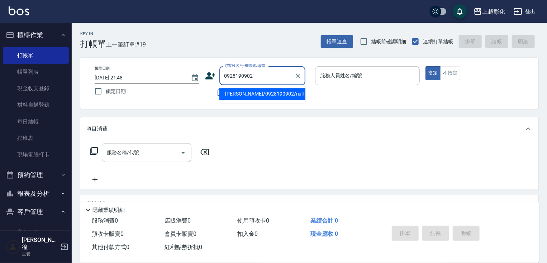
type input "彭佳穎/0928190902/null"
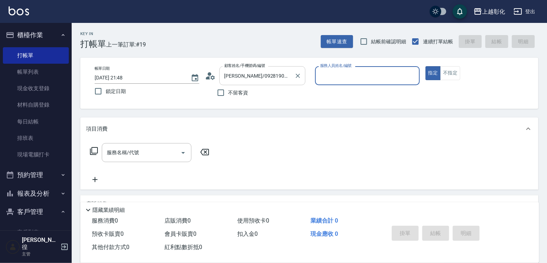
click at [425, 66] on button "指定" at bounding box center [432, 73] width 15 height 14
click at [350, 68] on div "服務人員姓名/編號" at bounding box center [367, 75] width 105 height 19
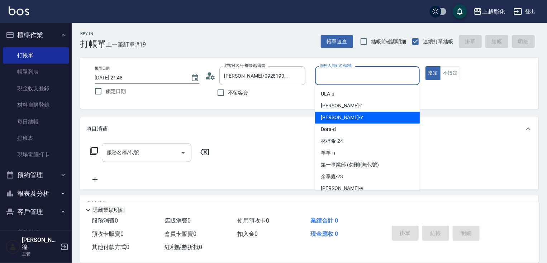
click at [357, 115] on div "YURI -Y" at bounding box center [367, 118] width 105 height 12
type input "YURI-Y"
click at [357, 115] on div "Key In 打帳單 上一筆訂單:#19 帳單速查 結帳前確認明細 連續打單結帳 掛單 結帳 明細 帳單日期 2025/09/12 21:48 鎖定日期 顧客…" at bounding box center [309, 186] width 475 height 327
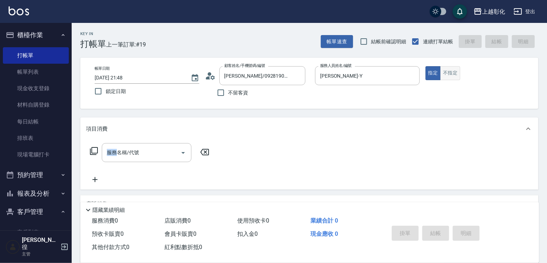
click at [446, 76] on button "不指定" at bounding box center [450, 73] width 20 height 14
click at [146, 161] on div "服務名稱/代號" at bounding box center [147, 152] width 90 height 19
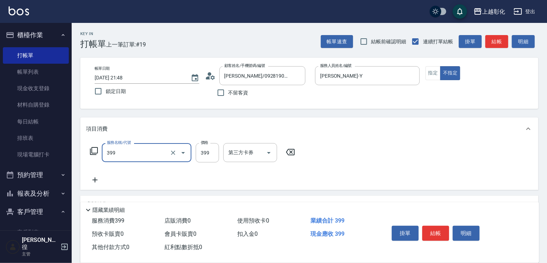
type input "貼片洗髮(399)"
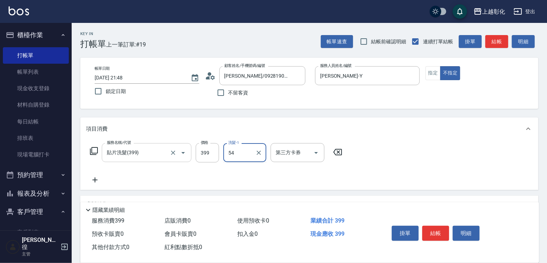
type input "5"
type input "謝宥萱-41"
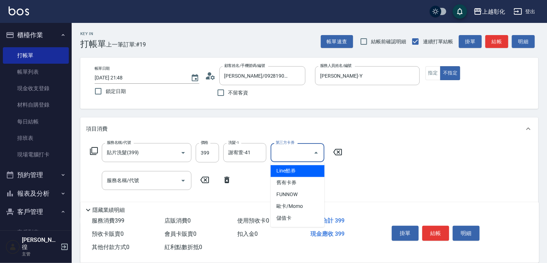
click at [297, 147] on div "第三方卡券 第三方卡券" at bounding box center [298, 152] width 54 height 19
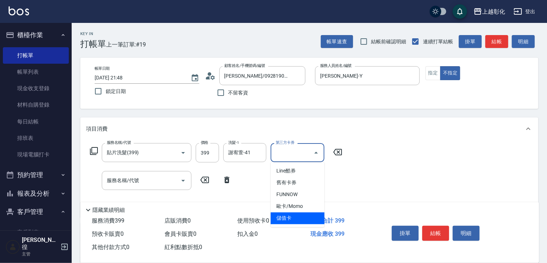
click at [289, 217] on span "儲值卡" at bounding box center [298, 219] width 54 height 12
type input "儲值卡"
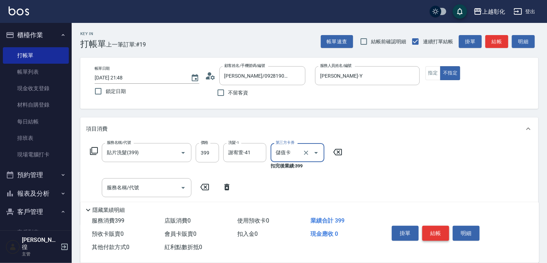
click at [432, 230] on button "結帳" at bounding box center [435, 233] width 27 height 15
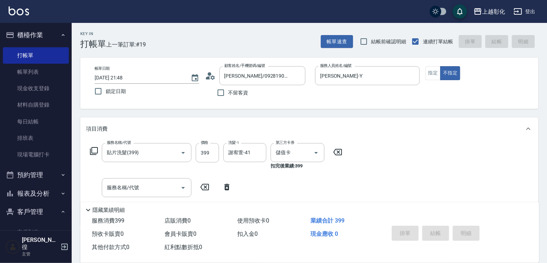
type input "2025/09/12 21:49"
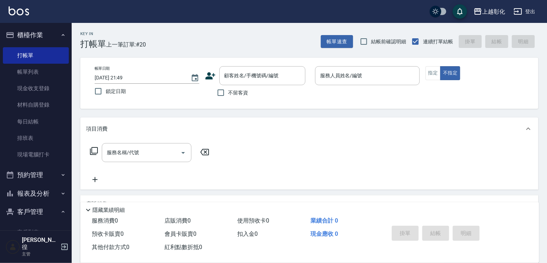
click at [243, 90] on span "不留客資" at bounding box center [238, 93] width 20 height 8
click at [228, 90] on input "不留客資" at bounding box center [220, 92] width 15 height 15
checkbox input "true"
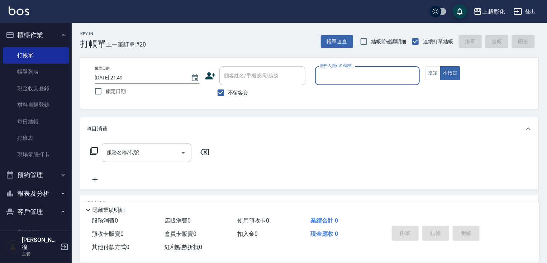
click at [379, 87] on p at bounding box center [367, 89] width 105 height 8
click at [372, 79] on input "服務人員姓名/編號" at bounding box center [367, 76] width 98 height 13
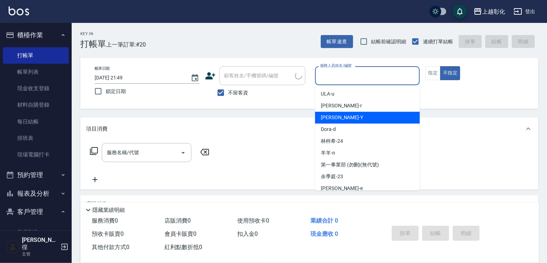
type input "吳怡萱/0906303792/"
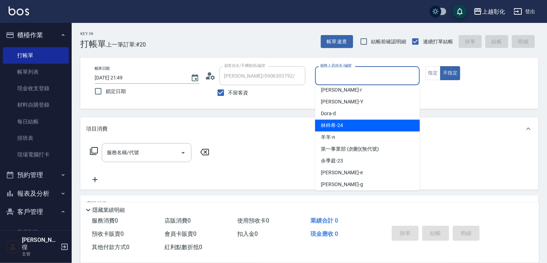
scroll to position [29, 0]
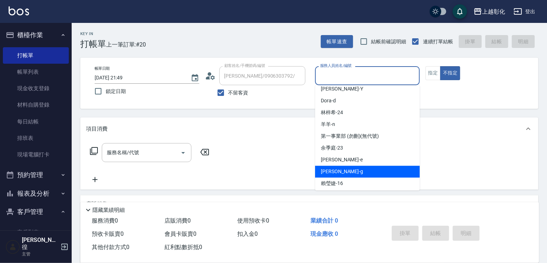
click at [340, 172] on div "Gary -g" at bounding box center [367, 172] width 105 height 12
type input "Gary-g"
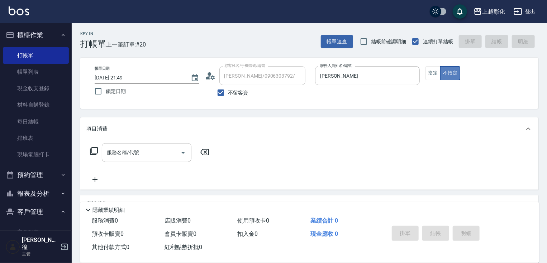
click at [441, 72] on button "不指定" at bounding box center [450, 73] width 20 height 14
click at [439, 72] on button "指定" at bounding box center [432, 73] width 15 height 14
drag, startPoint x: 125, startPoint y: 155, endPoint x: 118, endPoint y: 161, distance: 9.2
click at [124, 158] on input "服務名稱/代號" at bounding box center [141, 153] width 72 height 13
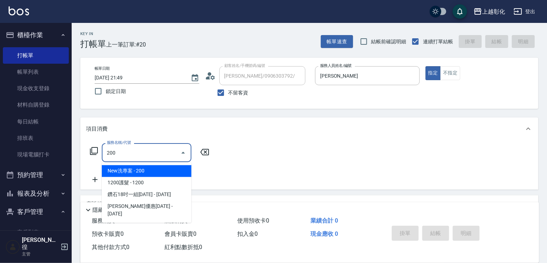
type input "New洗專案(200)"
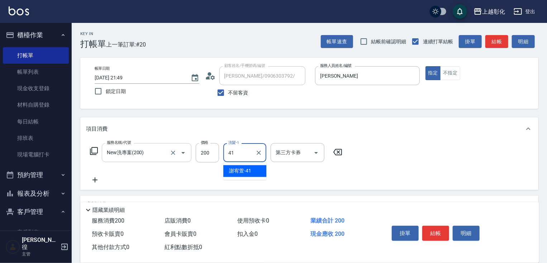
type input "謝宥萱-41"
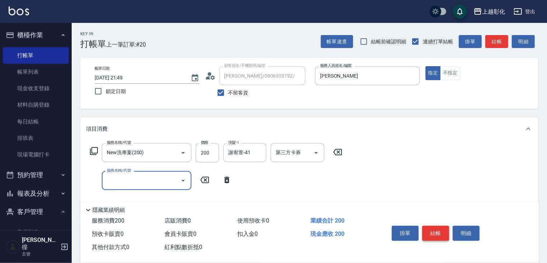
click at [439, 236] on button "結帳" at bounding box center [435, 233] width 27 height 15
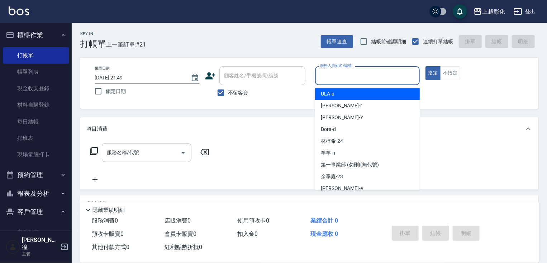
click at [362, 80] on input "服務人員姓名/編號" at bounding box center [367, 76] width 98 height 13
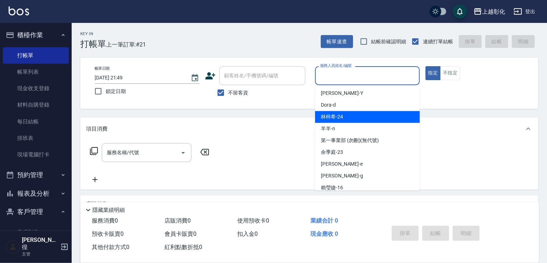
scroll to position [54, 0]
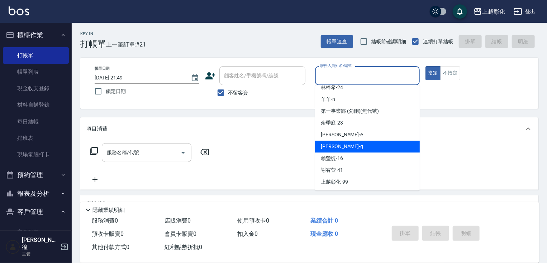
click at [339, 147] on div "Gary -g" at bounding box center [367, 147] width 105 height 12
type input "Gary-g"
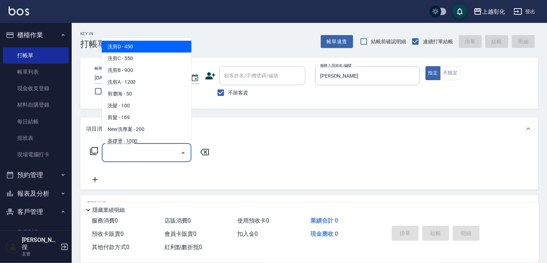
click at [141, 158] on input "服務名稱/代號" at bounding box center [141, 153] width 72 height 13
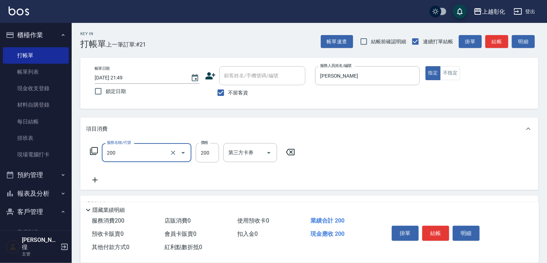
type input "New洗專案(200)"
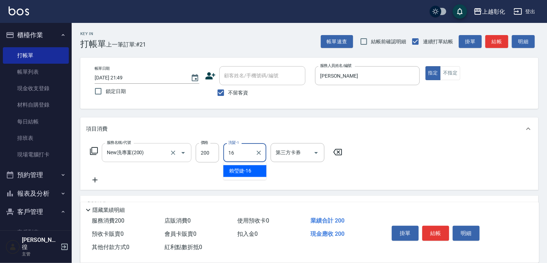
type input "賴瑩婕-16"
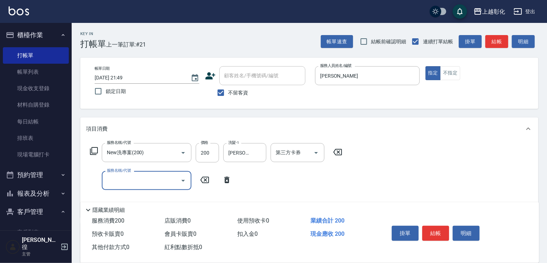
click at [436, 228] on button "結帳" at bounding box center [435, 233] width 27 height 15
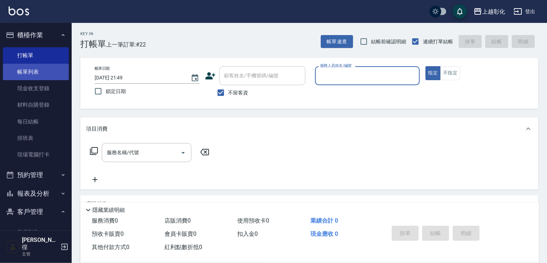
click at [45, 66] on link "帳單列表" at bounding box center [36, 72] width 66 height 16
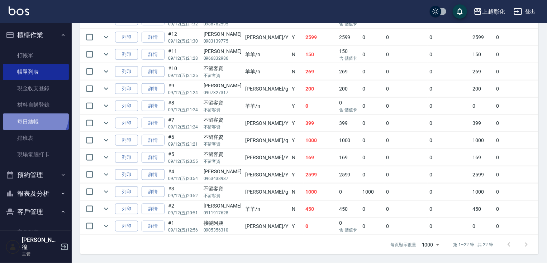
click at [29, 114] on link "每日結帳" at bounding box center [36, 122] width 66 height 16
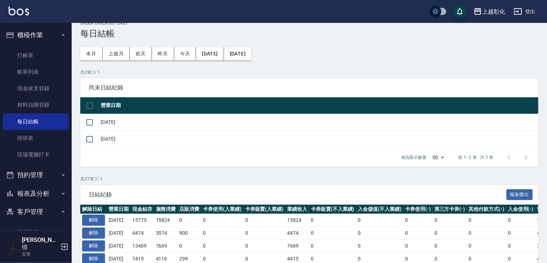
scroll to position [29, 0]
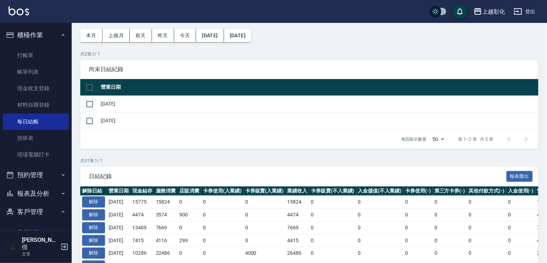
click at [95, 106] on input "checkbox" at bounding box center [89, 104] width 15 height 15
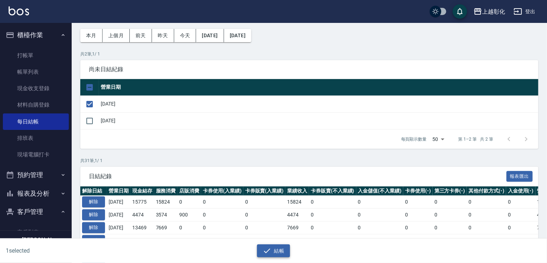
click at [277, 251] on button "結帳" at bounding box center [273, 251] width 33 height 13
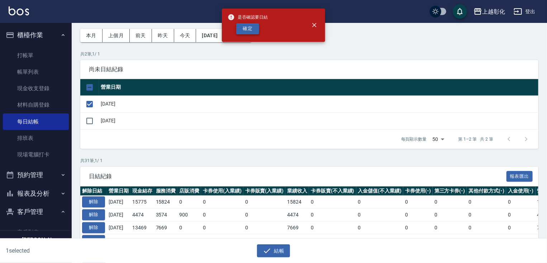
click at [256, 27] on button "確定" at bounding box center [247, 28] width 23 height 11
checkbox input "false"
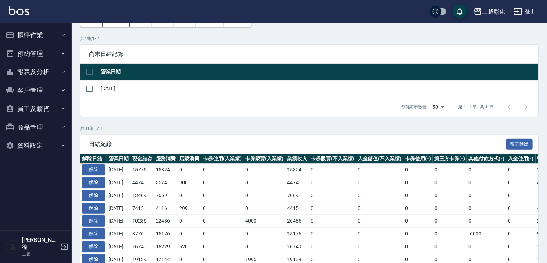
scroll to position [57, 0]
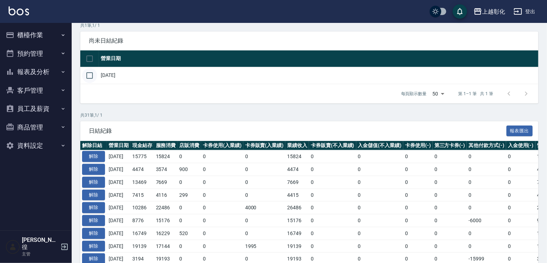
click at [88, 72] on input "checkbox" at bounding box center [89, 75] width 15 height 15
checkbox input "true"
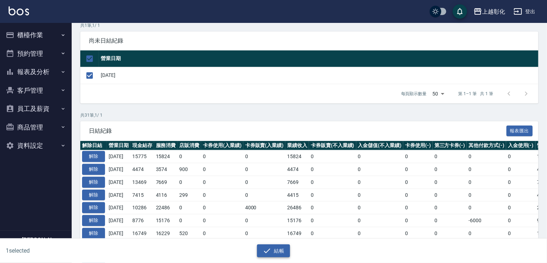
click at [273, 247] on button "結帳" at bounding box center [273, 251] width 33 height 13
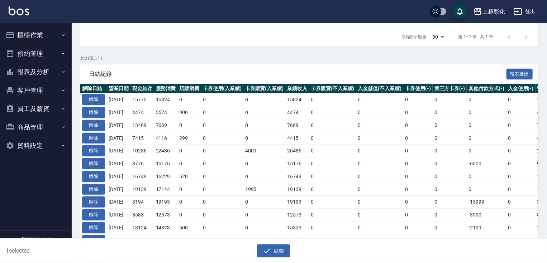
scroll to position [115, 0]
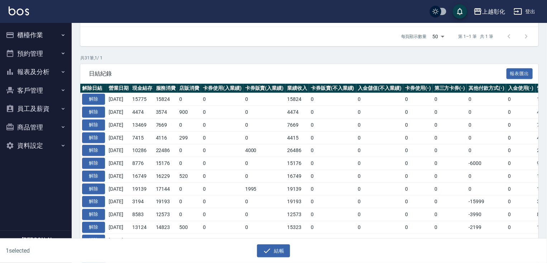
click at [280, 242] on div "結帳" at bounding box center [270, 248] width 271 height 19
click at [275, 254] on button "結帳" at bounding box center [273, 251] width 33 height 13
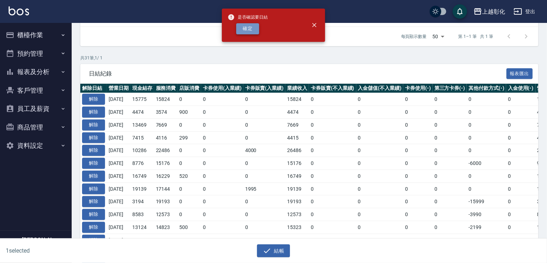
click at [249, 32] on button "確定" at bounding box center [247, 28] width 23 height 11
checkbox input "false"
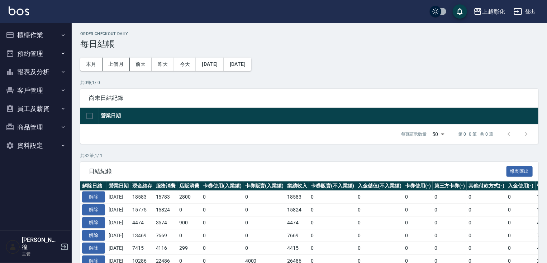
click at [47, 37] on button "櫃檯作業" at bounding box center [36, 35] width 66 height 19
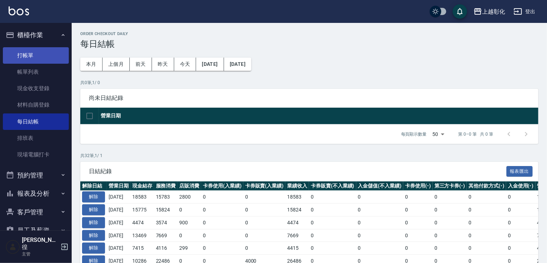
click at [46, 62] on link "打帳單" at bounding box center [36, 55] width 66 height 16
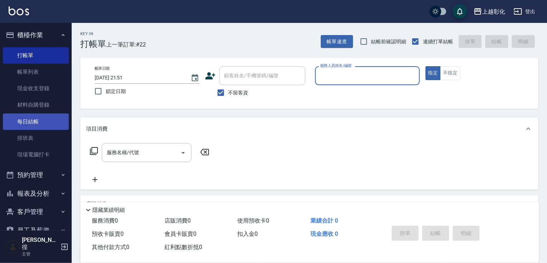
click at [37, 125] on link "每日結帳" at bounding box center [36, 122] width 66 height 16
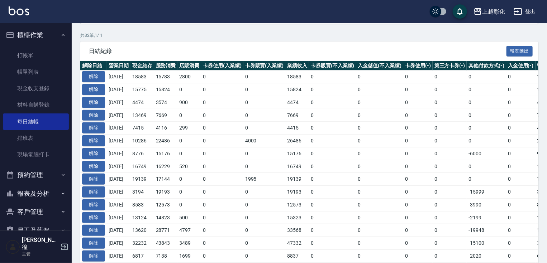
scroll to position [61, 0]
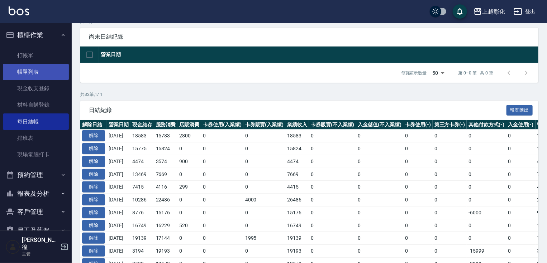
click at [33, 66] on link "帳單列表" at bounding box center [36, 72] width 66 height 16
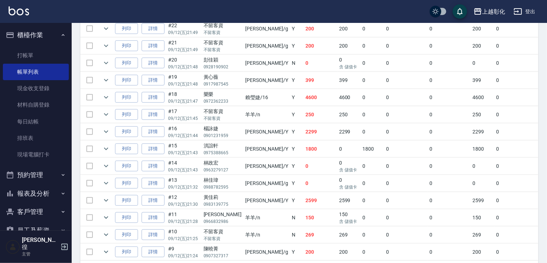
scroll to position [229, 0]
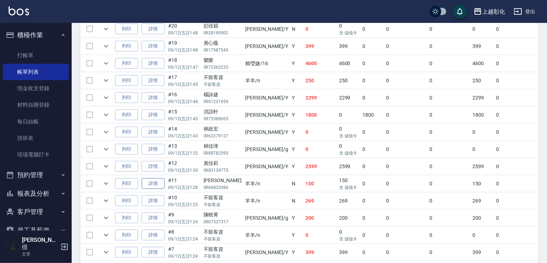
click at [160, 190] on link "詳情" at bounding box center [153, 184] width 23 height 11
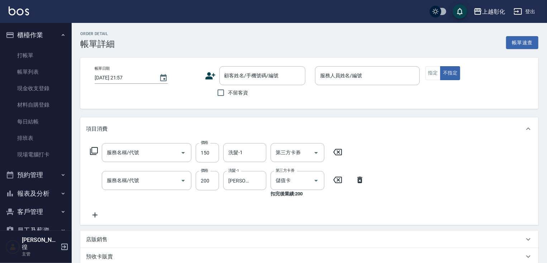
type input "[DATE] 21:28"
type input "羊羊-n"
type input "天天瞬護(400)"
type input "New洗專案(200)"
type input "[PERSON_NAME]/0966832986/null"
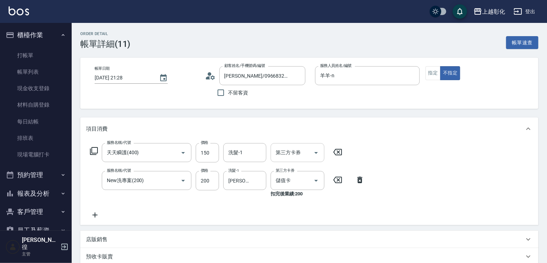
click at [296, 156] on input "第三方卡券" at bounding box center [292, 153] width 37 height 13
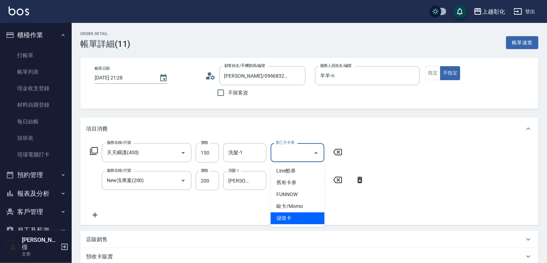
click at [293, 214] on span "儲值卡" at bounding box center [298, 219] width 54 height 12
type input "儲值卡"
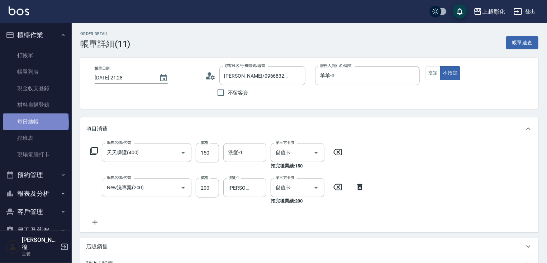
click at [35, 123] on link "每日結帳" at bounding box center [36, 122] width 66 height 16
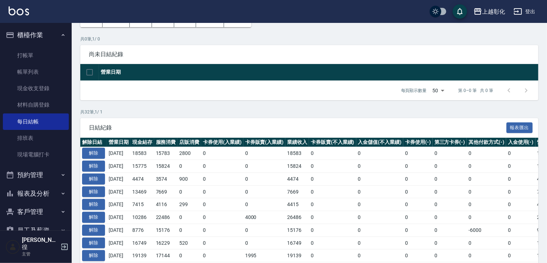
scroll to position [143, 0]
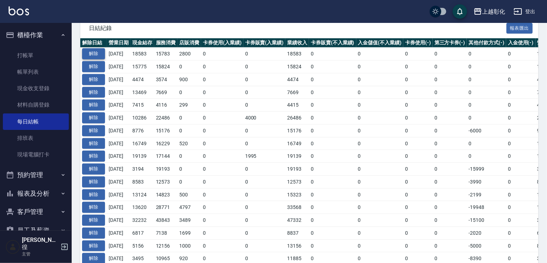
click at [96, 56] on button "解除" at bounding box center [93, 53] width 23 height 11
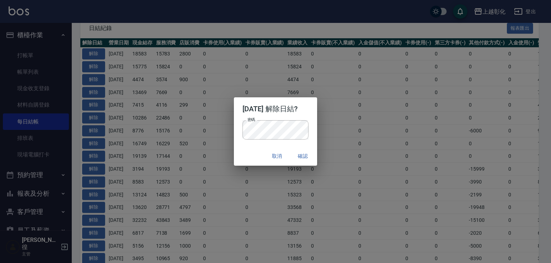
click at [313, 122] on div "密碼 密碼" at bounding box center [276, 133] width 84 height 27
click at [311, 159] on button "確認" at bounding box center [302, 156] width 23 height 13
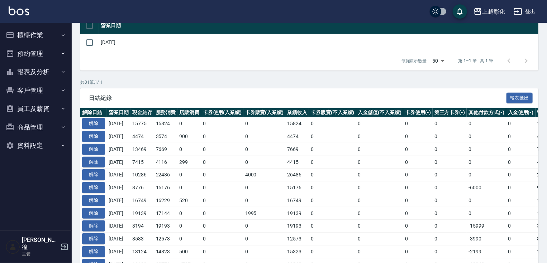
scroll to position [57, 0]
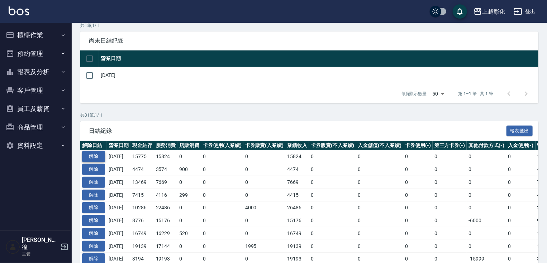
click at [91, 157] on button "解除" at bounding box center [93, 156] width 23 height 11
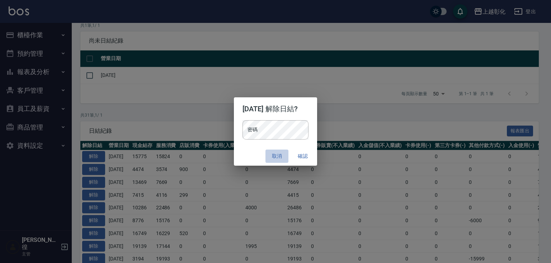
click at [284, 153] on button "取消" at bounding box center [276, 156] width 23 height 13
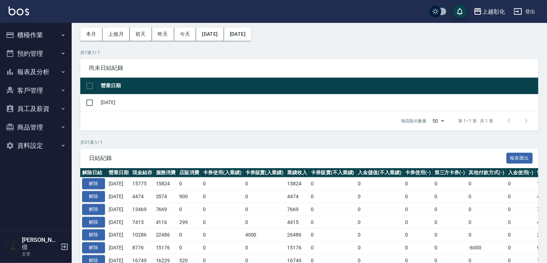
scroll to position [0, 0]
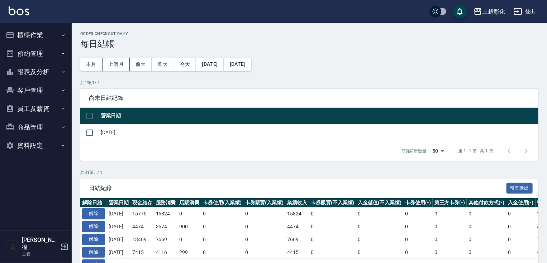
click at [47, 33] on button "櫃檯作業" at bounding box center [36, 35] width 66 height 19
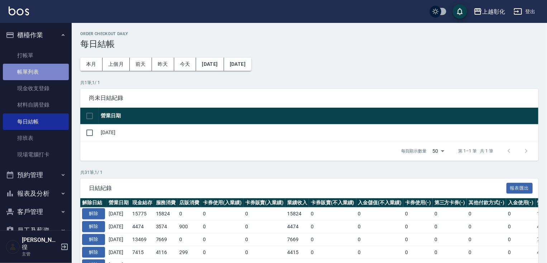
click at [44, 69] on link "帳單列表" at bounding box center [36, 72] width 66 height 16
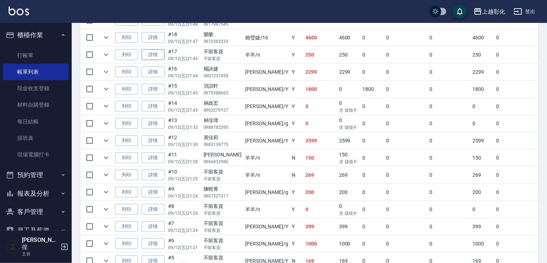
scroll to position [258, 0]
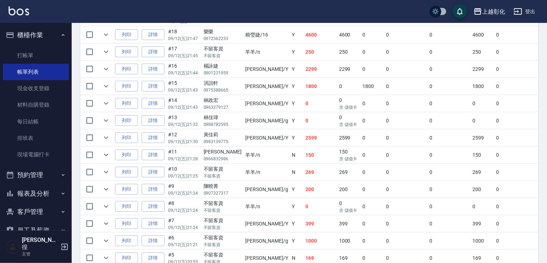
click at [153, 164] on td "詳情" at bounding box center [153, 155] width 27 height 17
click at [159, 161] on link "詳情" at bounding box center [153, 155] width 23 height 11
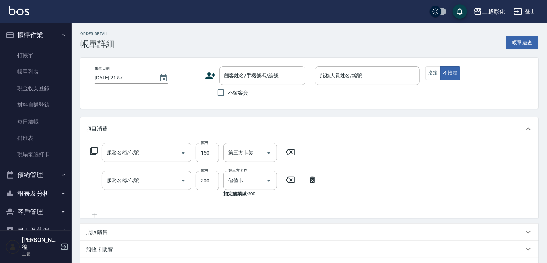
type input "2025/09/12 21:28"
type input "羊羊-n"
type input "天天瞬護(400)"
type input "New洗專案(200)"
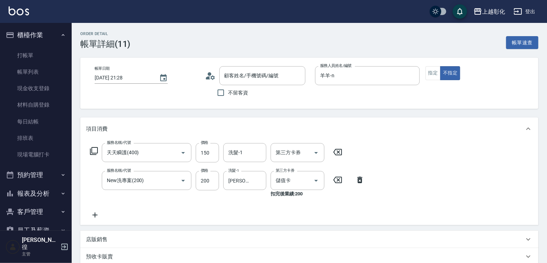
type input "柯Irene/0966832986/null"
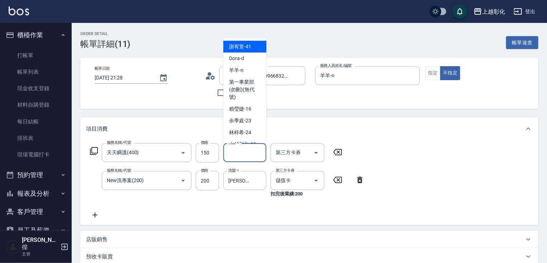
click at [241, 153] on div "洗髮-1 洗髮-1" at bounding box center [244, 152] width 43 height 19
click at [241, 153] on input "洗髮-1" at bounding box center [245, 153] width 37 height 13
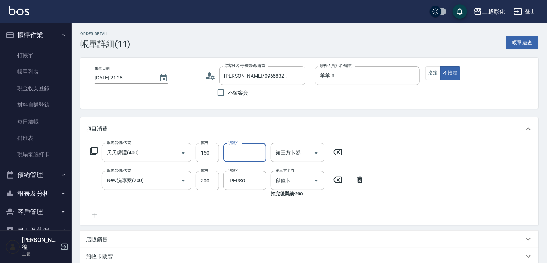
click at [241, 153] on input "洗髮-1" at bounding box center [245, 153] width 37 height 13
type input "賴瑩婕-16"
click at [287, 144] on label "第三方卡券" at bounding box center [285, 142] width 19 height 5
click at [287, 147] on input "第三方卡券" at bounding box center [292, 153] width 37 height 13
click at [294, 151] on input "第三方卡券" at bounding box center [292, 153] width 37 height 13
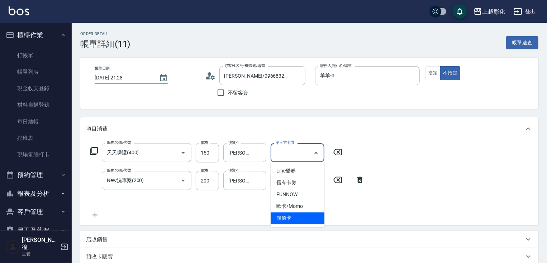
click at [290, 219] on span "儲值卡" at bounding box center [298, 219] width 54 height 12
type input "儲值卡"
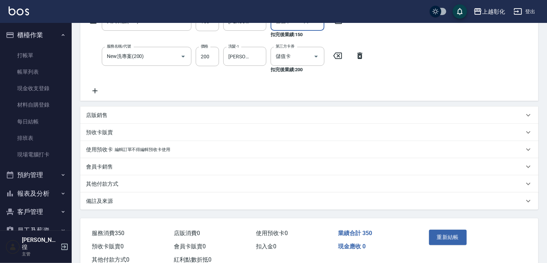
scroll to position [155, 0]
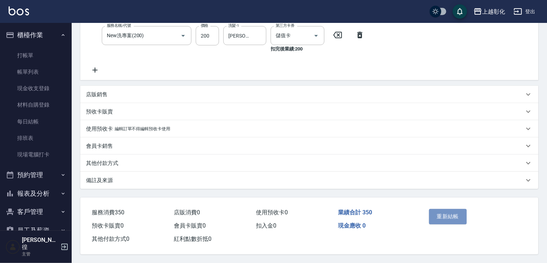
click at [436, 217] on button "重新結帳" at bounding box center [448, 216] width 38 height 15
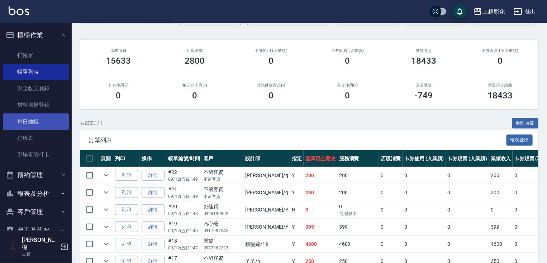
scroll to position [57, 0]
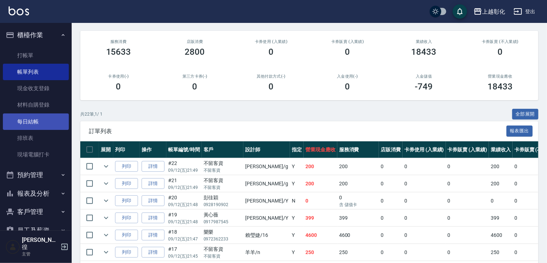
click at [40, 128] on link "每日結帳" at bounding box center [36, 122] width 66 height 16
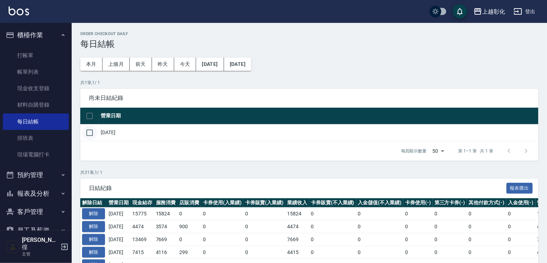
click at [94, 132] on input "checkbox" at bounding box center [89, 132] width 15 height 15
checkbox input "true"
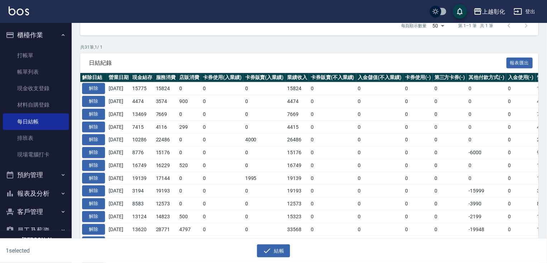
scroll to position [143, 0]
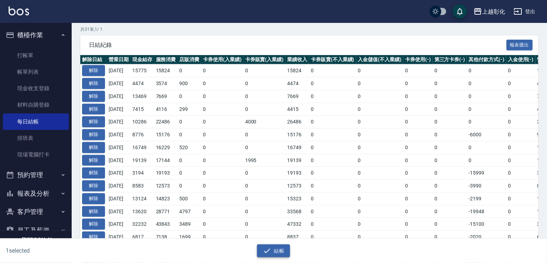
click at [273, 248] on button "結帳" at bounding box center [273, 251] width 33 height 13
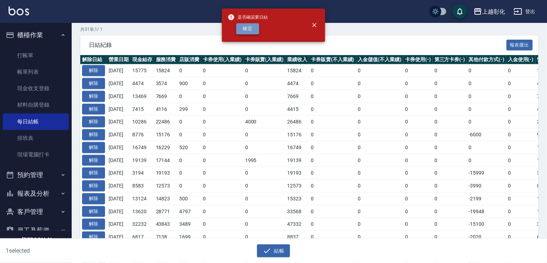
click at [256, 33] on button "確定" at bounding box center [247, 28] width 23 height 11
checkbox input "false"
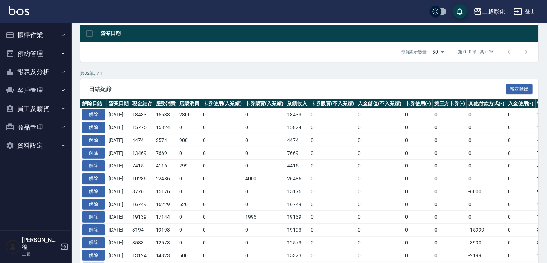
scroll to position [86, 0]
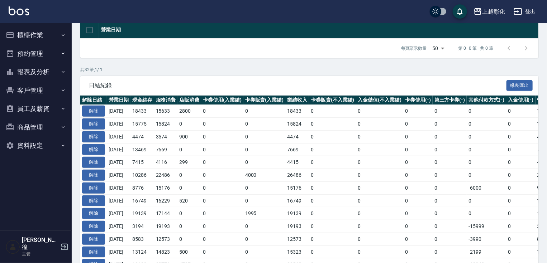
click at [179, 52] on div "每頁顯示數量 50 50 第 0–0 筆 共 0 筆" at bounding box center [309, 48] width 458 height 19
click at [27, 36] on button "櫃檯作業" at bounding box center [36, 35] width 66 height 19
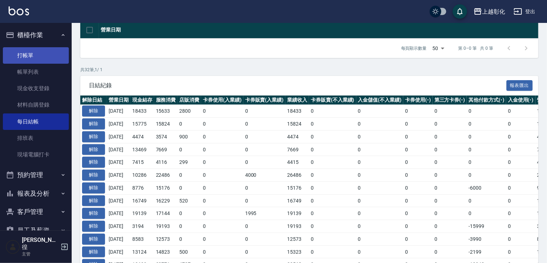
click at [33, 57] on link "打帳單" at bounding box center [36, 55] width 66 height 16
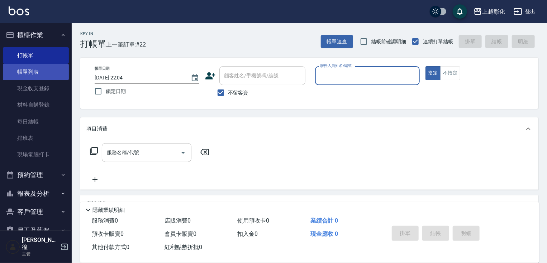
click at [54, 68] on link "帳單列表" at bounding box center [36, 72] width 66 height 16
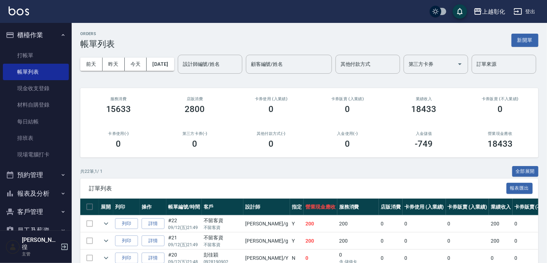
scroll to position [29, 0]
